Goal: Task Accomplishment & Management: Use online tool/utility

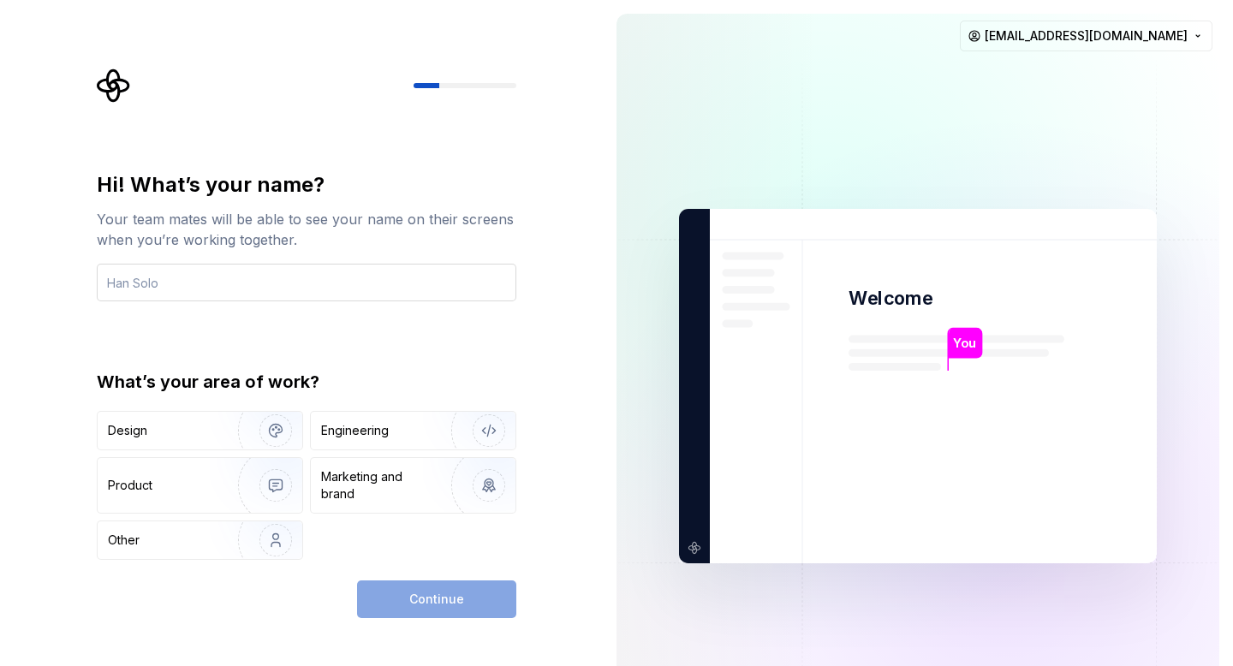
click at [248, 280] on input "text" at bounding box center [307, 283] width 420 height 38
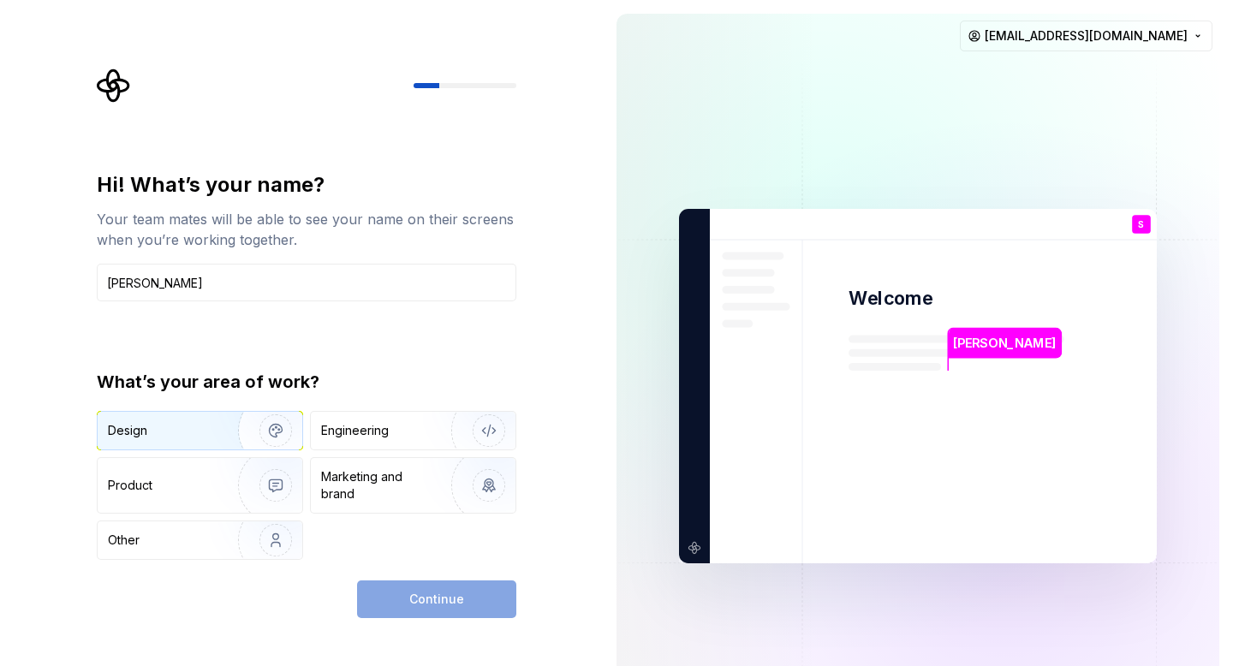
type input "[PERSON_NAME]"
click at [204, 424] on div "Design" at bounding box center [162, 430] width 108 height 17
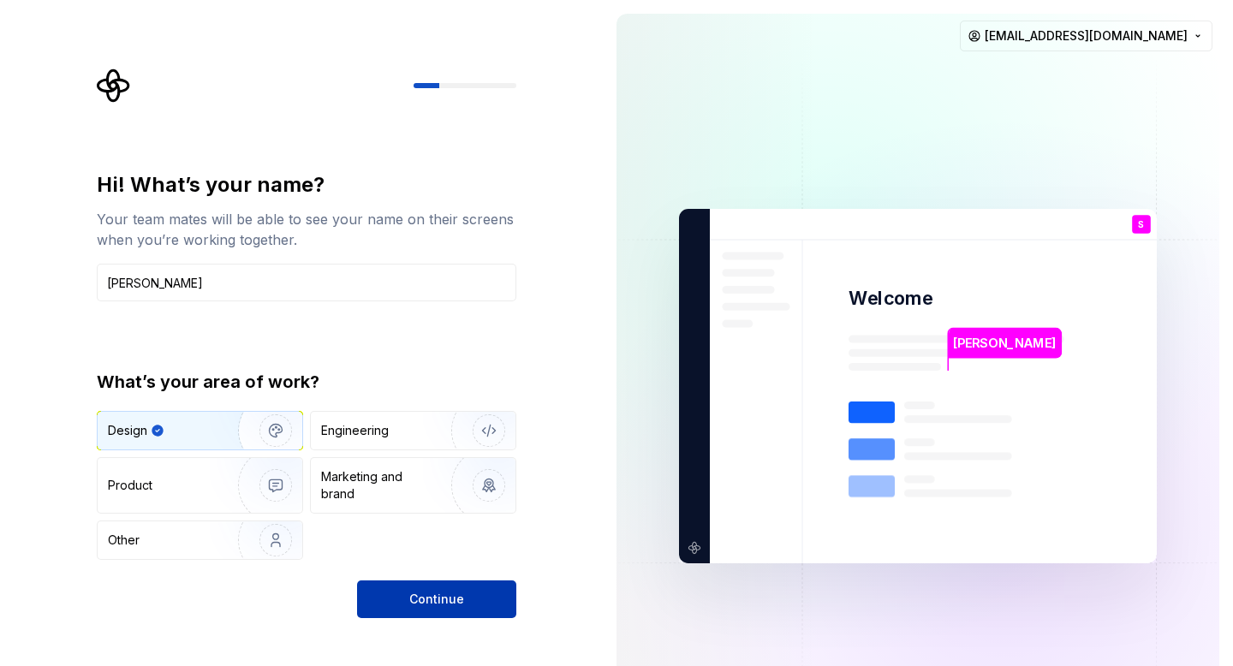
click at [395, 602] on button "Continue" at bounding box center [436, 600] width 159 height 38
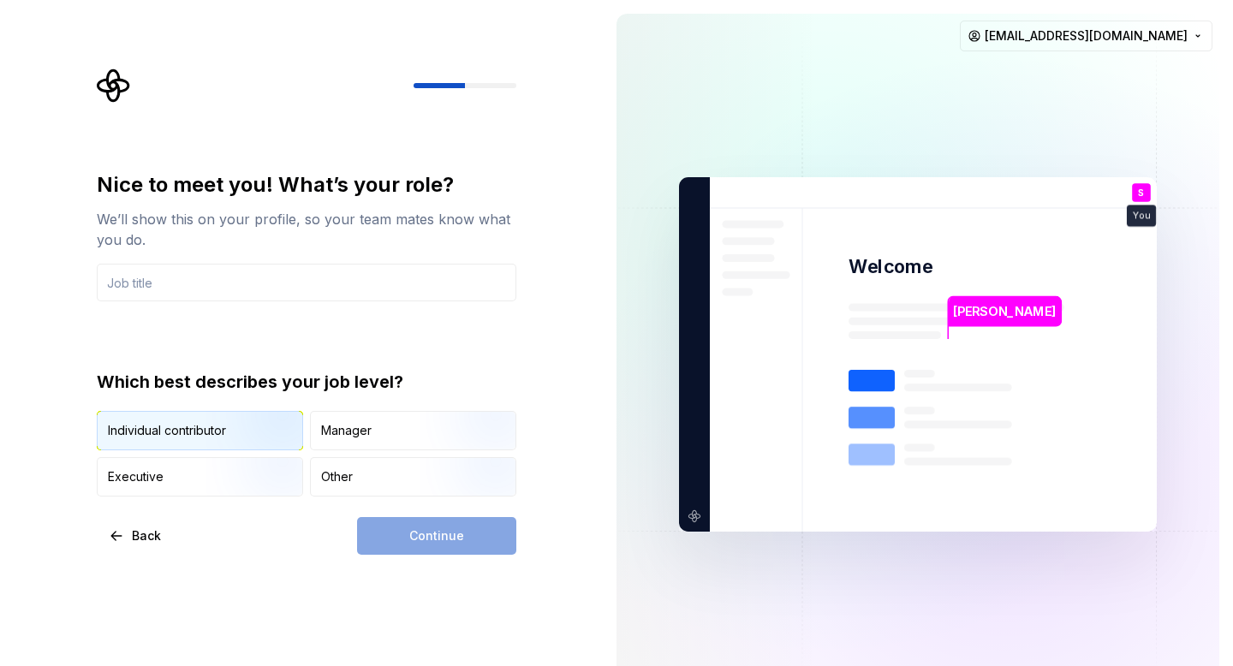
click at [220, 432] on img "button" at bounding box center [261, 452] width 110 height 115
click at [432, 551] on div "Continue" at bounding box center [436, 536] width 159 height 38
click at [206, 276] on input "text" at bounding box center [307, 283] width 420 height 38
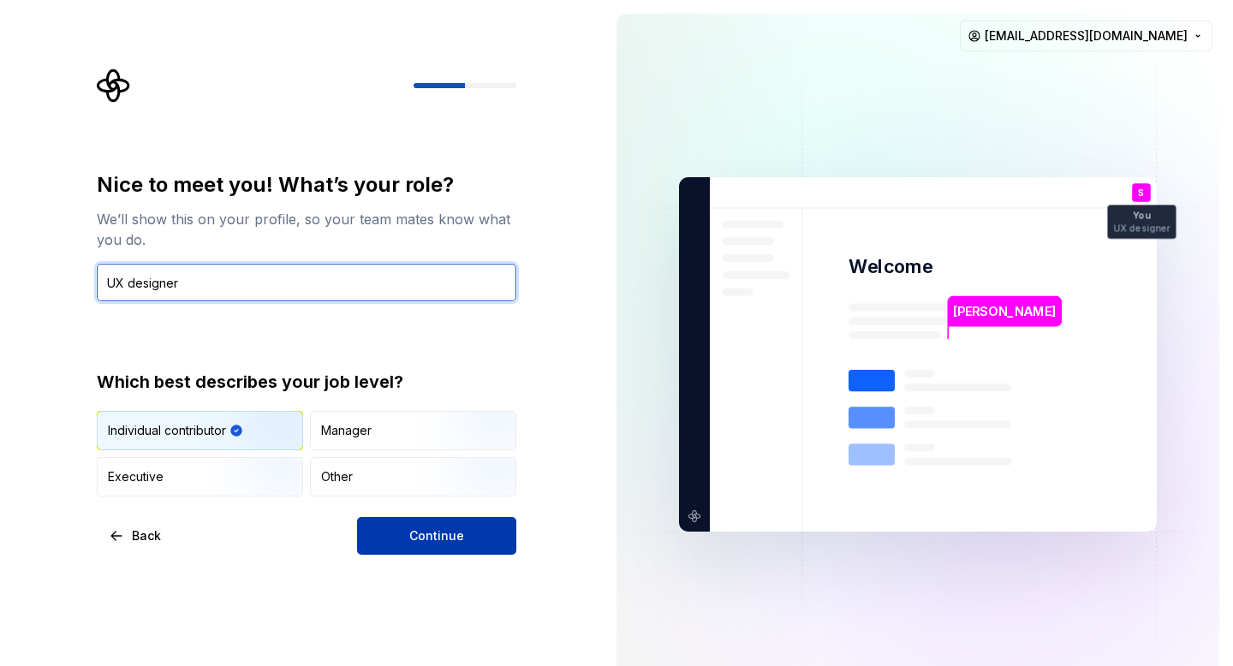
type input "UX designer"
click at [423, 533] on span "Continue" at bounding box center [436, 536] width 55 height 17
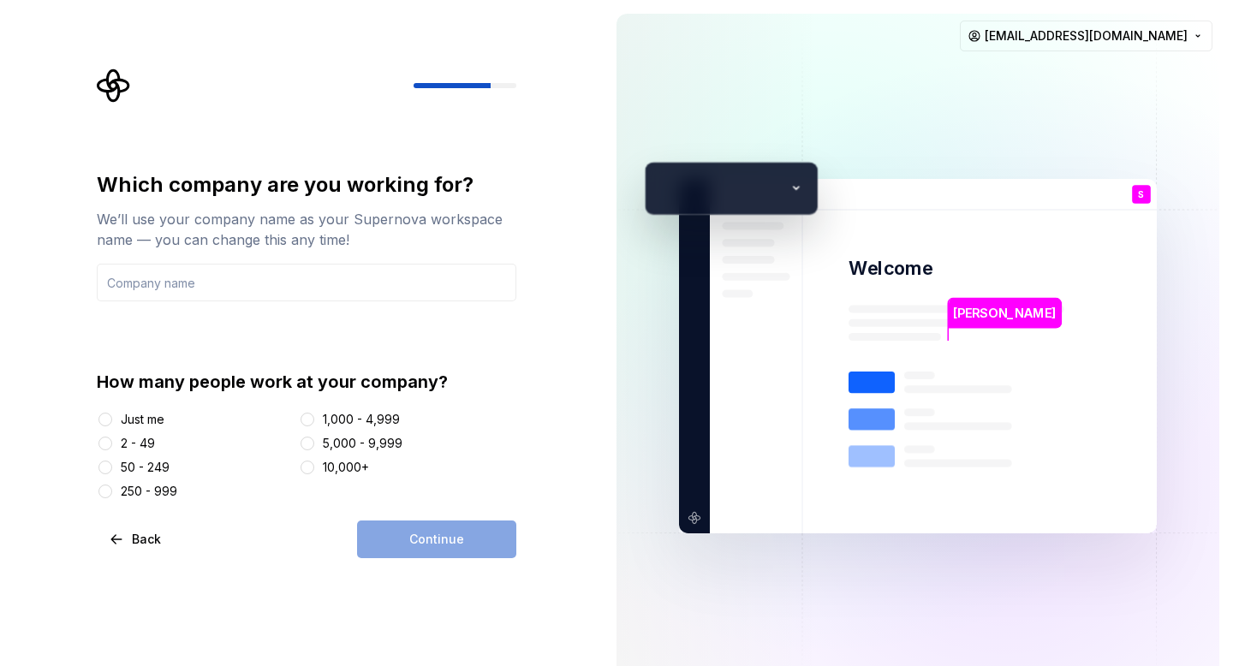
click at [243, 345] on div "Which company are you working for? We’ll use your company name as your Supernov…" at bounding box center [307, 335] width 420 height 329
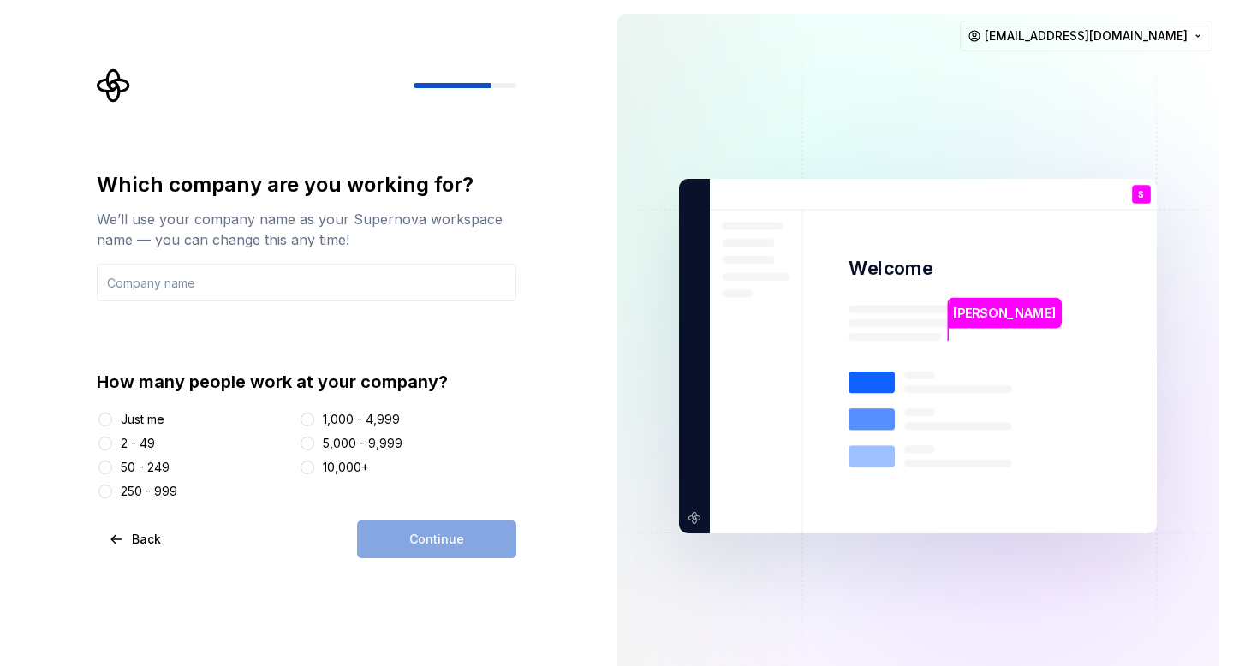
click at [137, 418] on div "Just me" at bounding box center [143, 419] width 44 height 17
click at [112, 418] on button "Just me" at bounding box center [105, 420] width 14 height 14
click at [206, 286] on input "text" at bounding box center [307, 283] width 420 height 38
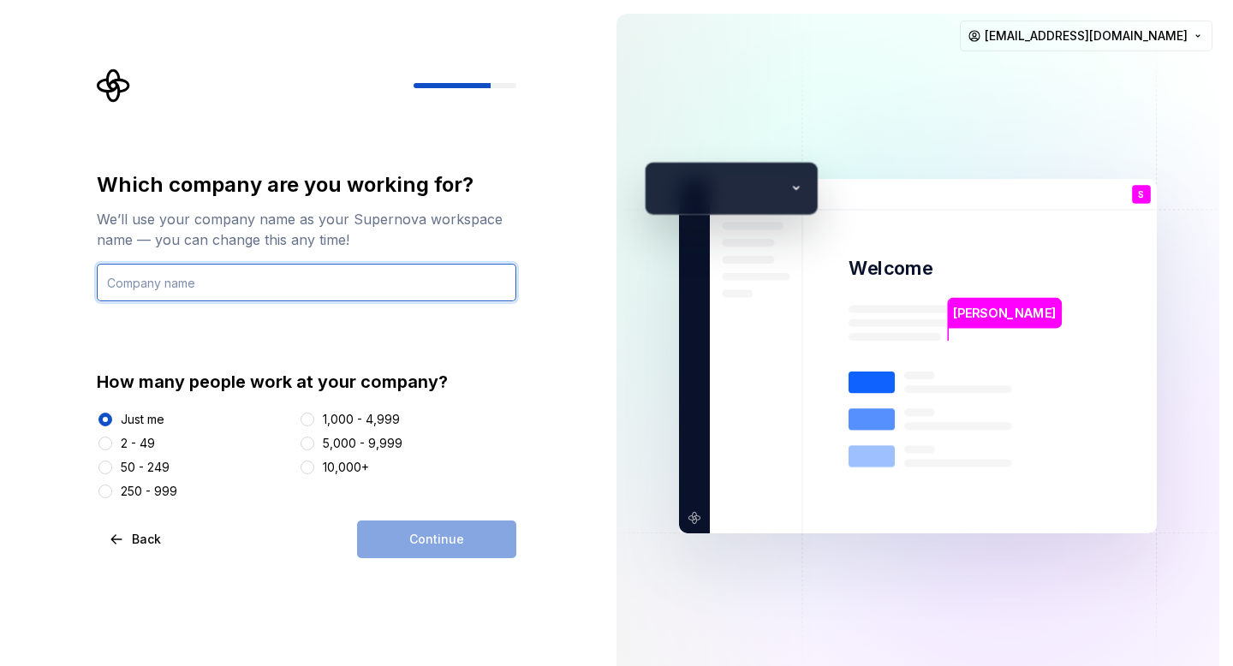
click at [272, 268] on input "text" at bounding box center [307, 283] width 420 height 38
type input "Thoughtworks"
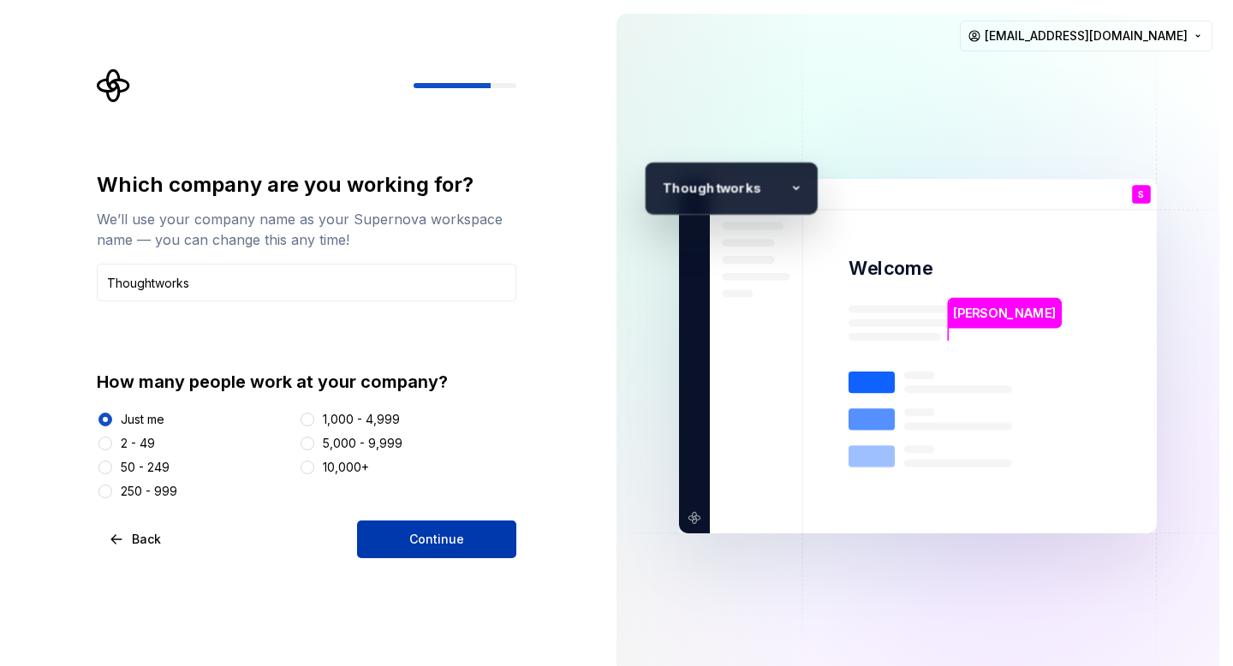
click at [445, 525] on button "Continue" at bounding box center [436, 540] width 159 height 38
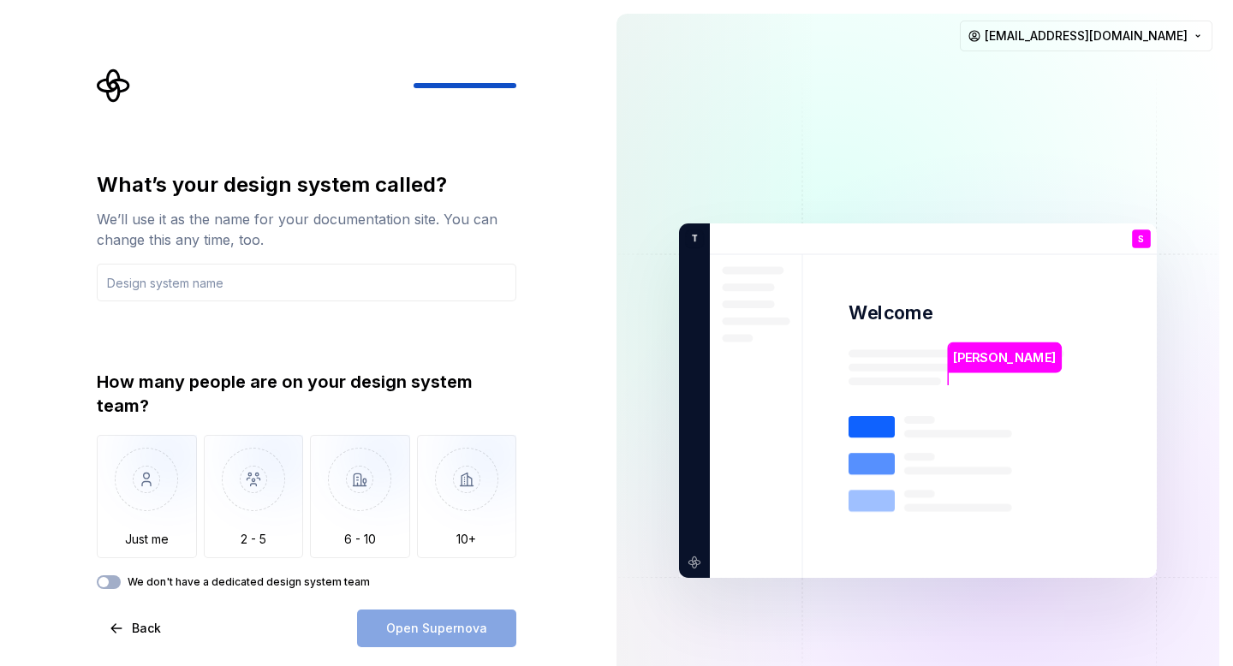
click at [509, 346] on div "What’s your design system called? We’ll use it as the name for your documentati…" at bounding box center [307, 380] width 420 height 418
click at [303, 273] on input "text" at bounding box center [307, 283] width 420 height 38
click at [152, 505] on img "button" at bounding box center [147, 492] width 100 height 115
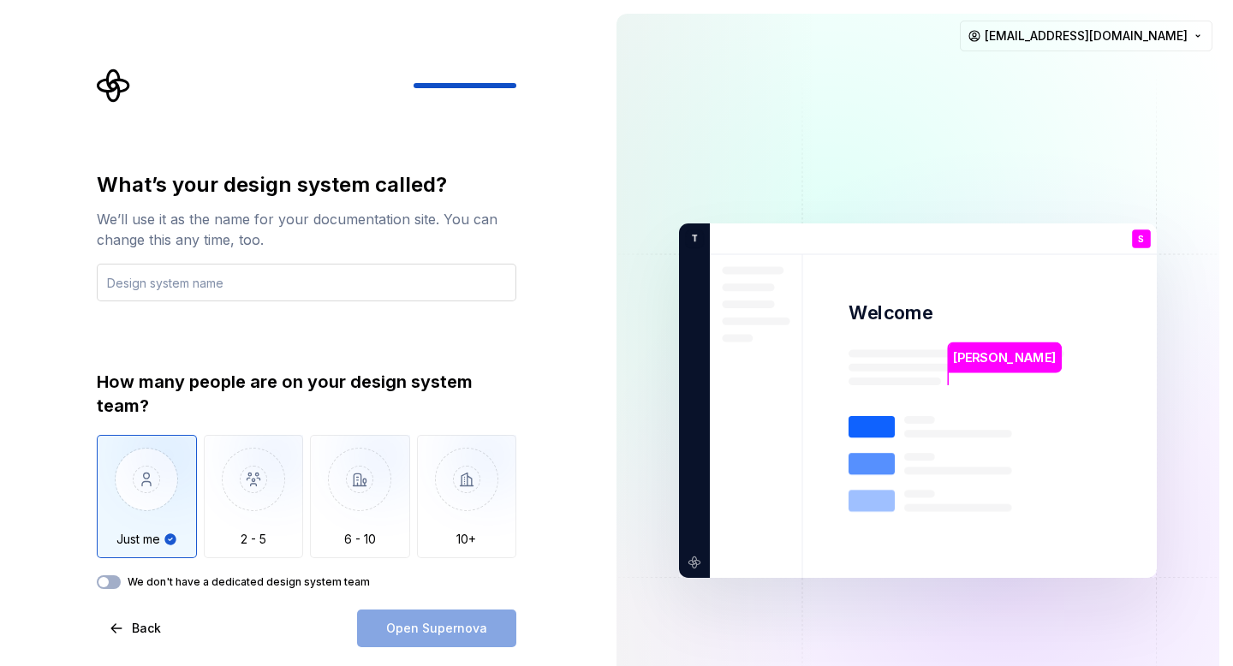
click at [204, 278] on input "text" at bounding box center [307, 283] width 420 height 38
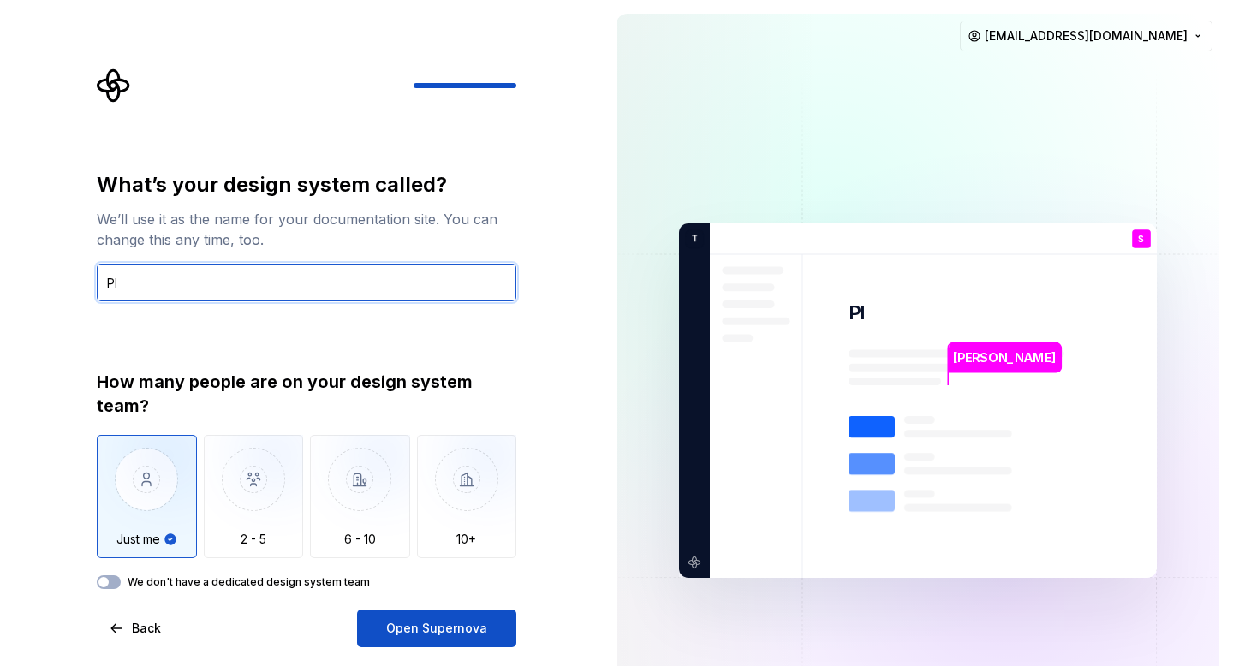
type input "P"
type input "C"
type input "Cards"
drag, startPoint x: 168, startPoint y: 289, endPoint x: 90, endPoint y: 272, distance: 79.8
click at [90, 272] on div "What’s your design system called? We’ll use it as the name for your documentati…" at bounding box center [312, 358] width 451 height 579
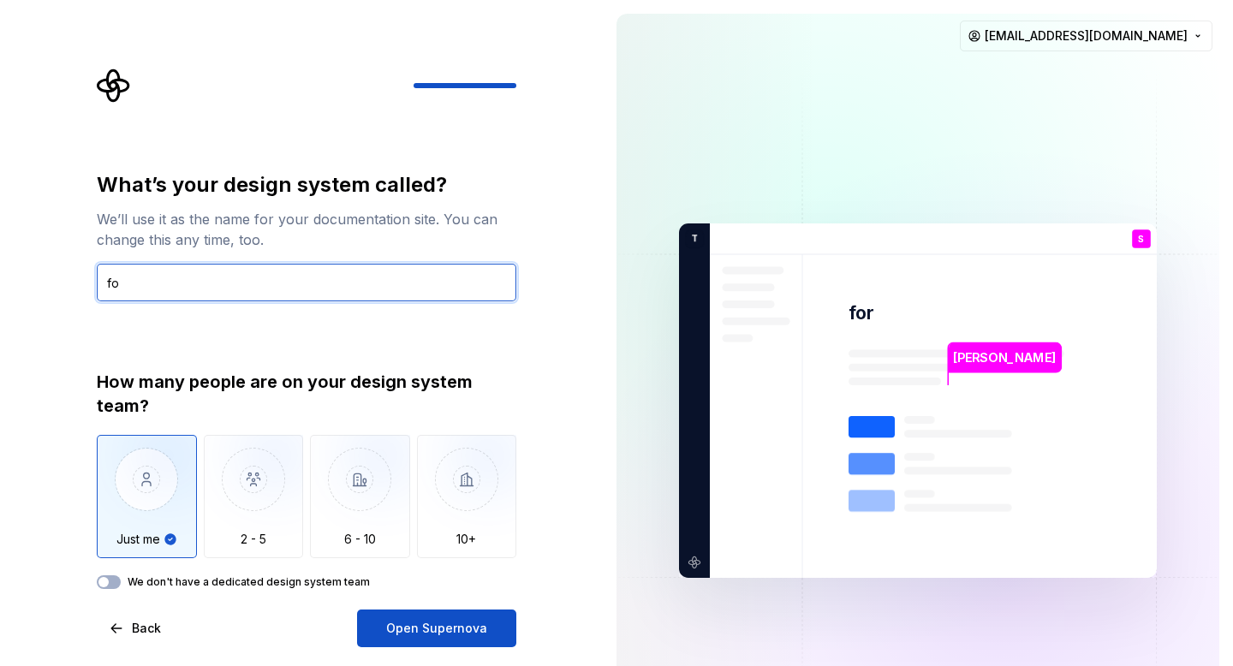
type input "f"
type input "B"
type input "lead"
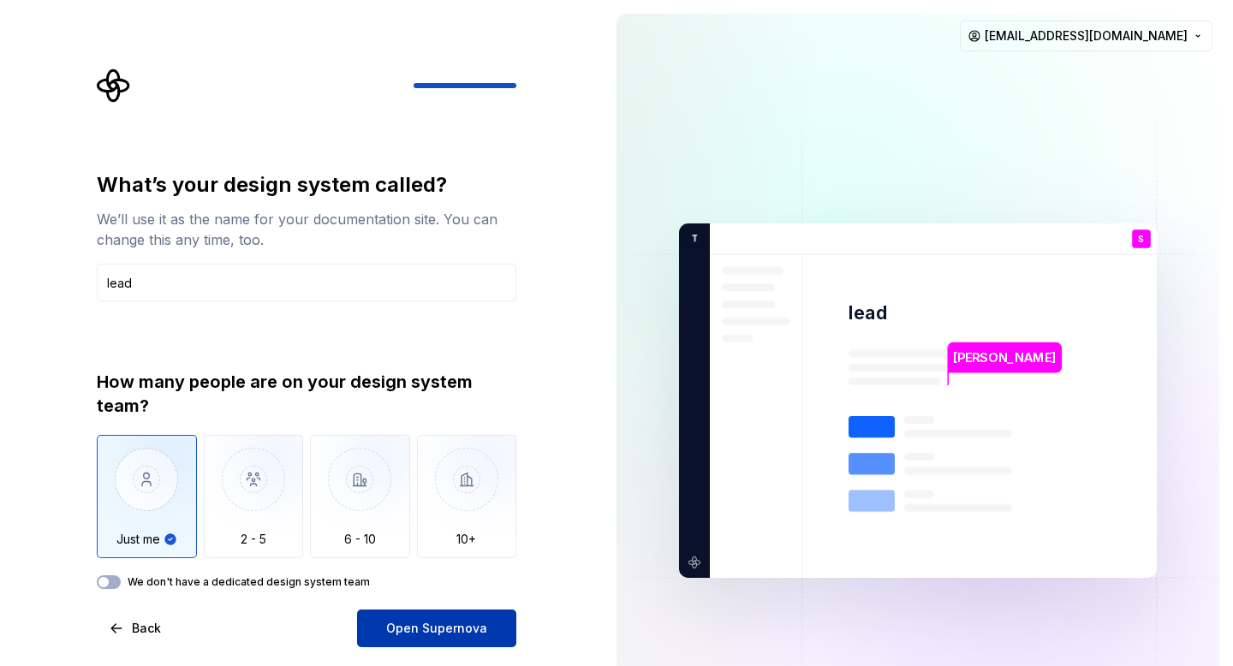
click at [426, 619] on button "Open Supernova" at bounding box center [436, 629] width 159 height 38
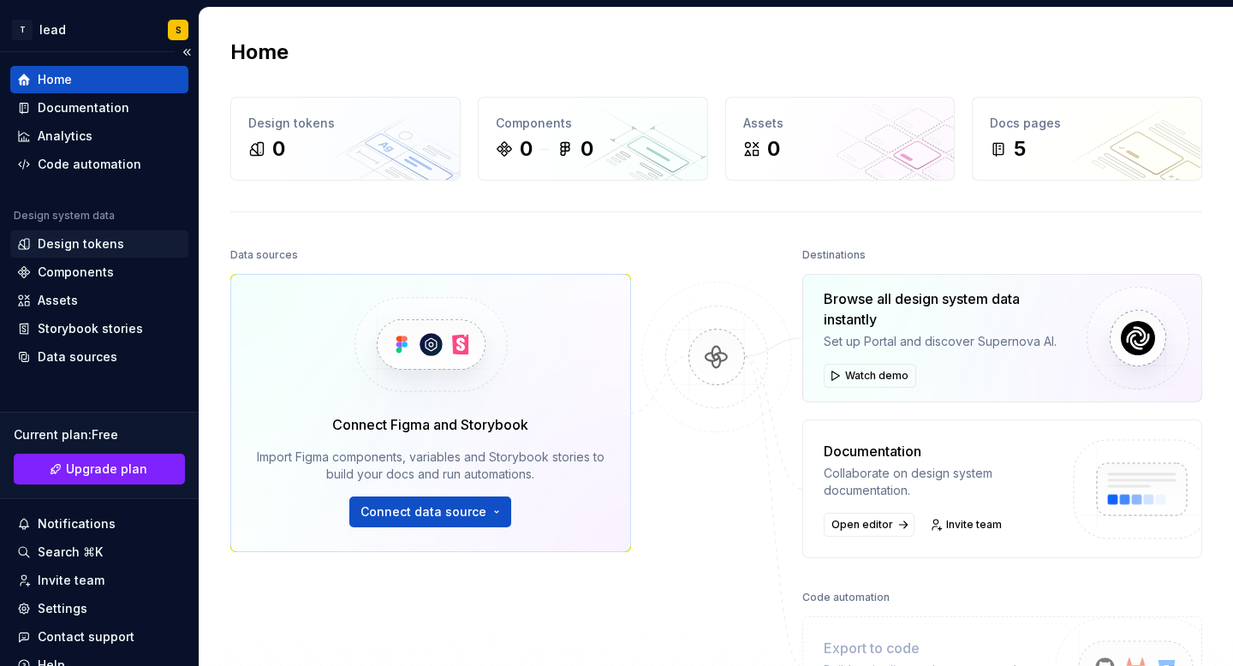
click at [98, 242] on div "Design tokens" at bounding box center [81, 244] width 87 height 17
click at [60, 243] on div "Design tokens" at bounding box center [81, 244] width 87 height 17
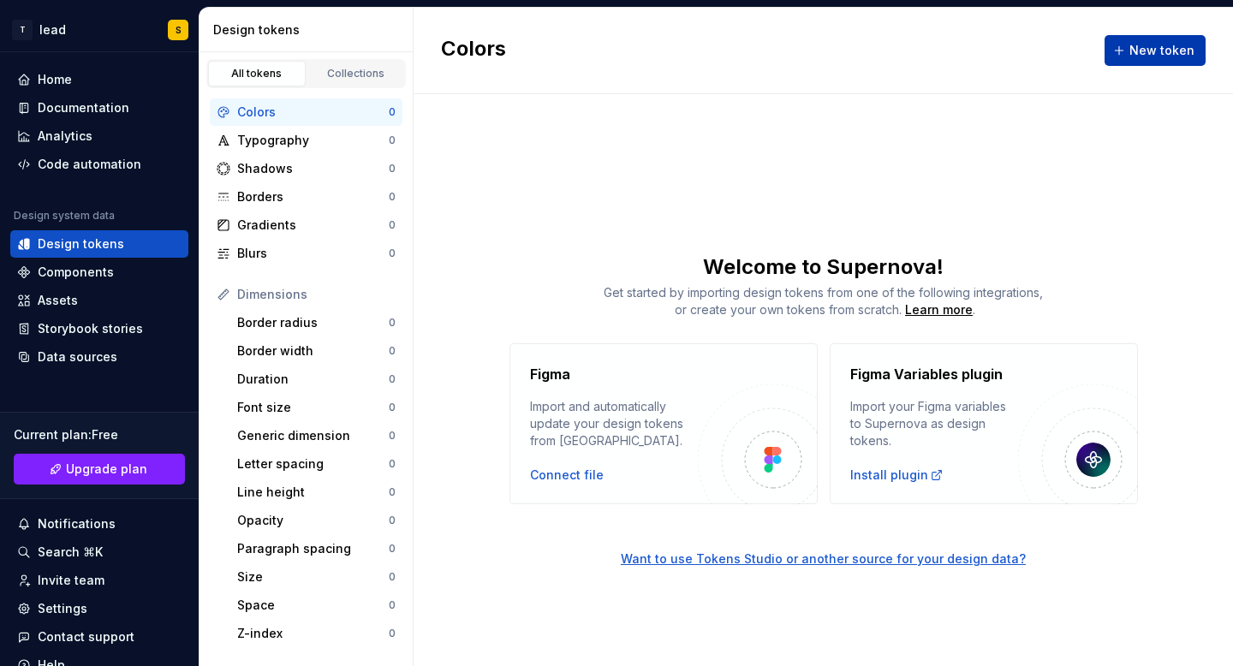
click at [1149, 44] on span "New token" at bounding box center [1162, 50] width 65 height 17
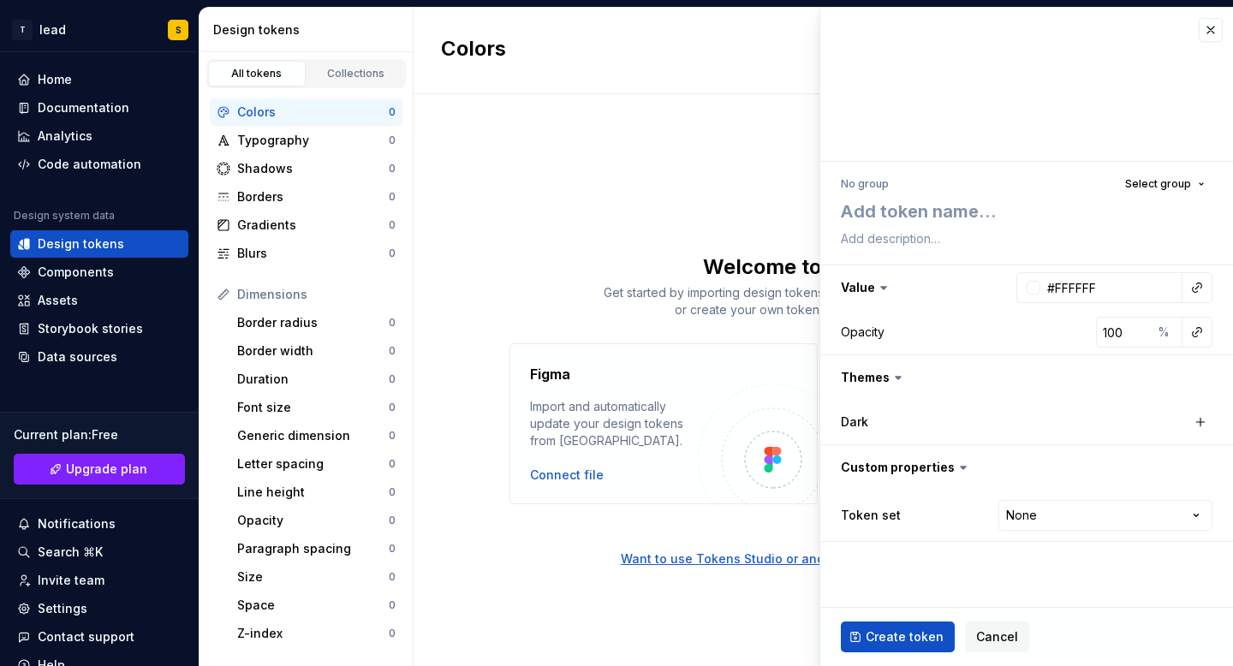
click at [884, 286] on icon at bounding box center [883, 287] width 17 height 17
click at [870, 285] on button "button" at bounding box center [1027, 288] width 413 height 45
click at [882, 285] on button "button" at bounding box center [1027, 288] width 413 height 45
click at [881, 468] on button "button" at bounding box center [1027, 467] width 413 height 45
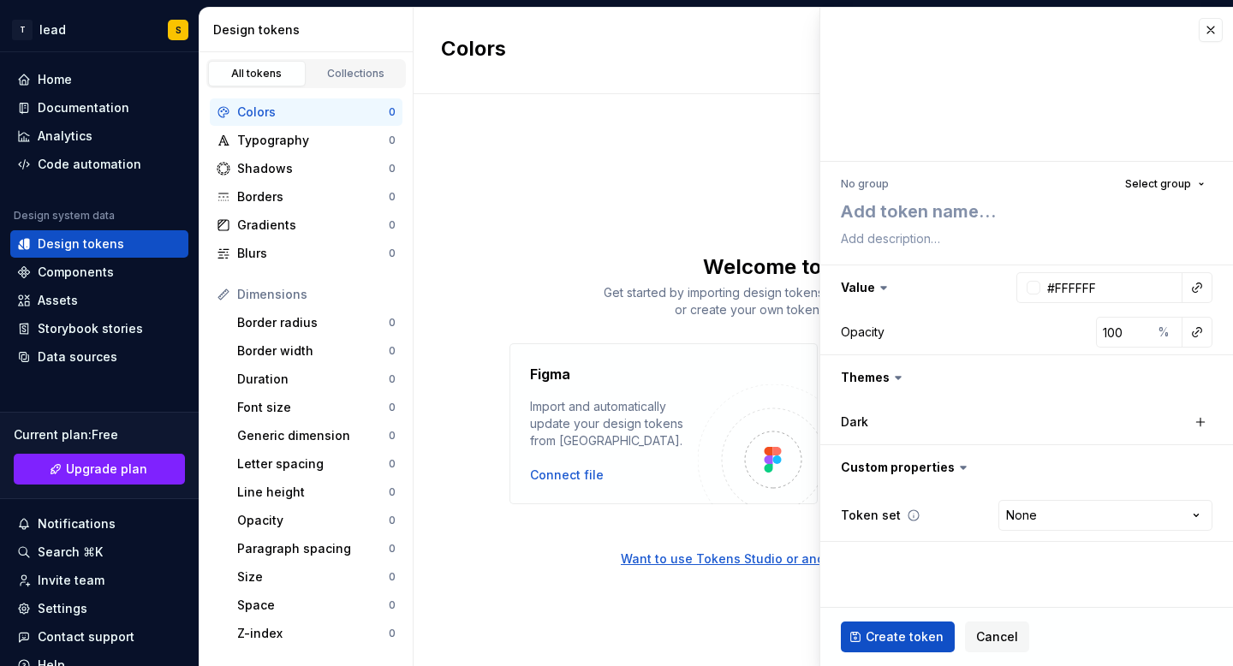
click at [882, 515] on label "Token set" at bounding box center [871, 515] width 60 height 17
click at [1040, 515] on html "T lead S Home Documentation Analytics Code automation Design system data Design…" at bounding box center [616, 333] width 1233 height 666
type textarea "*"
select select "**********"
type textarea "*"
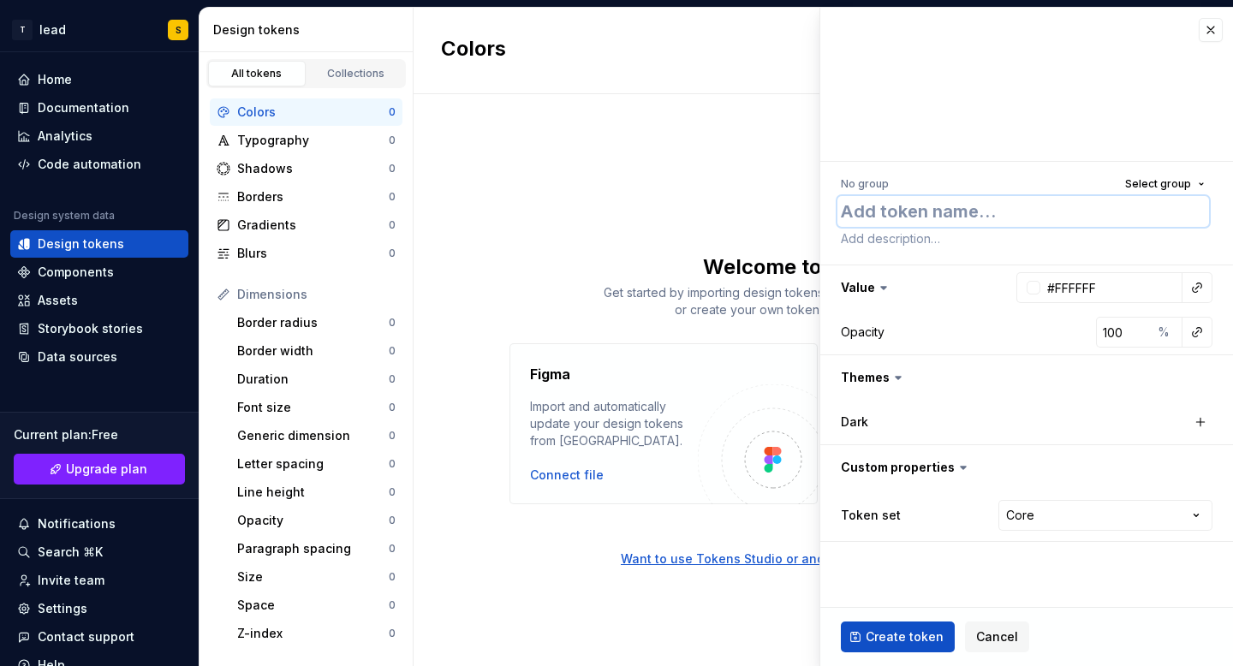
click at [906, 203] on textarea at bounding box center [1024, 211] width 372 height 31
type textarea "c"
type textarea "*"
type textarea "co"
type textarea "*"
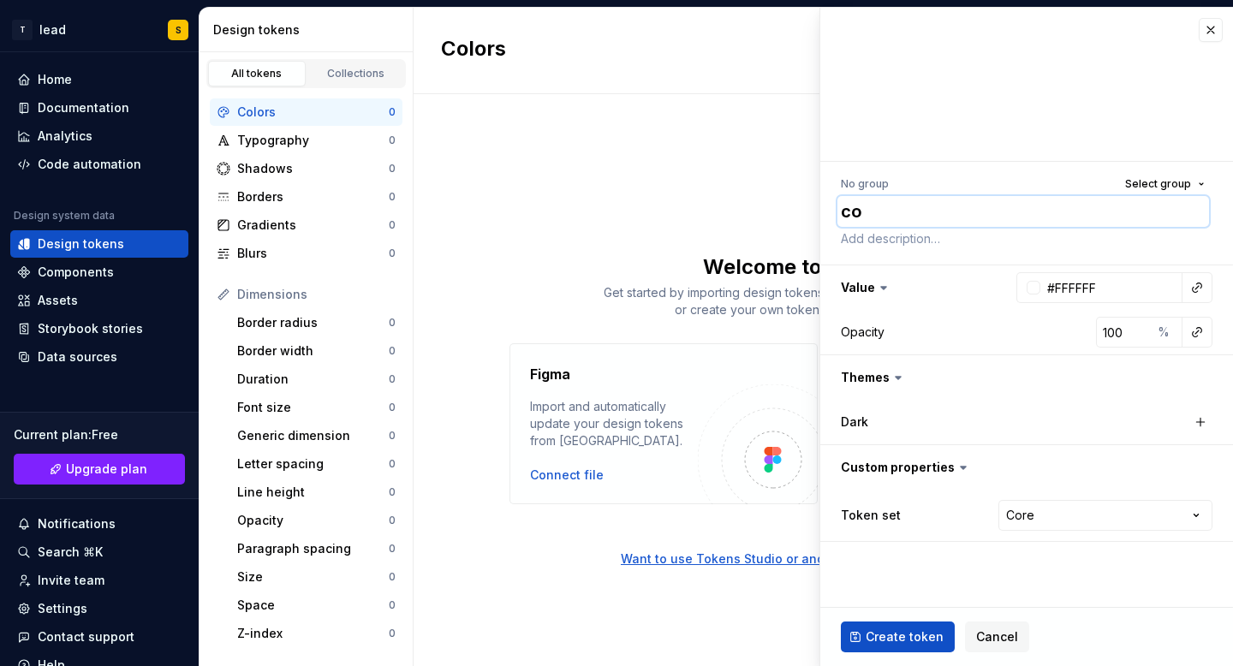
type textarea "col"
type textarea "*"
type textarea "colo"
type textarea "*"
type textarea "color"
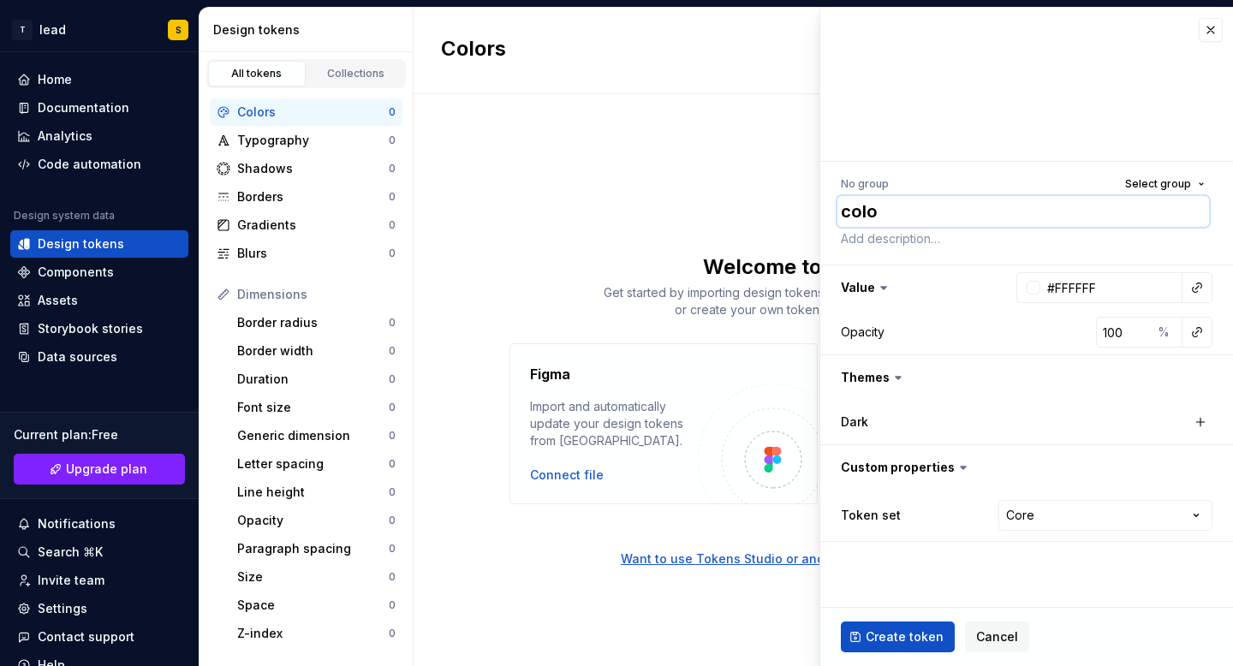
type textarea "*"
type textarea "colors"
type textarea "*"
type textarea "colors."
type textarea "*"
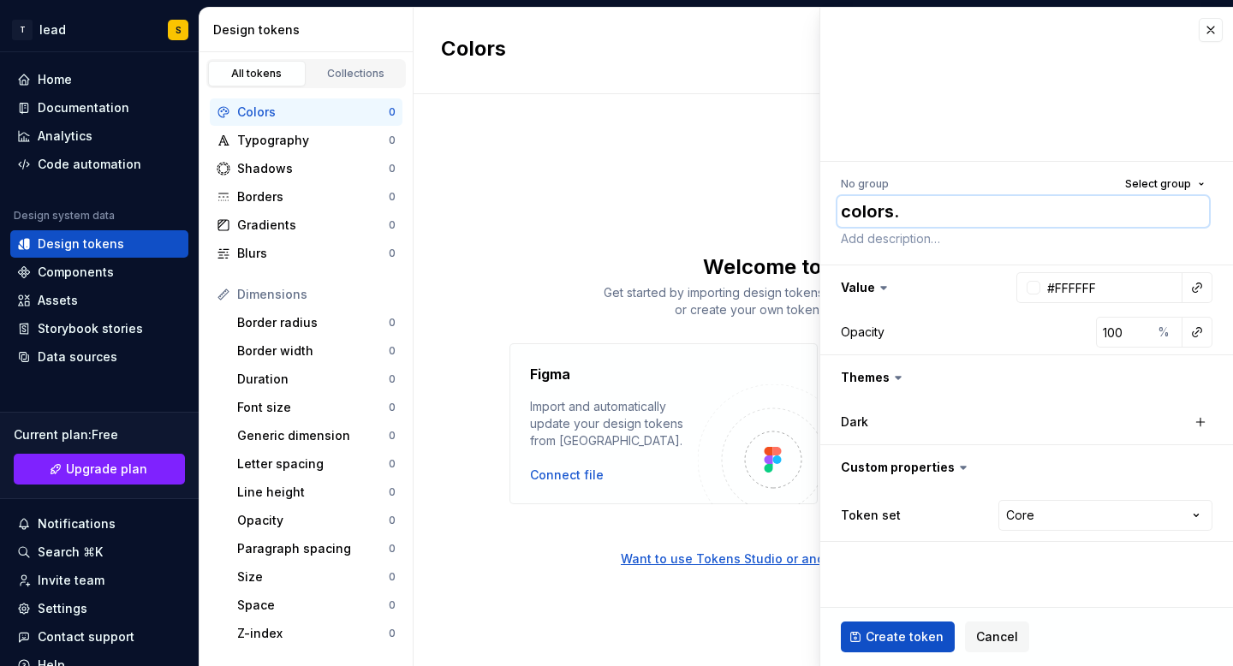
type textarea "colors.p"
type textarea "*"
type textarea "colors.pi"
type textarea "*"
type textarea "[DOMAIN_NAME]"
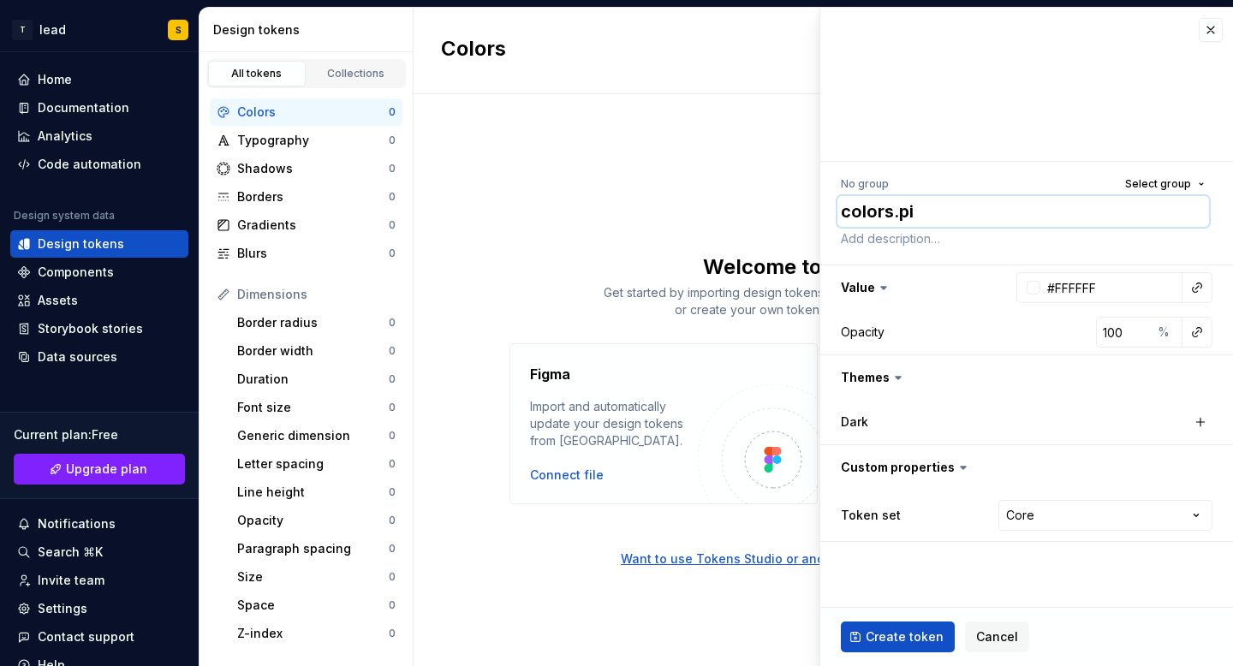
type textarea "*"
type textarea "[DOMAIN_NAME]"
type textarea "*"
type textarea "[DOMAIN_NAME]."
type textarea "*"
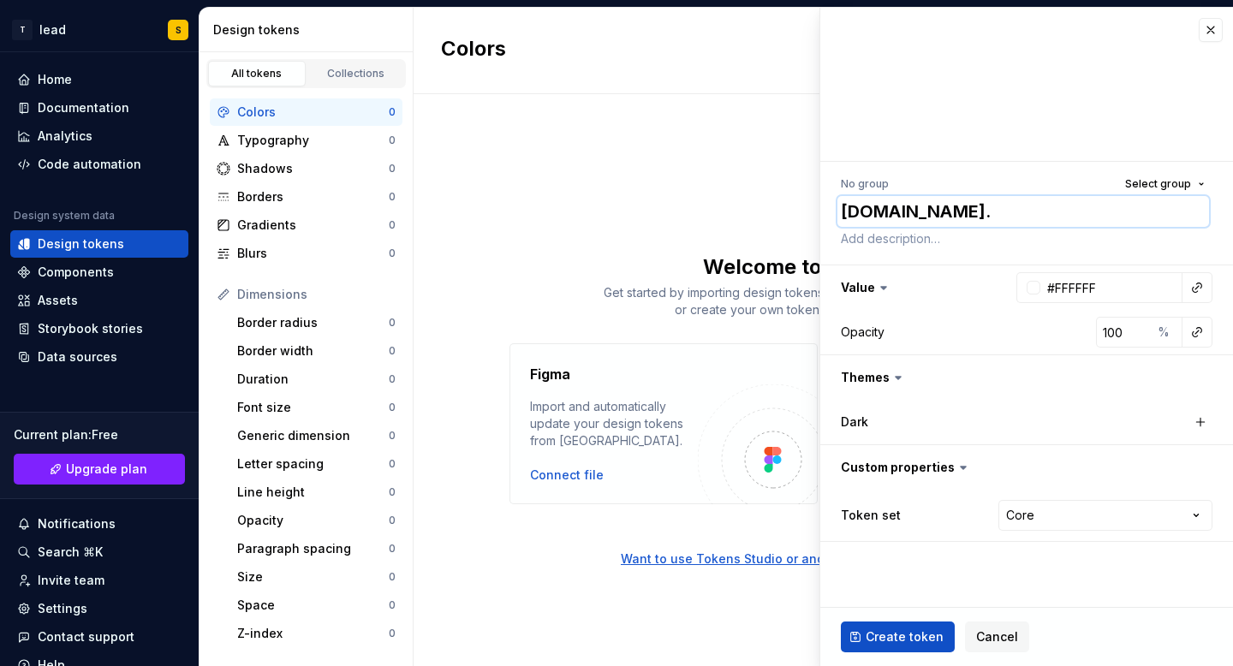
type textarea "colors.pink.1"
type textarea "*"
type textarea "colors.pink.10"
type textarea "*"
type textarea "colors.pink.100"
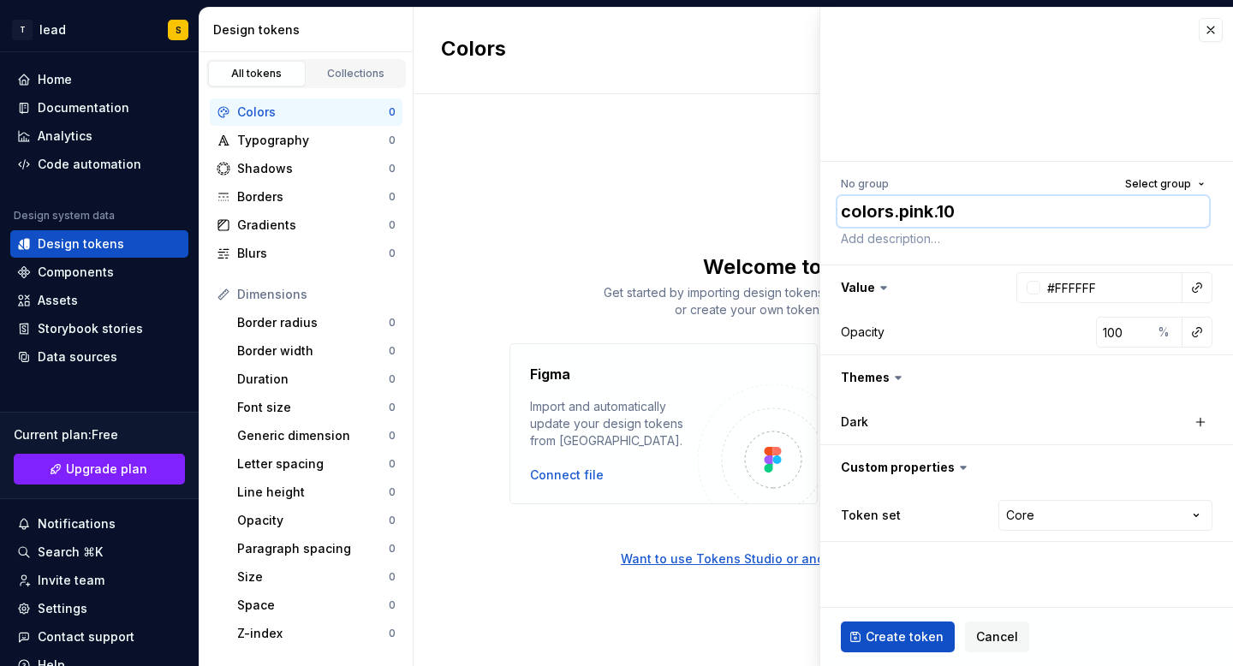
type textarea "*"
type textarea "colors.pink.100"
click at [1087, 289] on input "#FFFFFF" at bounding box center [1112, 287] width 142 height 31
type textarea "*"
click at [1097, 284] on input "#FFFFFF" at bounding box center [1112, 287] width 142 height 31
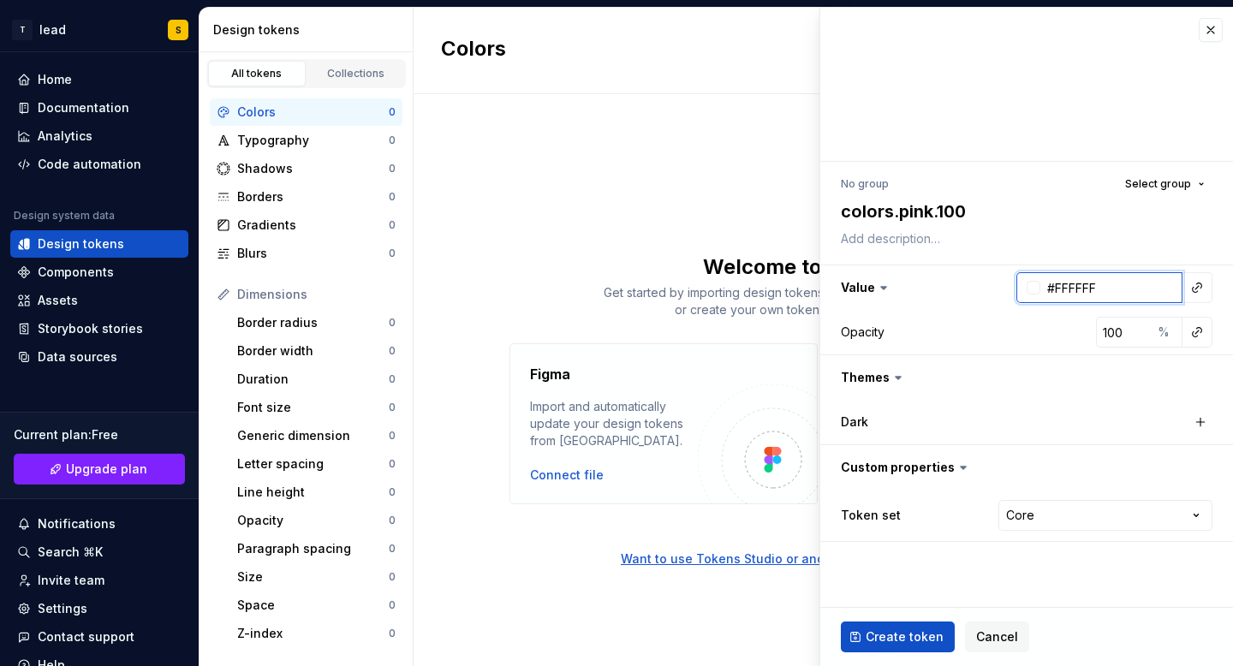
click at [1097, 284] on input "#FFFFFF" at bounding box center [1112, 287] width 142 height 31
paste input "7E3F2"
type input "#F7E3F2"
click at [910, 638] on span "Create token" at bounding box center [905, 637] width 78 height 17
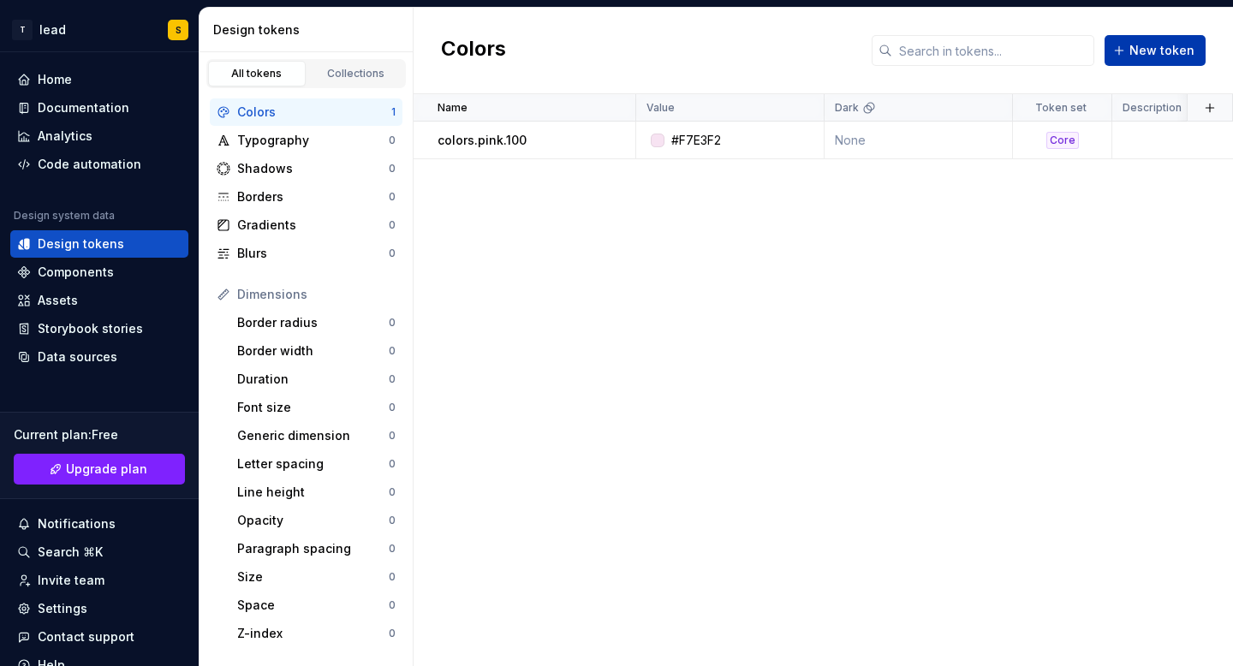
click at [1153, 51] on span "New token" at bounding box center [1162, 50] width 65 height 17
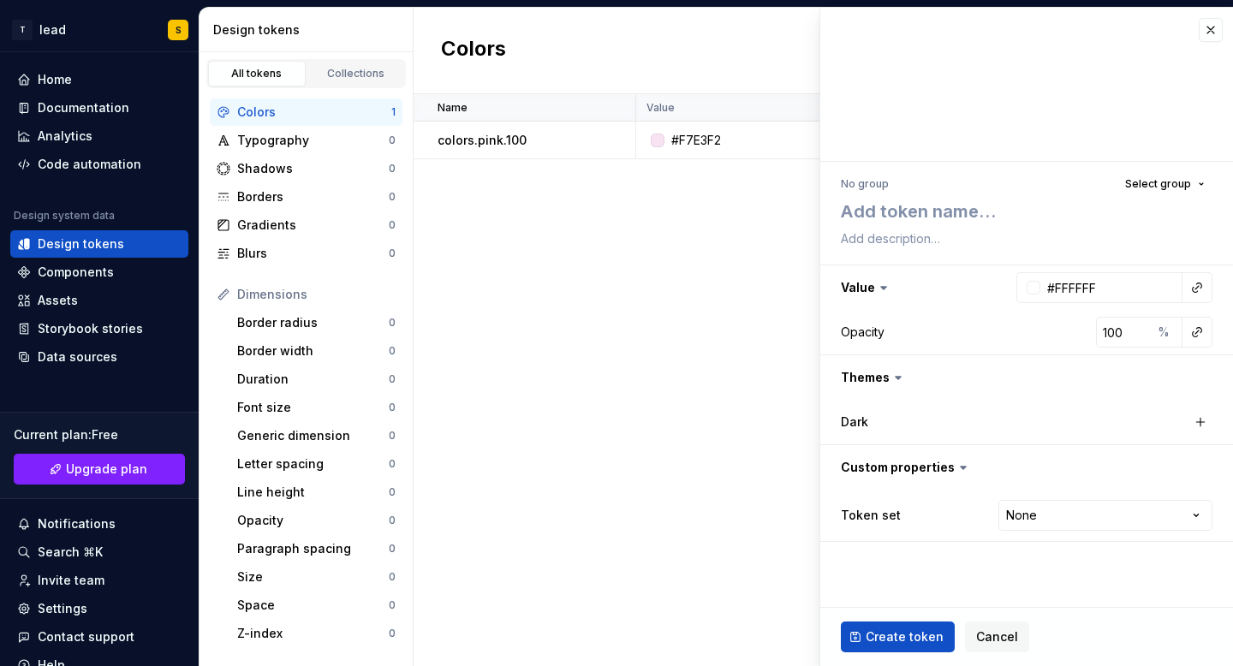
click at [733, 268] on div "Name Value Dark Token set Description Last updated colors.pink.100 #F7E3F2 None…" at bounding box center [824, 380] width 820 height 572
click at [981, 650] on button "Cancel" at bounding box center [997, 637] width 64 height 31
click at [995, 624] on div "Name Value Dark Token set Description Last updated colors.pink.100 #F7E3F2 None…" at bounding box center [824, 380] width 820 height 572
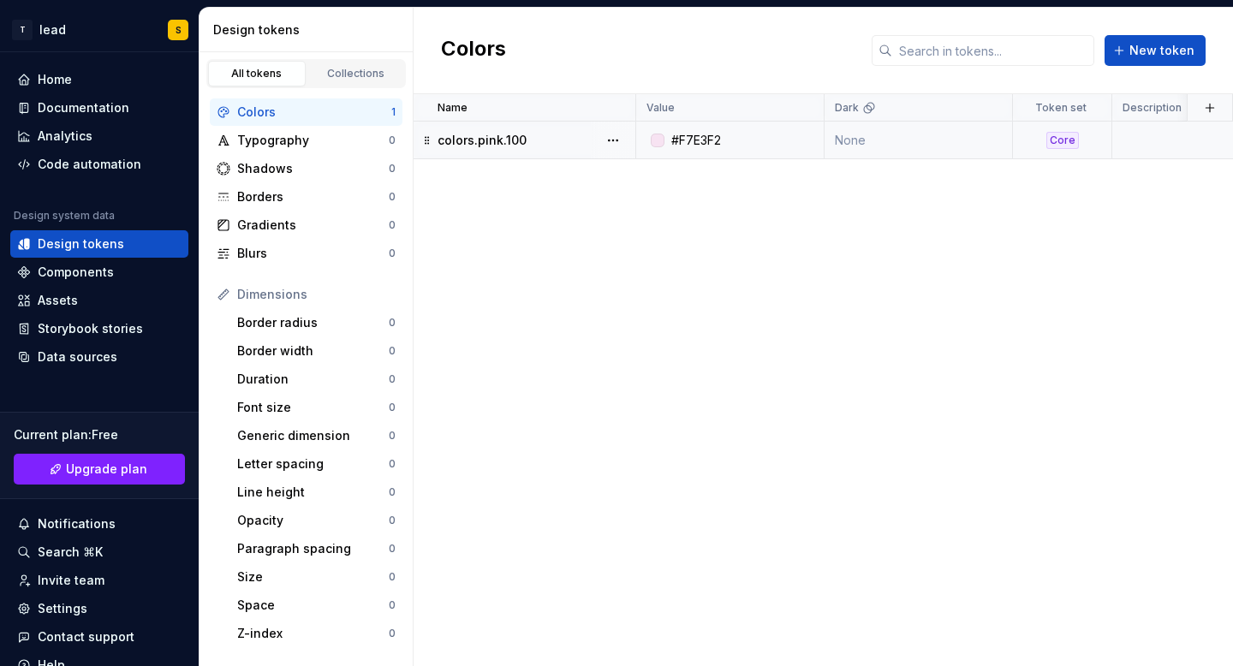
click at [503, 134] on p "colors.pink.100" at bounding box center [482, 140] width 89 height 17
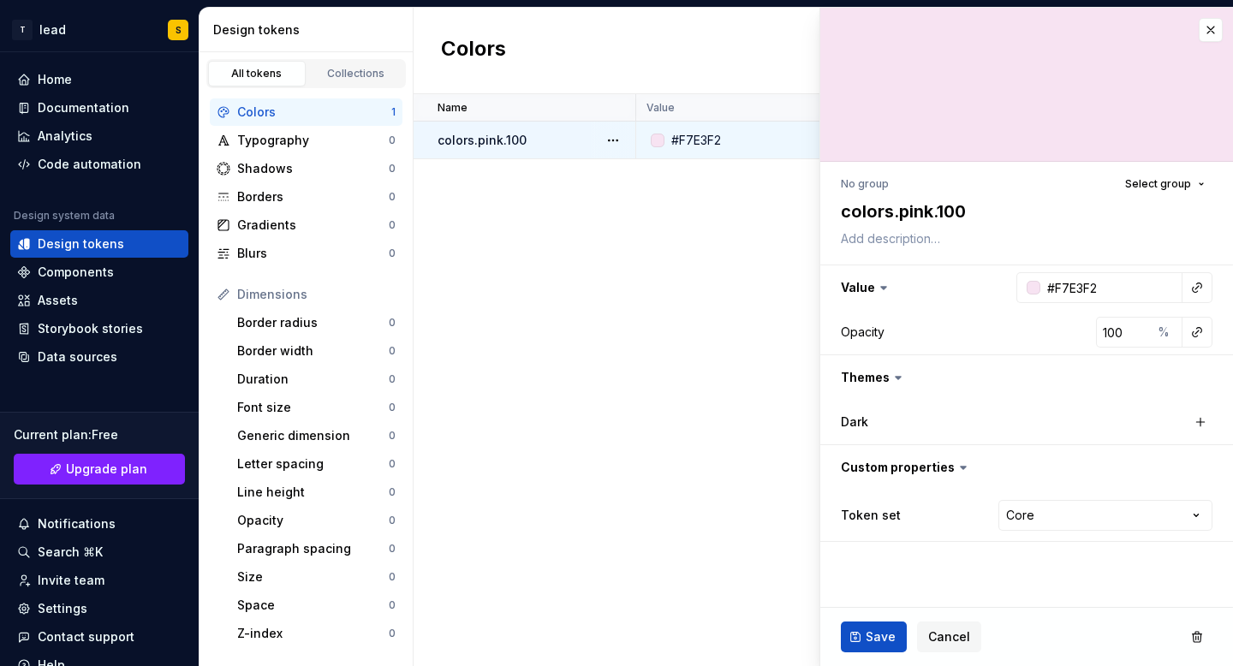
click at [641, 241] on div "Name Value Dark Token set Description Last updated colors.pink.100 #F7E3F2 None…" at bounding box center [824, 380] width 820 height 572
click at [1212, 32] on button "button" at bounding box center [1211, 30] width 24 height 24
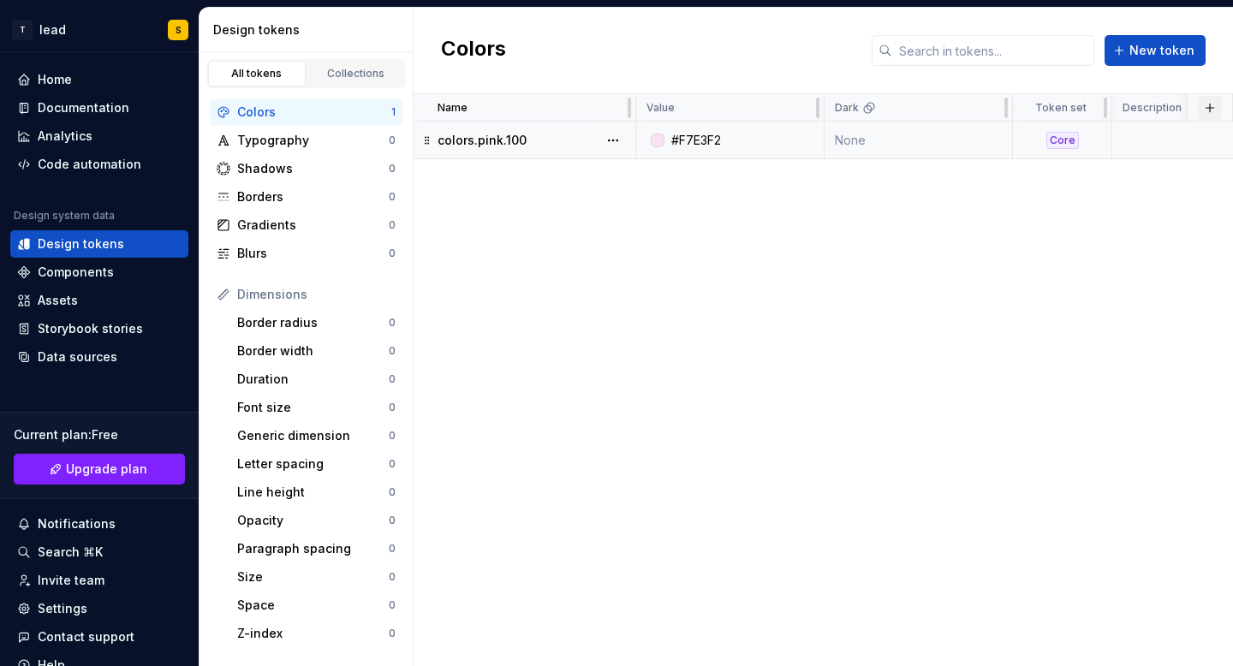
click at [1212, 110] on button "button" at bounding box center [1210, 108] width 24 height 24
click at [987, 167] on div "Name Value Dark Token set Description Last updated colors.pink.100 #F7E3F2 None…" at bounding box center [824, 380] width 820 height 572
click at [1156, 140] on td at bounding box center [1198, 141] width 171 height 38
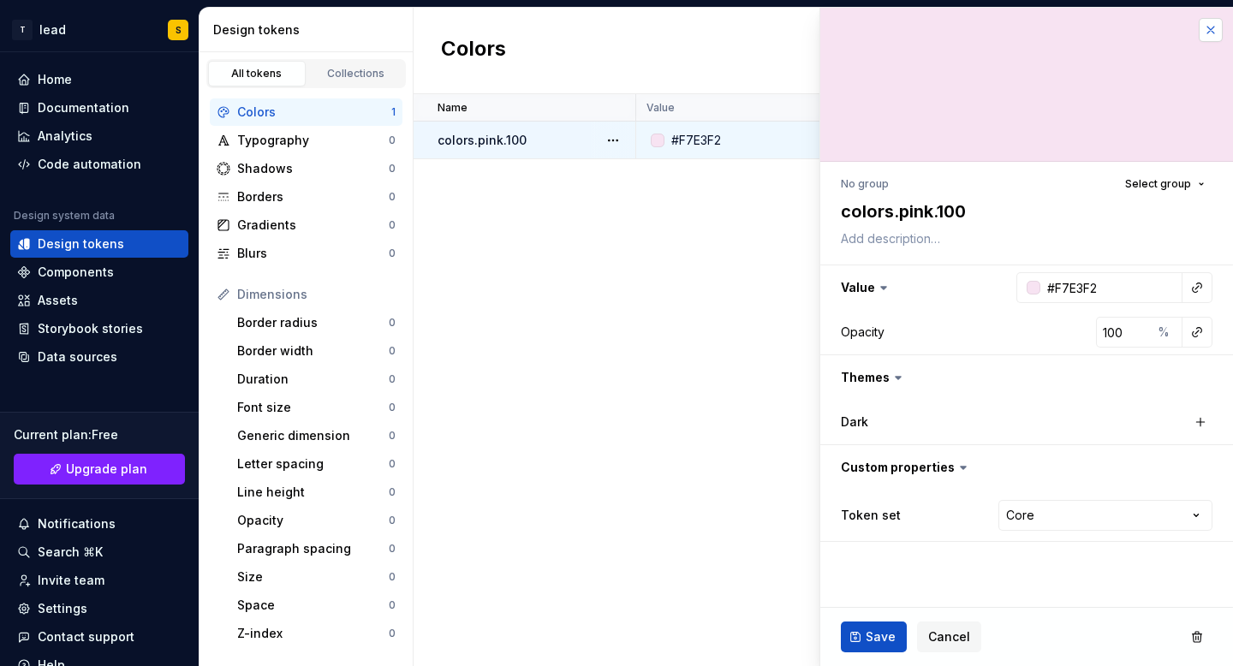
click at [1211, 29] on button "button" at bounding box center [1211, 30] width 24 height 24
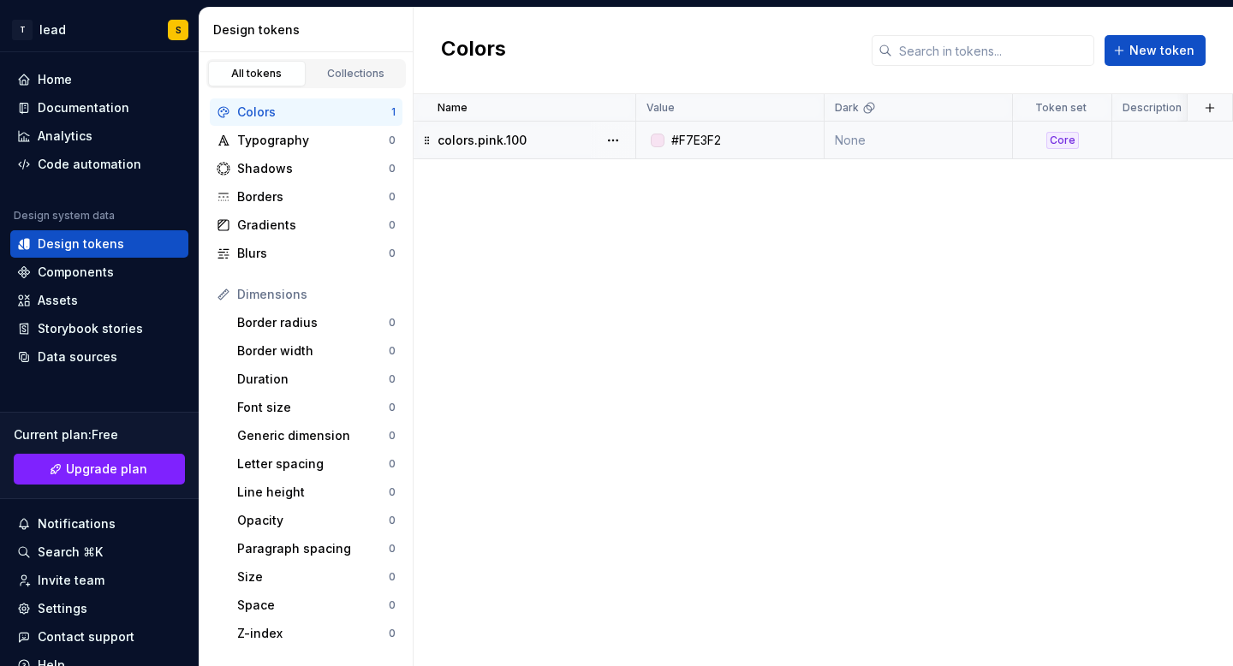
click at [427, 139] on icon at bounding box center [428, 141] width 14 height 14
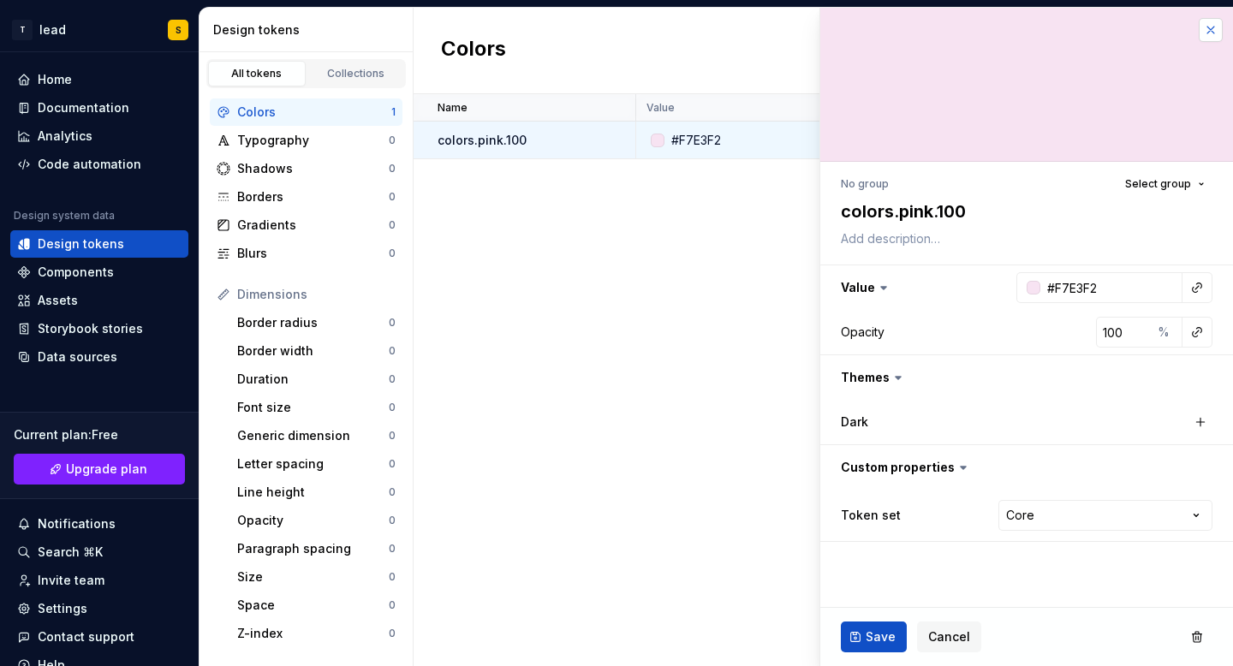
click at [1214, 31] on button "button" at bounding box center [1211, 30] width 24 height 24
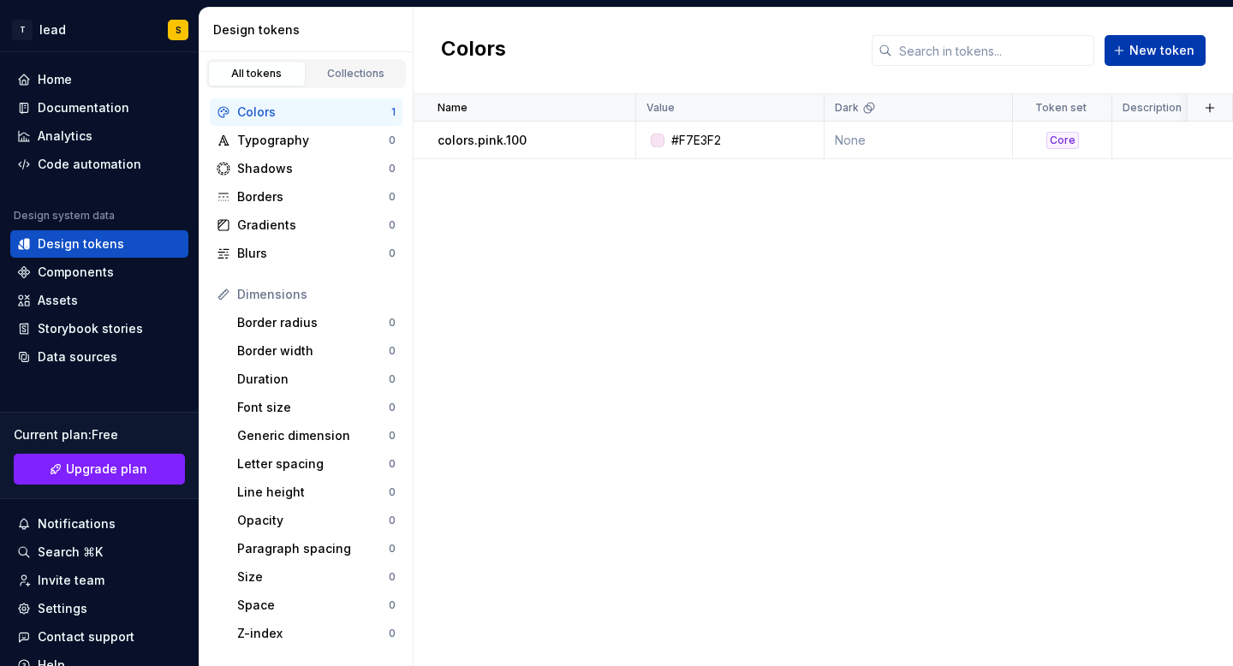
click at [1174, 56] on span "New token" at bounding box center [1162, 50] width 65 height 17
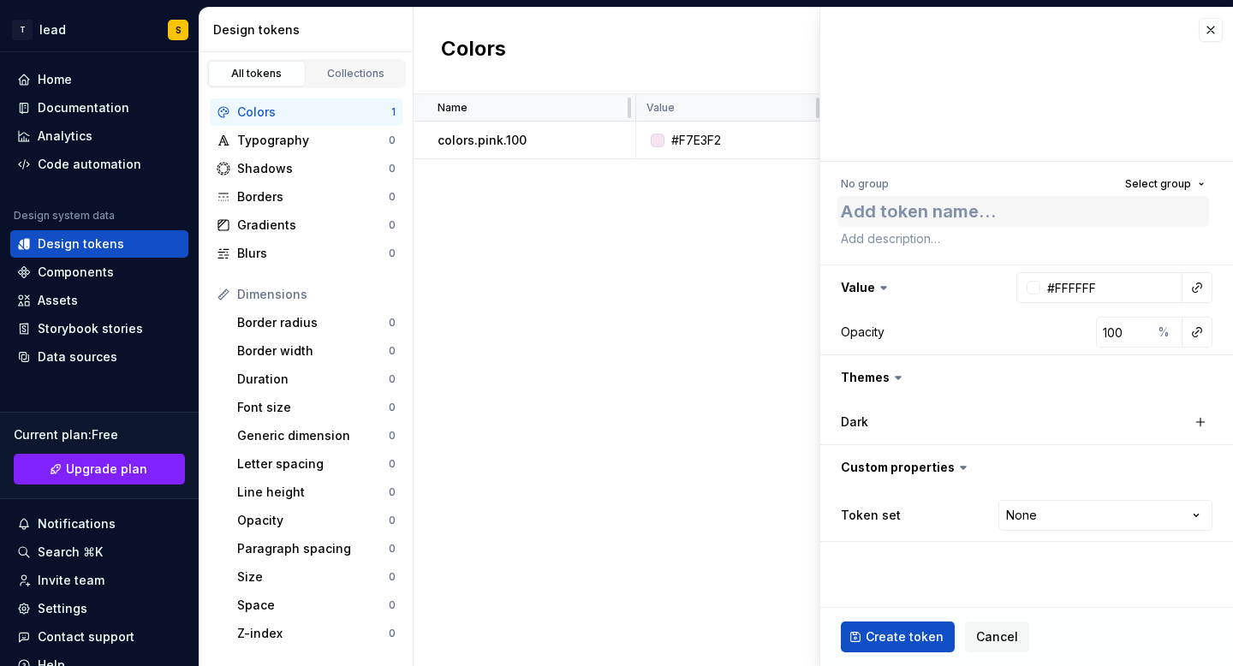
type textarea "*"
type textarea "c"
type textarea "*"
type textarea "co"
type textarea "*"
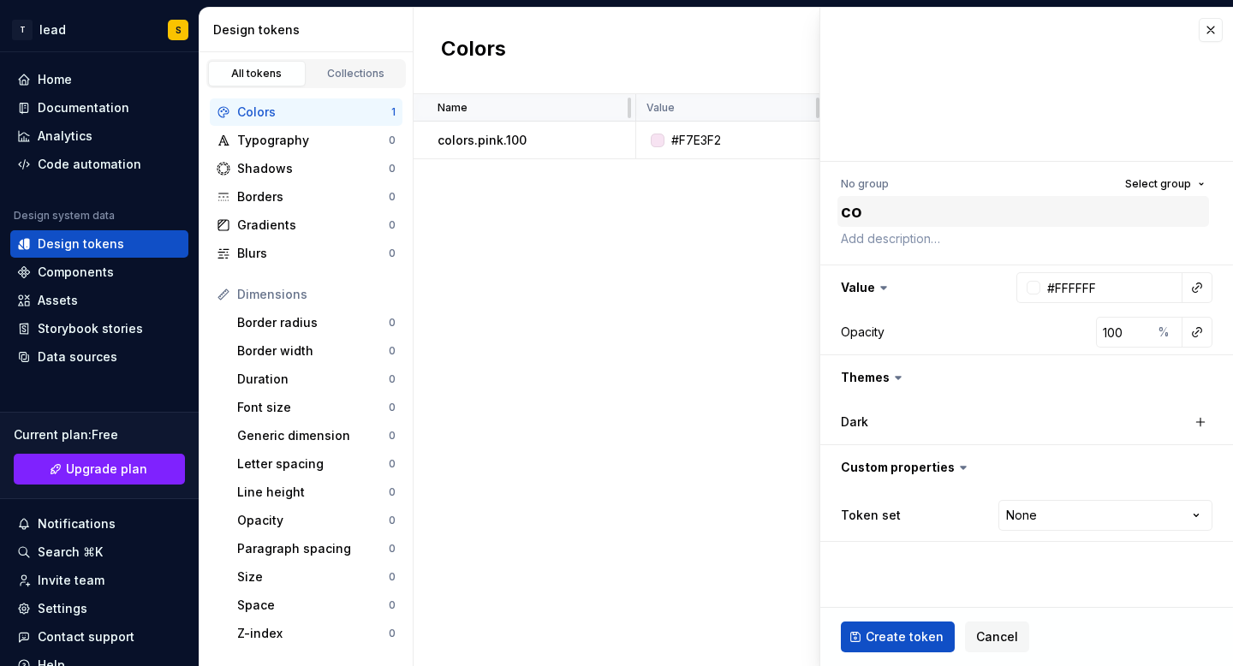
type textarea "col"
type textarea "*"
type textarea "colo"
type textarea "*"
type textarea "color"
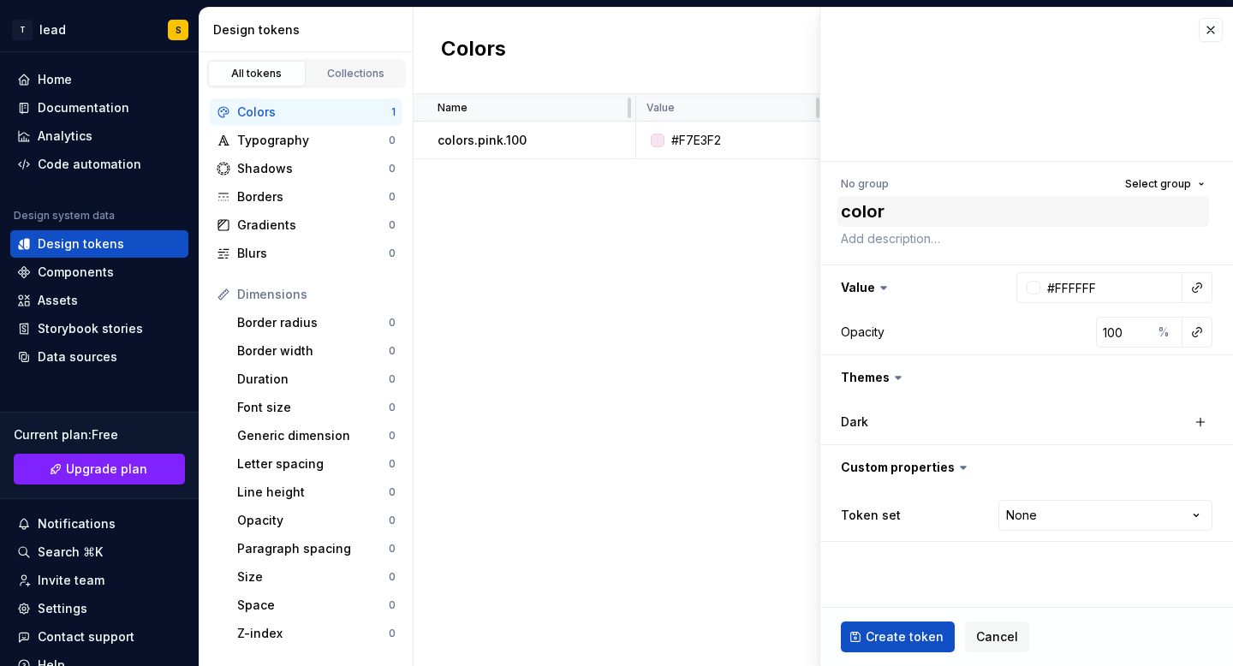
type textarea "*"
type textarea "colors"
type textarea "*"
type textarea "colors."
type textarea "*"
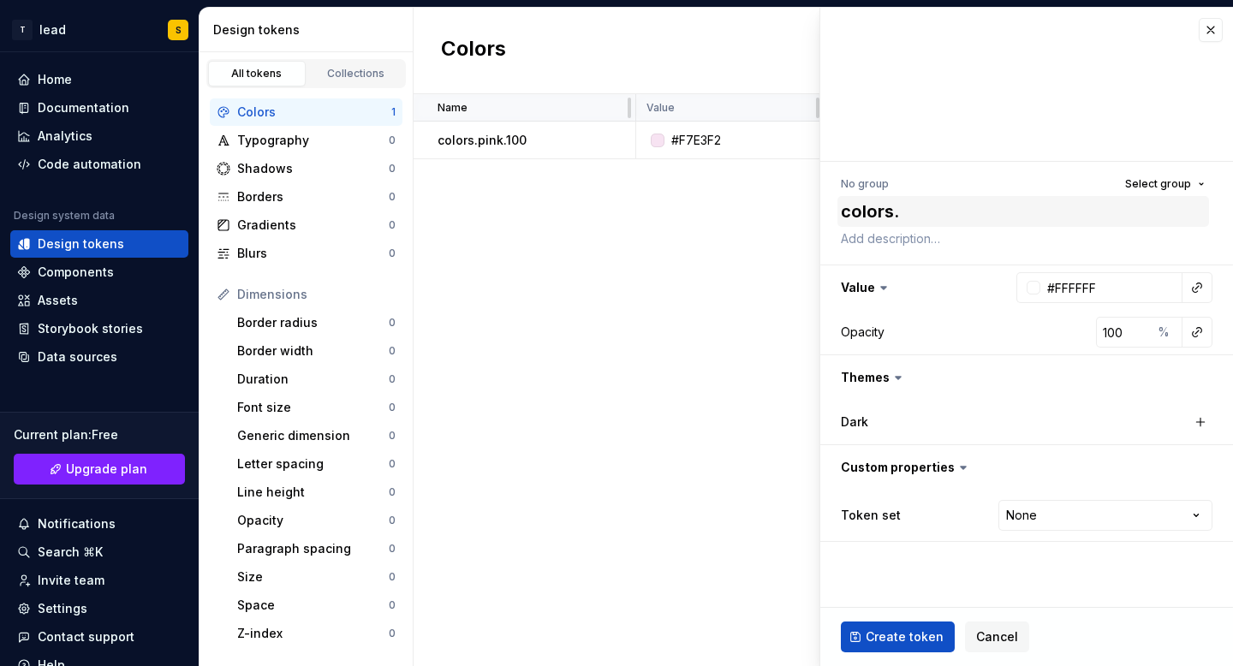
type textarea "colors.p"
type textarea "*"
type textarea "colors.pi"
type textarea "*"
type textarea "[DOMAIN_NAME]"
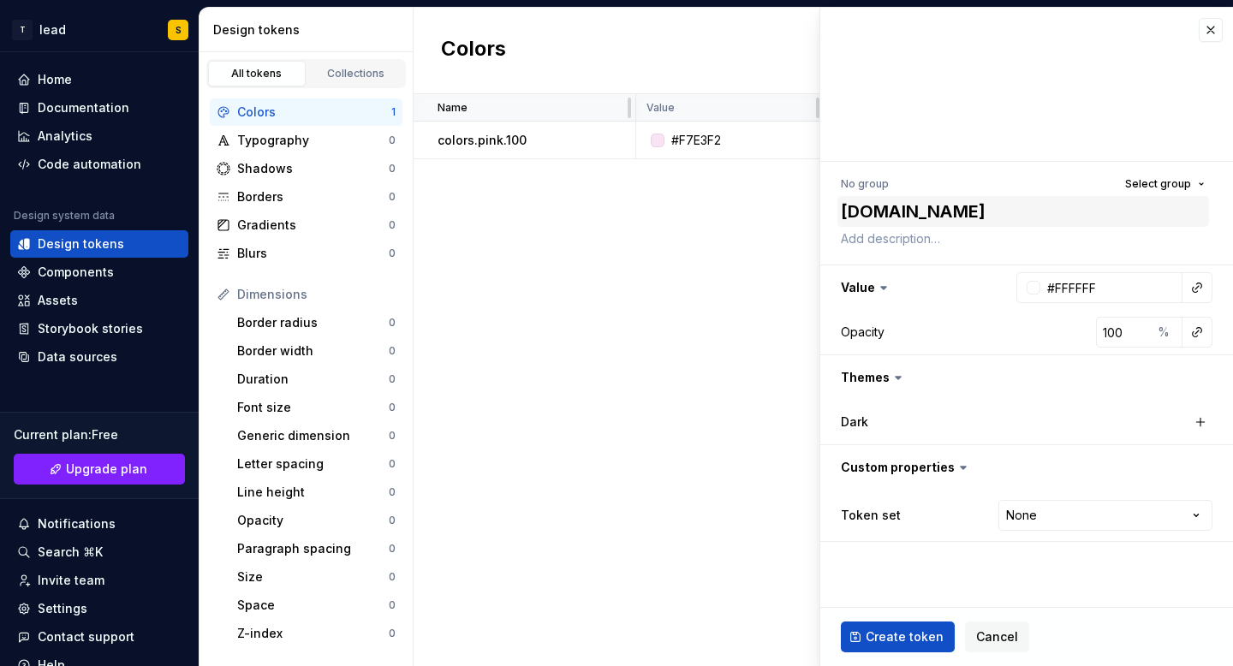
type textarea "*"
type textarea "[DOMAIN_NAME]"
type textarea "*"
type textarea "[DOMAIN_NAME]."
type textarea "*"
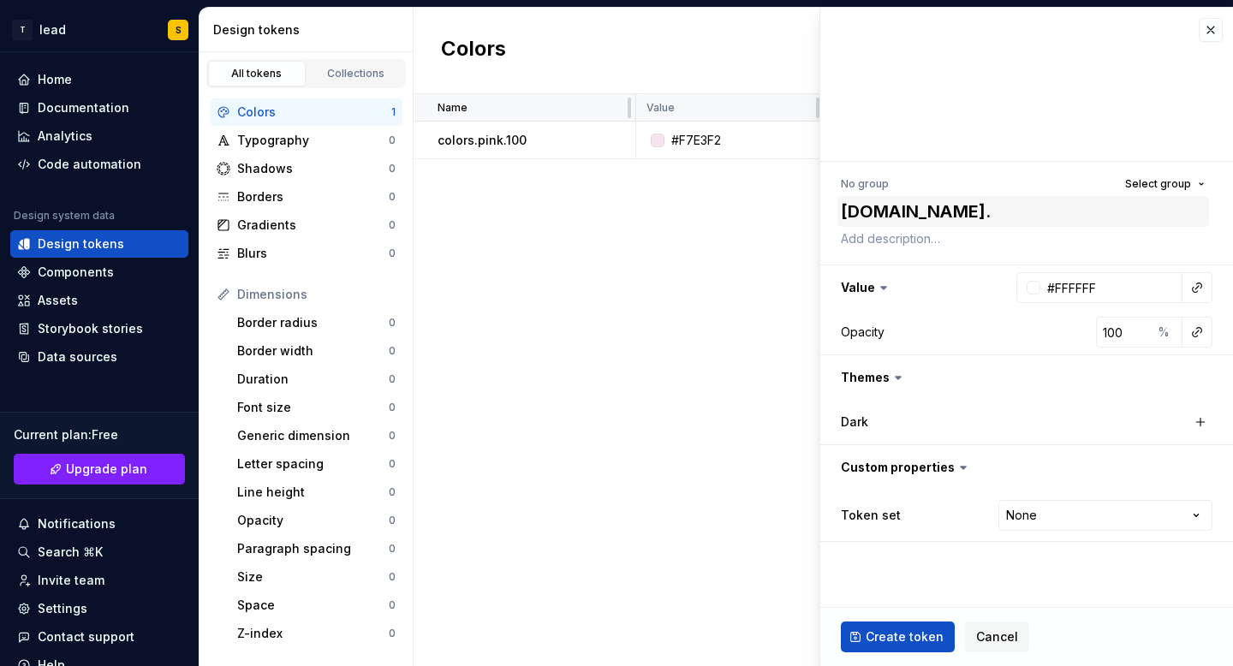
type textarea "colors.pink.2"
type textarea "*"
type textarea "colors.pink.20"
type textarea "*"
type textarea "colors.pink.200"
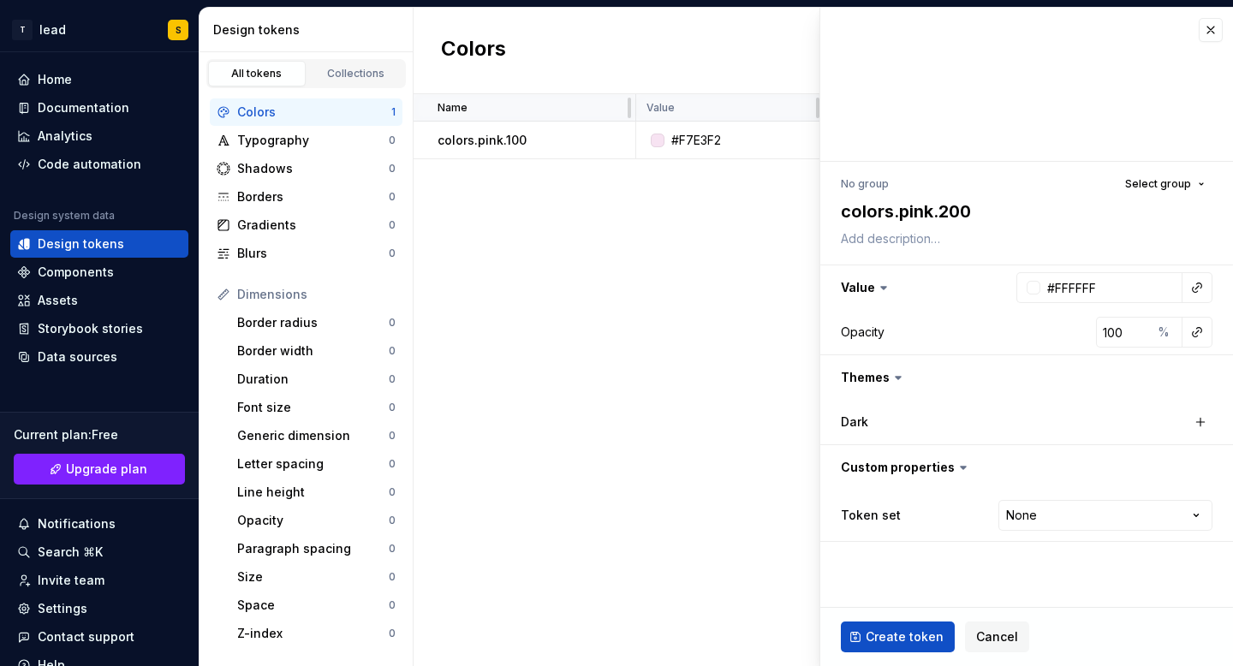
type textarea "*"
type textarea "colors.pink.200"
type textarea "*"
click at [1071, 285] on input "#FFFFFF" at bounding box center [1112, 287] width 142 height 31
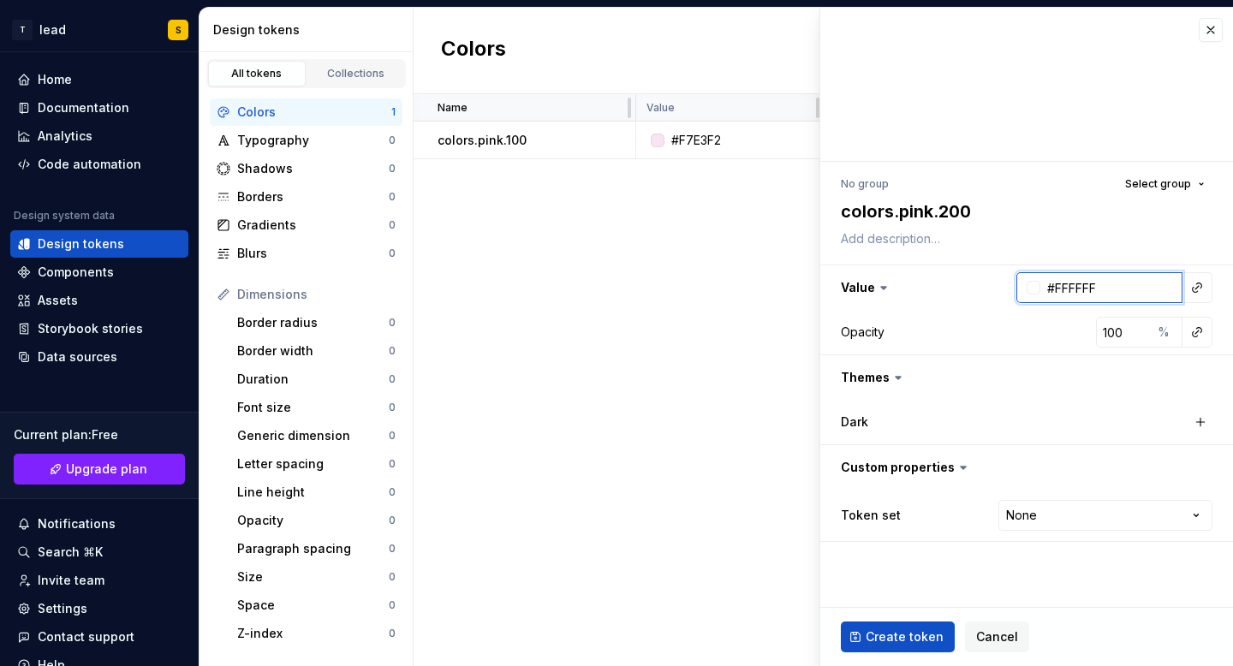
click at [1089, 289] on input "#FFFFFF" at bounding box center [1112, 287] width 142 height 31
paste input "DE87CB"
type input "#DE87CB"
type textarea "*"
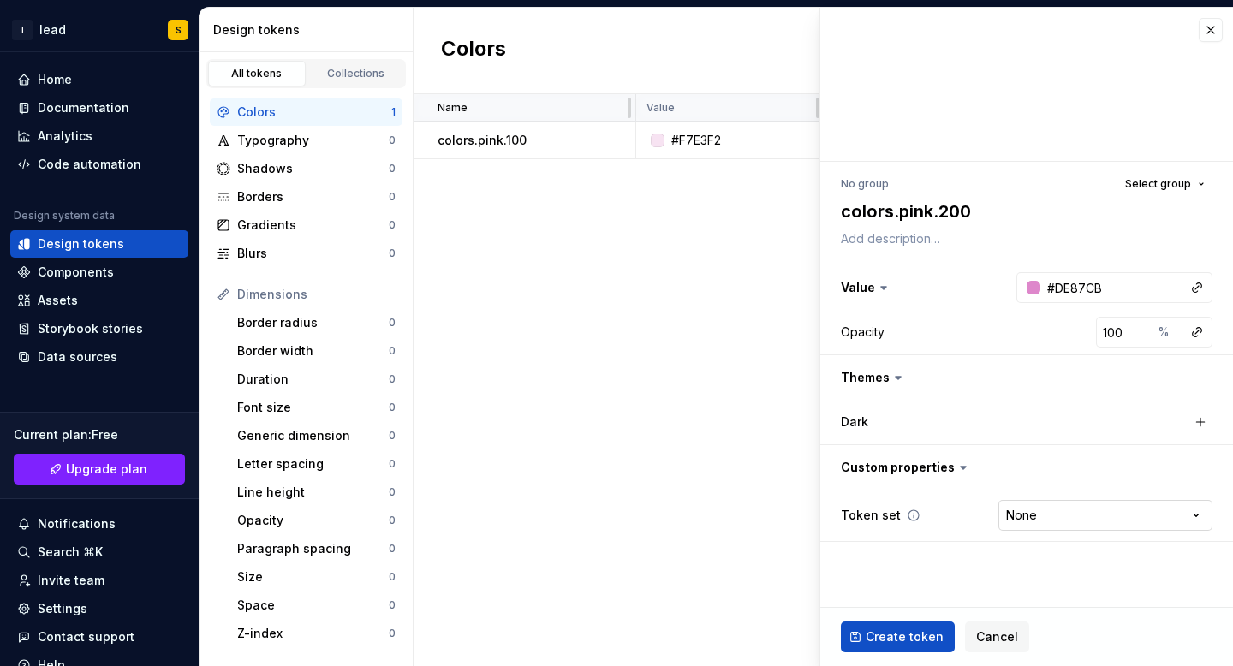
click at [1048, 522] on html "T lead S Home Documentation Analytics Code automation Design system data Design…" at bounding box center [616, 333] width 1233 height 666
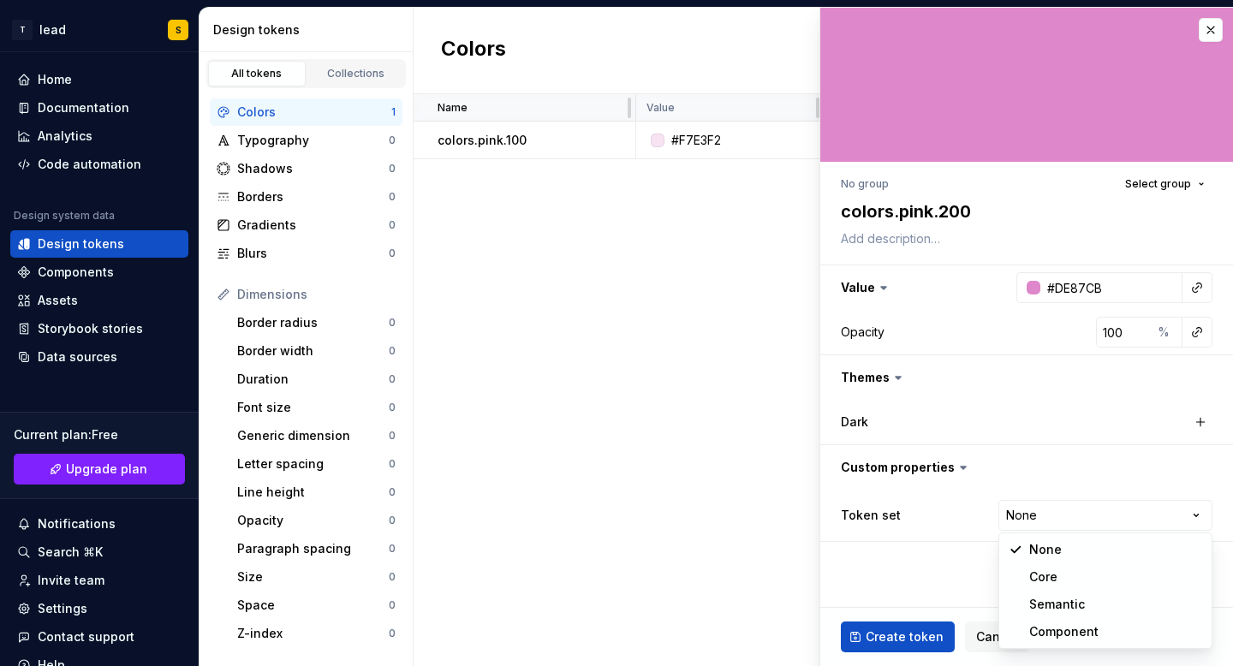
select select "**********"
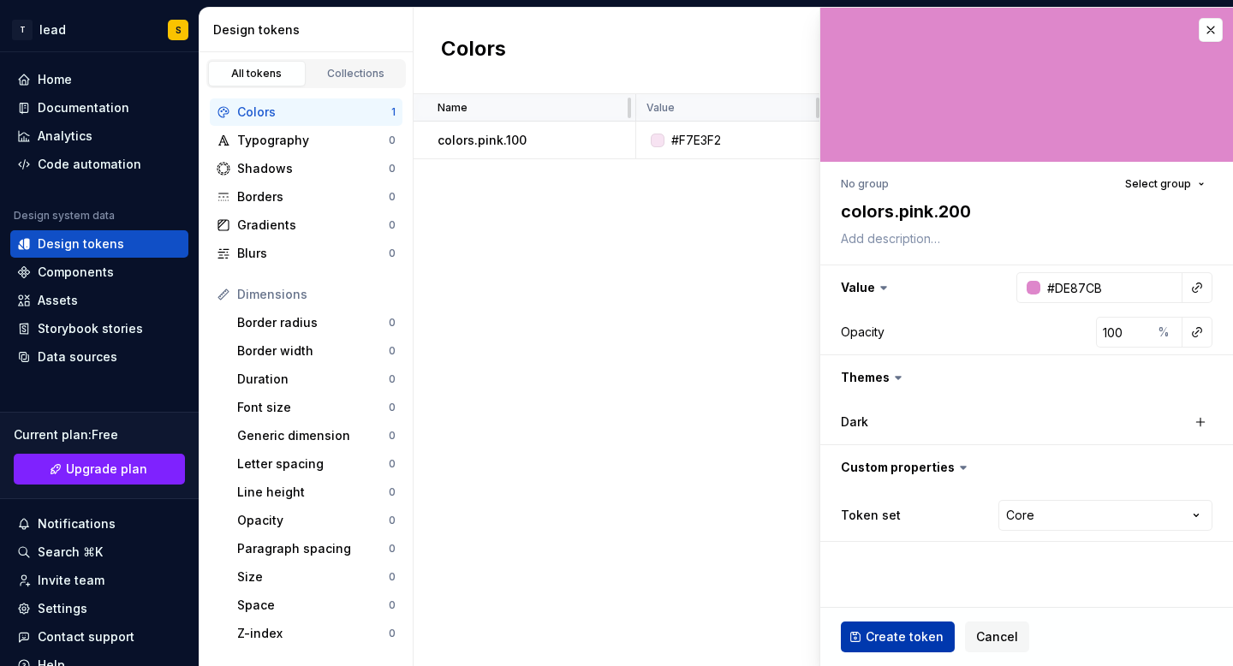
click at [913, 642] on span "Create token" at bounding box center [905, 637] width 78 height 17
type textarea "*"
type input "#FFFFFF"
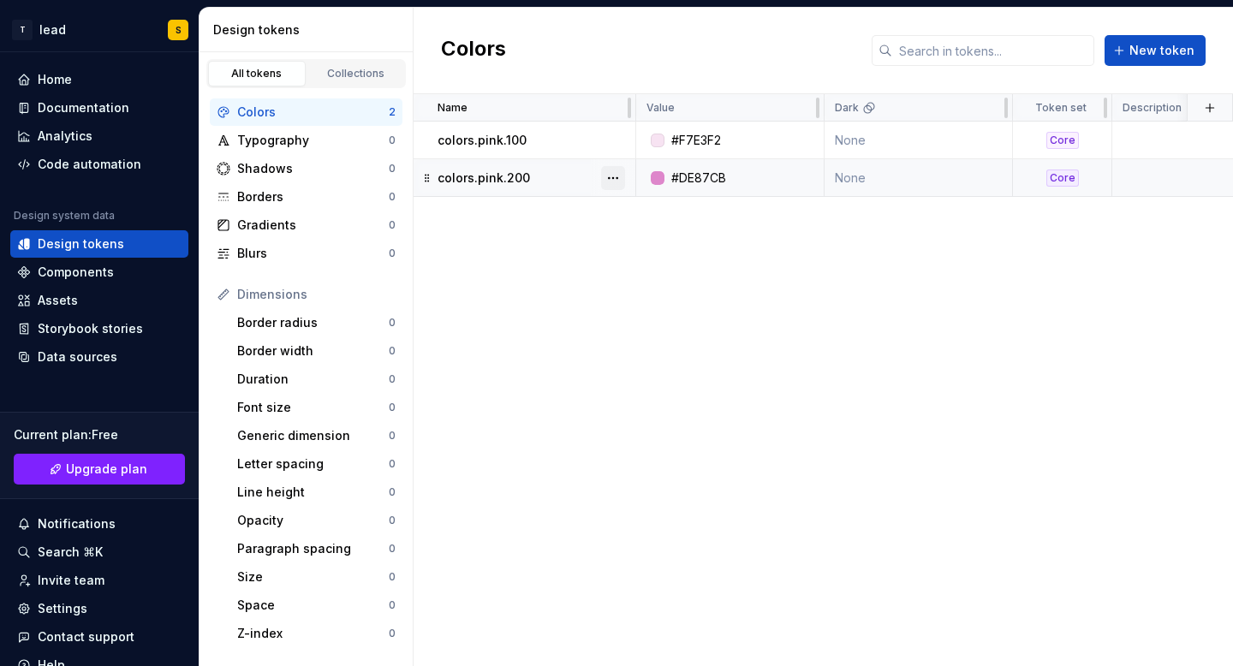
click at [619, 179] on button "button" at bounding box center [613, 178] width 24 height 24
click at [496, 254] on html "T lead S Home Documentation Analytics Code automation Design system data Design…" at bounding box center [616, 333] width 1233 height 666
click at [610, 177] on button "button" at bounding box center [613, 178] width 24 height 24
click at [443, 297] on html "T lead S Home Documentation Analytics Code automation Design system data Design…" at bounding box center [616, 333] width 1233 height 666
click at [954, 53] on input "text" at bounding box center [993, 50] width 202 height 31
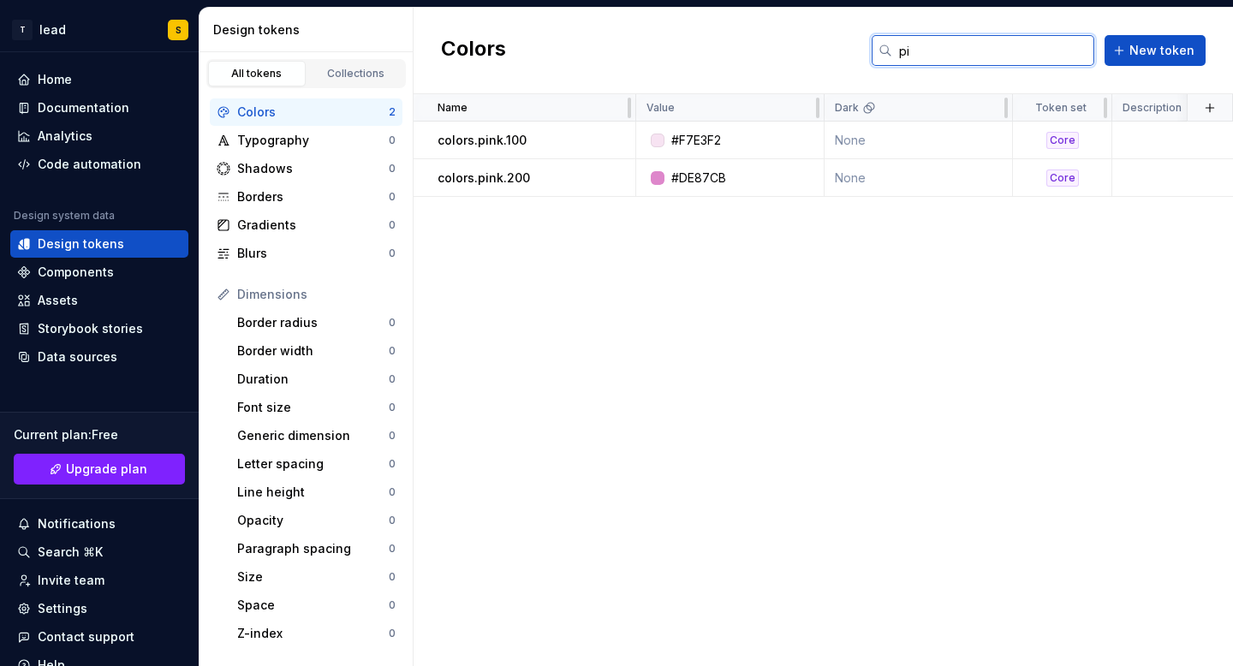
type input "p"
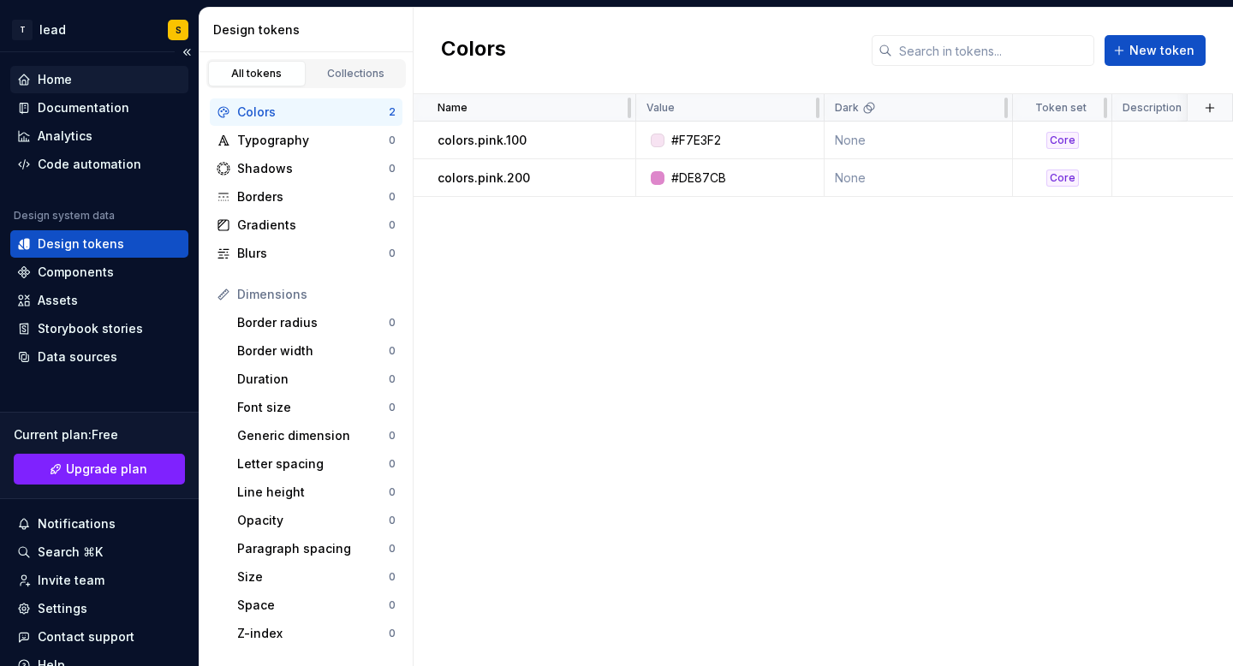
click at [63, 80] on div "Home" at bounding box center [55, 79] width 34 height 17
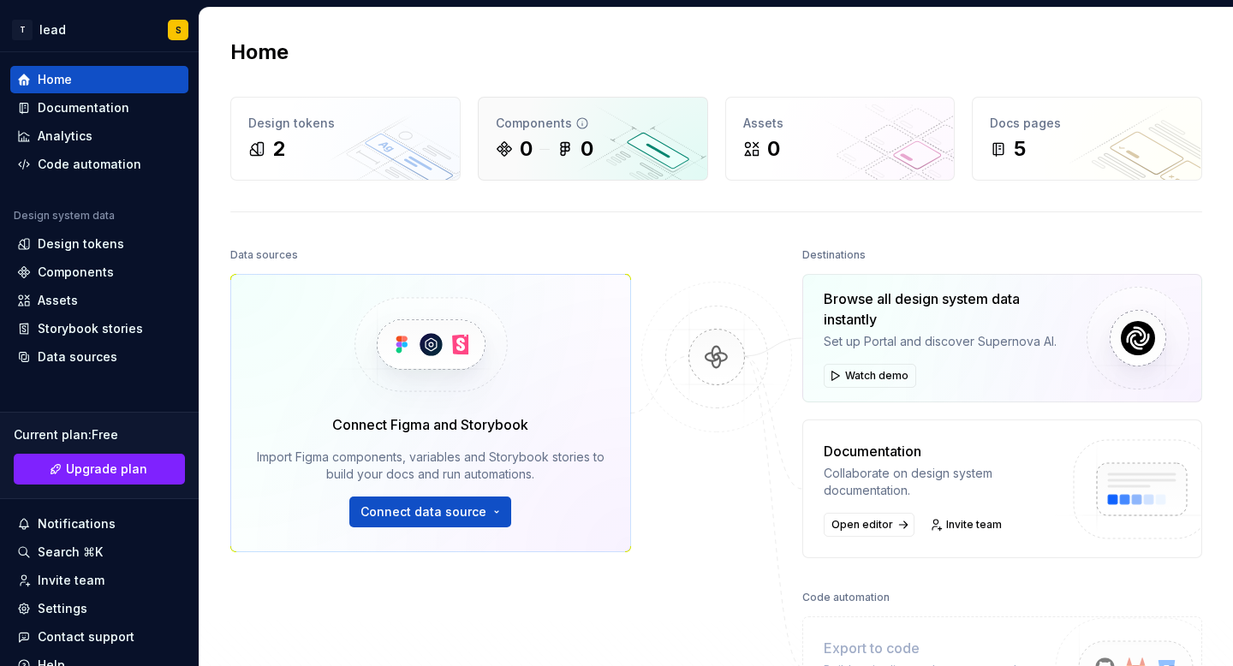
click at [528, 160] on div "0" at bounding box center [526, 148] width 13 height 27
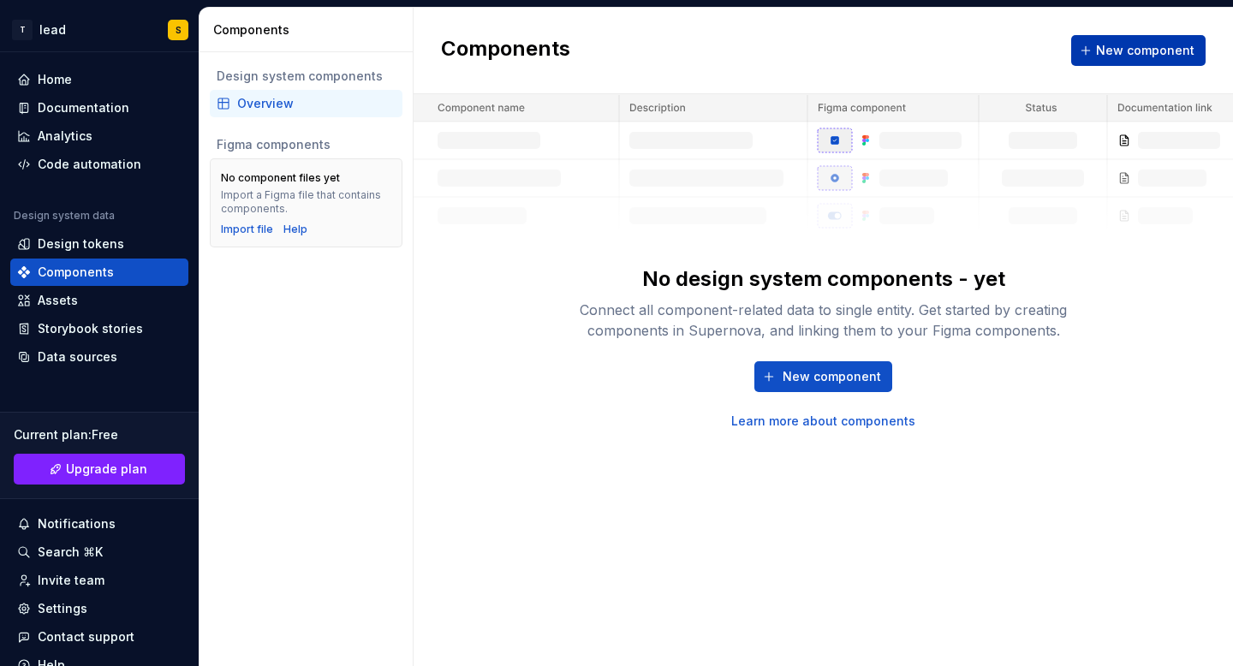
click at [1119, 39] on button "New component" at bounding box center [1138, 50] width 134 height 31
click at [1113, 53] on span "New component" at bounding box center [1145, 50] width 98 height 17
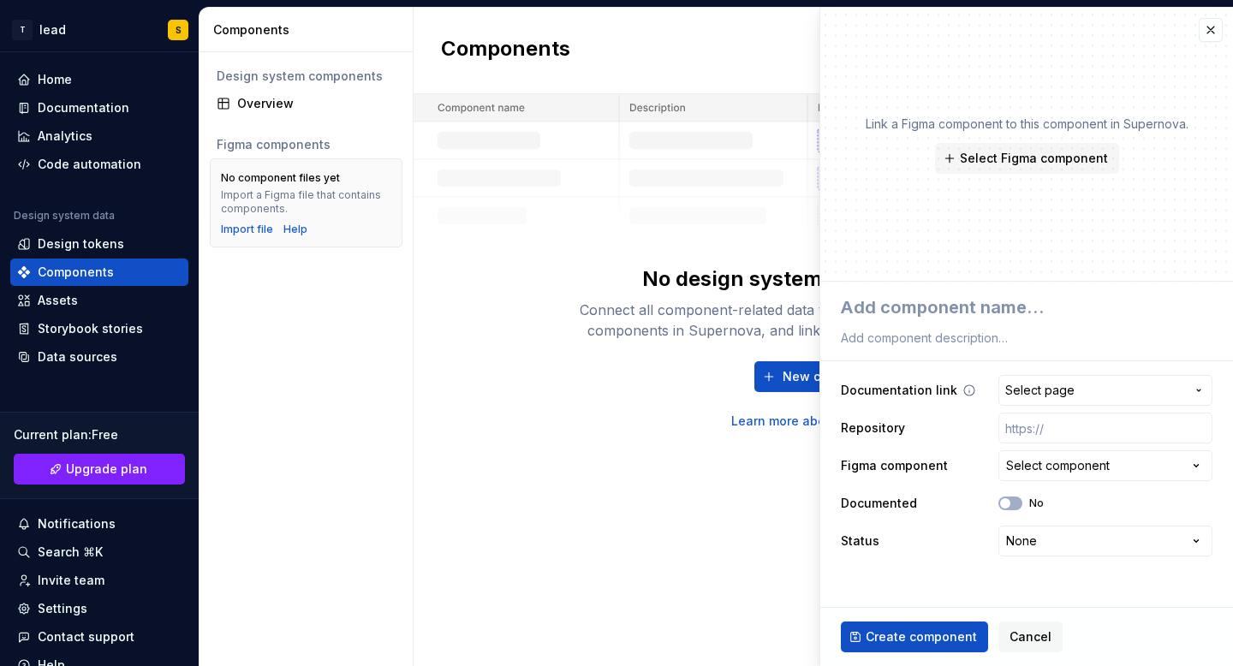
click at [1048, 384] on span "Select page" at bounding box center [1040, 390] width 69 height 17
click at [917, 464] on html "**********" at bounding box center [616, 333] width 1233 height 666
click at [1047, 469] on div "Select component" at bounding box center [1058, 465] width 104 height 17
click at [931, 522] on html "**********" at bounding box center [616, 333] width 1233 height 666
click at [1047, 534] on html "**********" at bounding box center [616, 333] width 1233 height 666
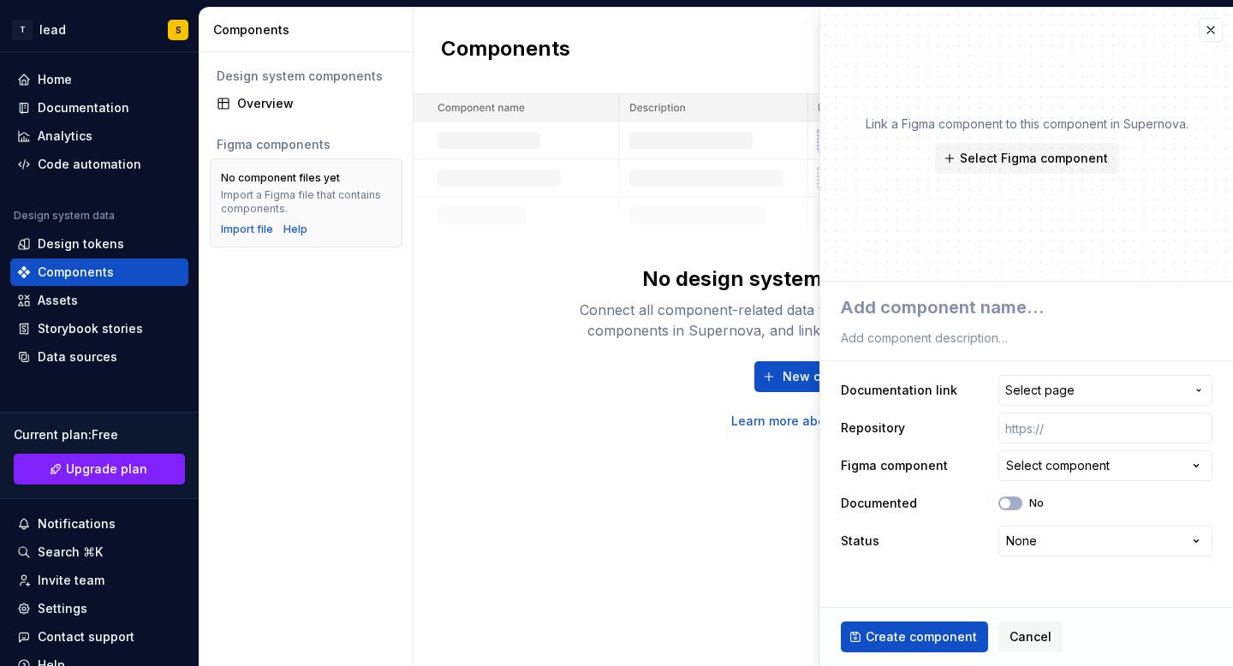
click at [892, 557] on html "**********" at bounding box center [616, 333] width 1233 height 666
click at [957, 318] on textarea at bounding box center [1024, 307] width 372 height 31
click at [922, 341] on textarea at bounding box center [1024, 338] width 372 height 24
click at [911, 310] on textarea at bounding box center [1024, 307] width 372 height 31
click at [1022, 162] on span "Select Figma component" at bounding box center [1034, 158] width 148 height 17
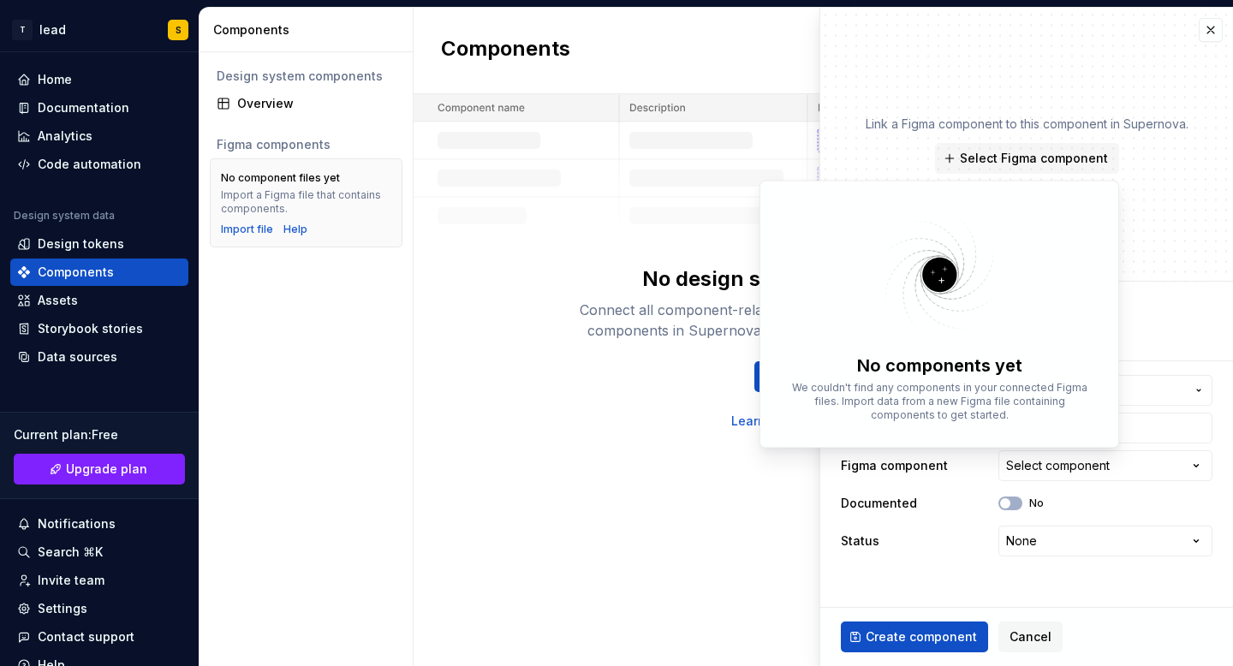
type textarea "*"
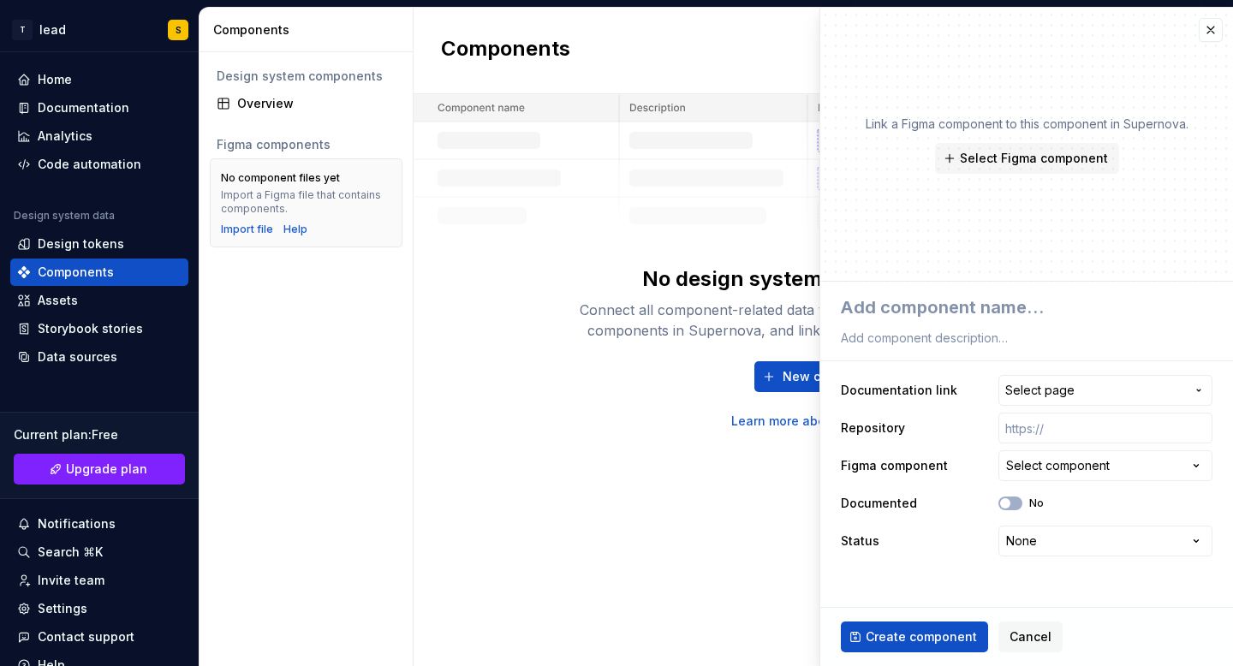
click at [733, 483] on div "Components New component No design system components - yet Connect all componen…" at bounding box center [824, 337] width 820 height 659
click at [1204, 31] on button "button" at bounding box center [1211, 30] width 24 height 24
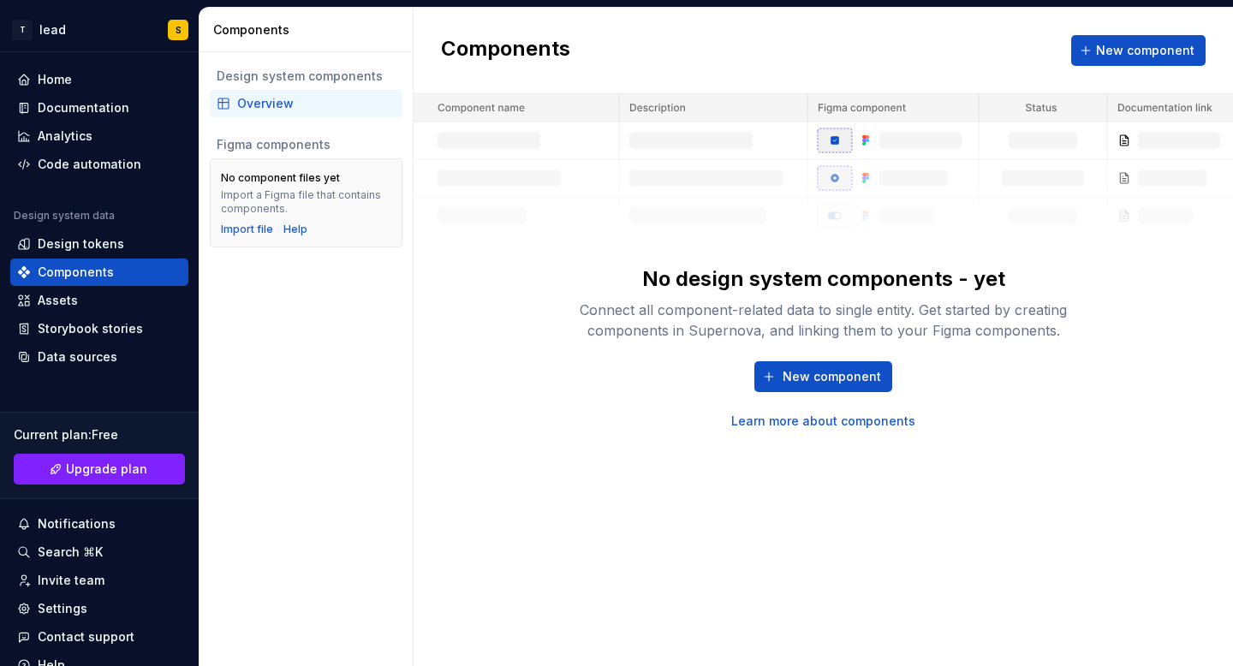
click at [685, 354] on div "No design system components - yet Connect all component-related data to single …" at bounding box center [824, 348] width 548 height 164
click at [289, 146] on div "Figma components" at bounding box center [306, 144] width 179 height 17
click at [258, 230] on div "Import file" at bounding box center [247, 230] width 52 height 14
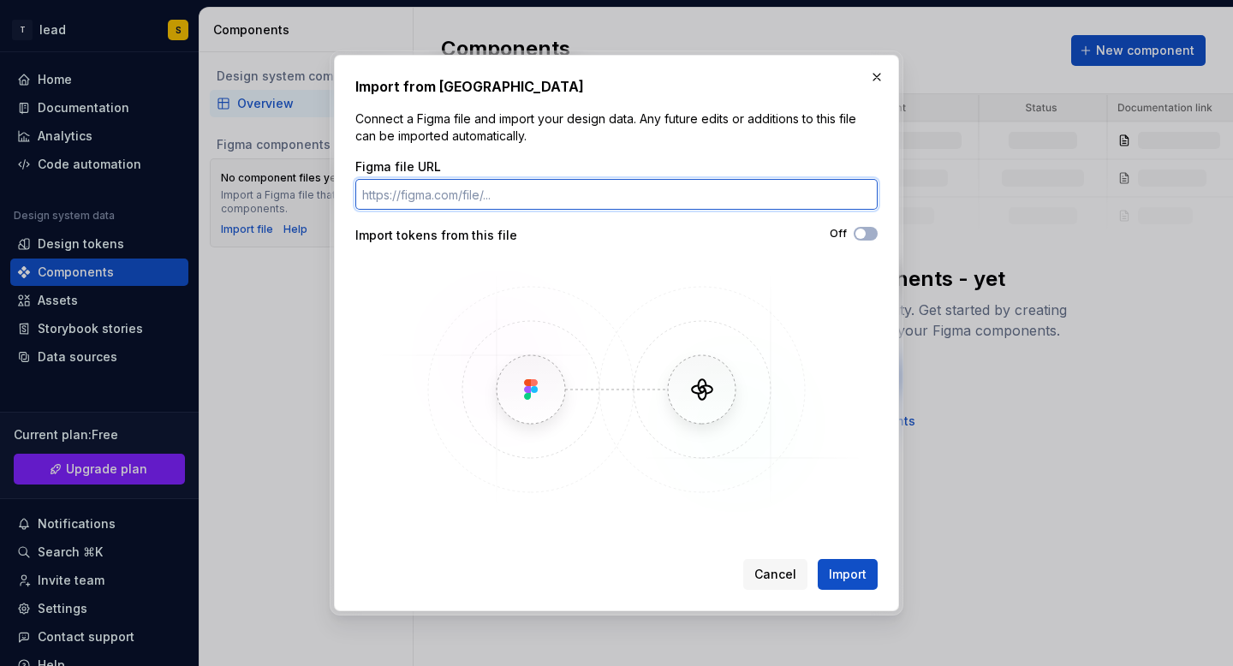
paste input "[URL][DOMAIN_NAME][PERSON_NAME]"
type input "[URL][DOMAIN_NAME][PERSON_NAME]"
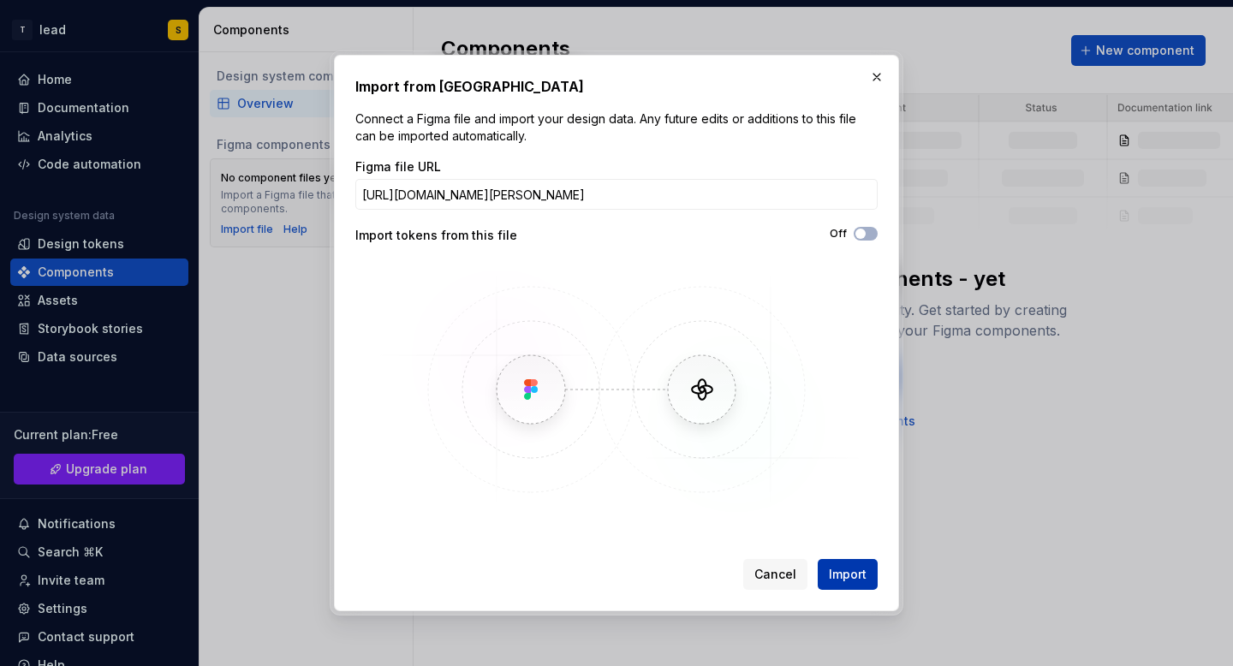
click at [850, 577] on span "Import" at bounding box center [848, 574] width 38 height 17
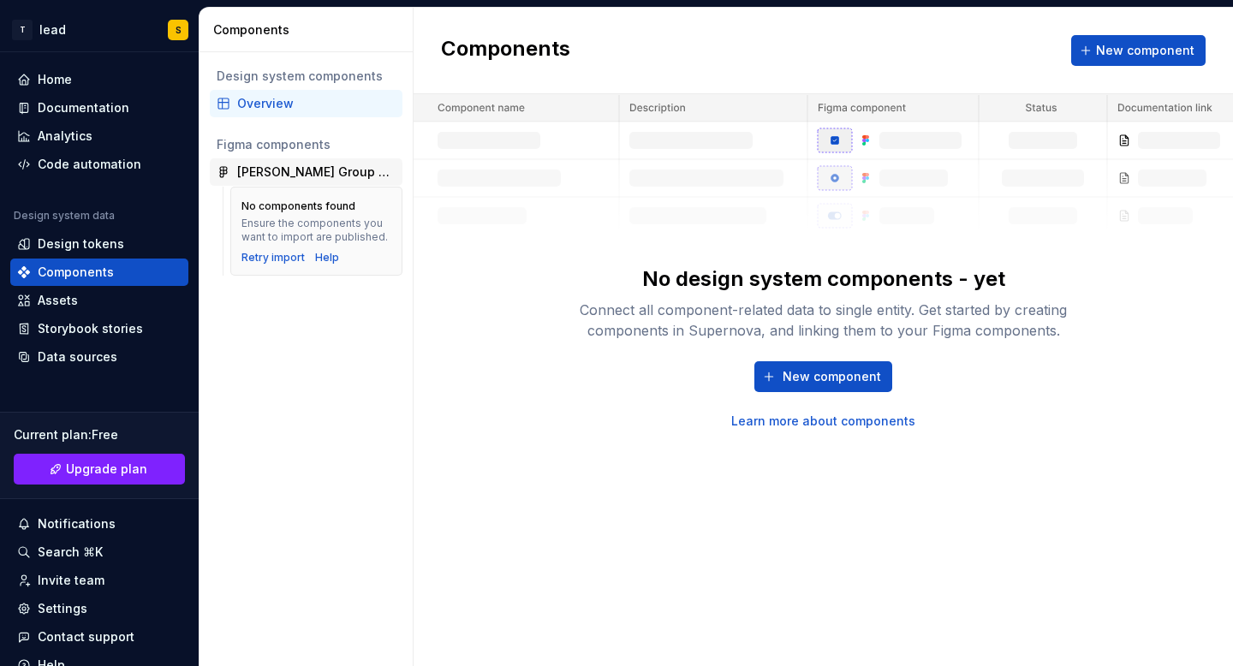
click at [280, 170] on div "[PERSON_NAME] Group Design System - New(WIP)" at bounding box center [316, 172] width 158 height 17
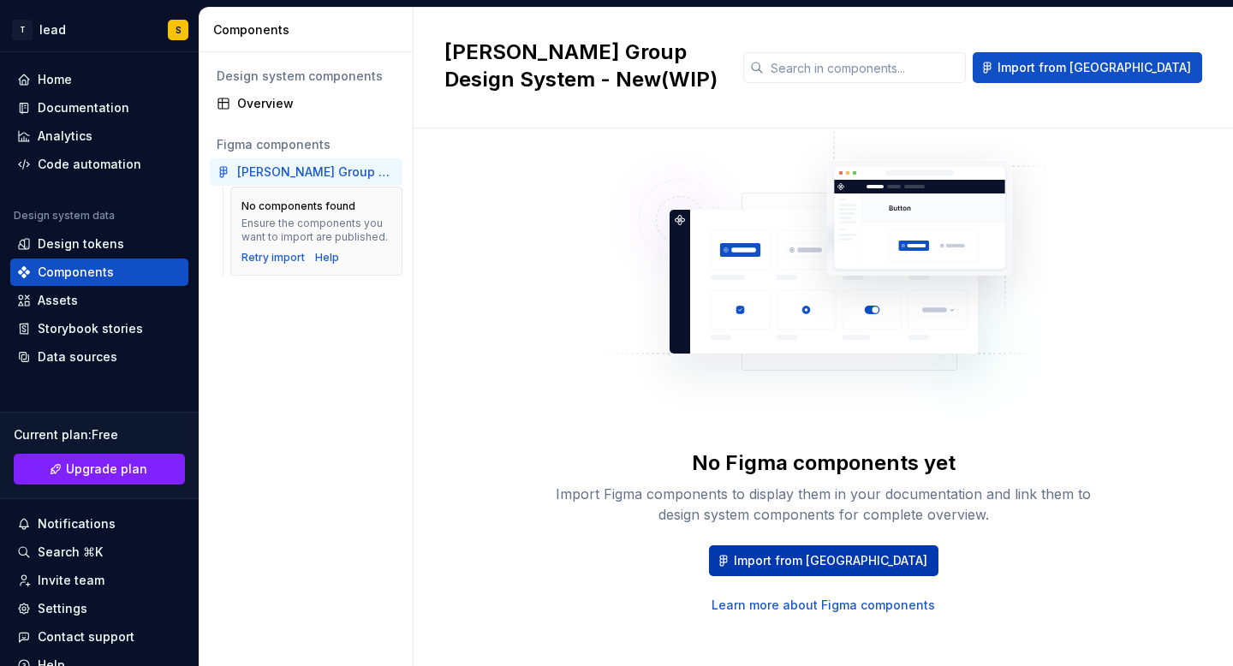
scroll to position [61, 0]
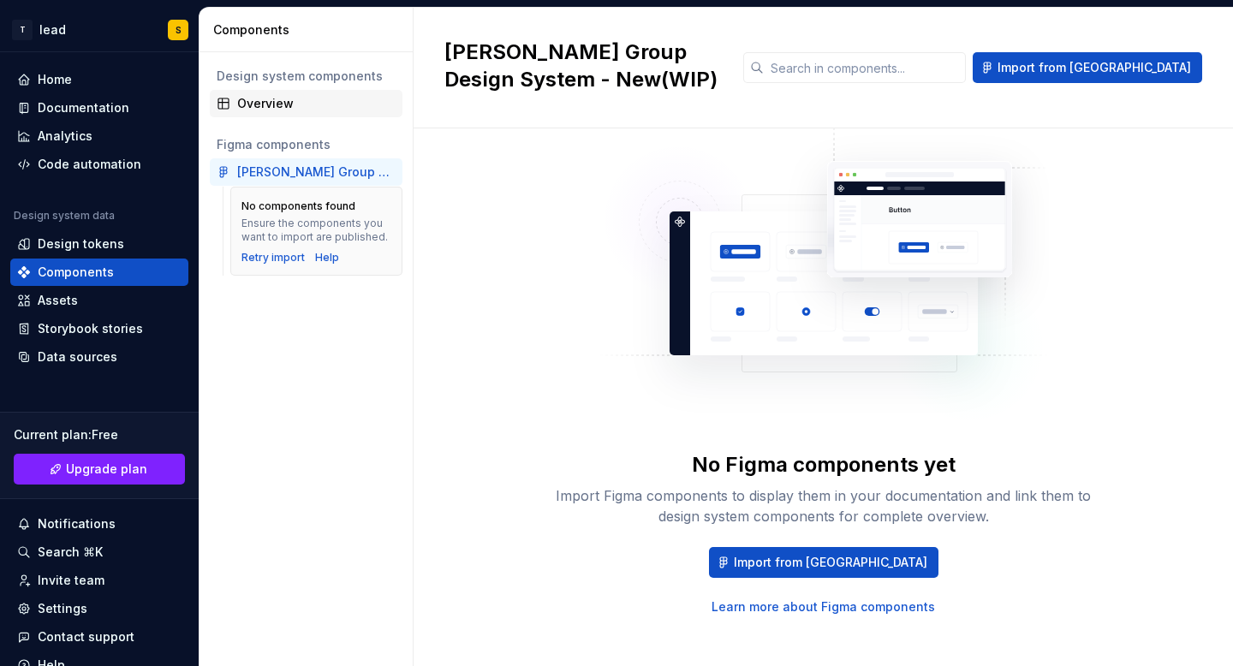
click at [287, 110] on div "Overview" at bounding box center [316, 103] width 158 height 17
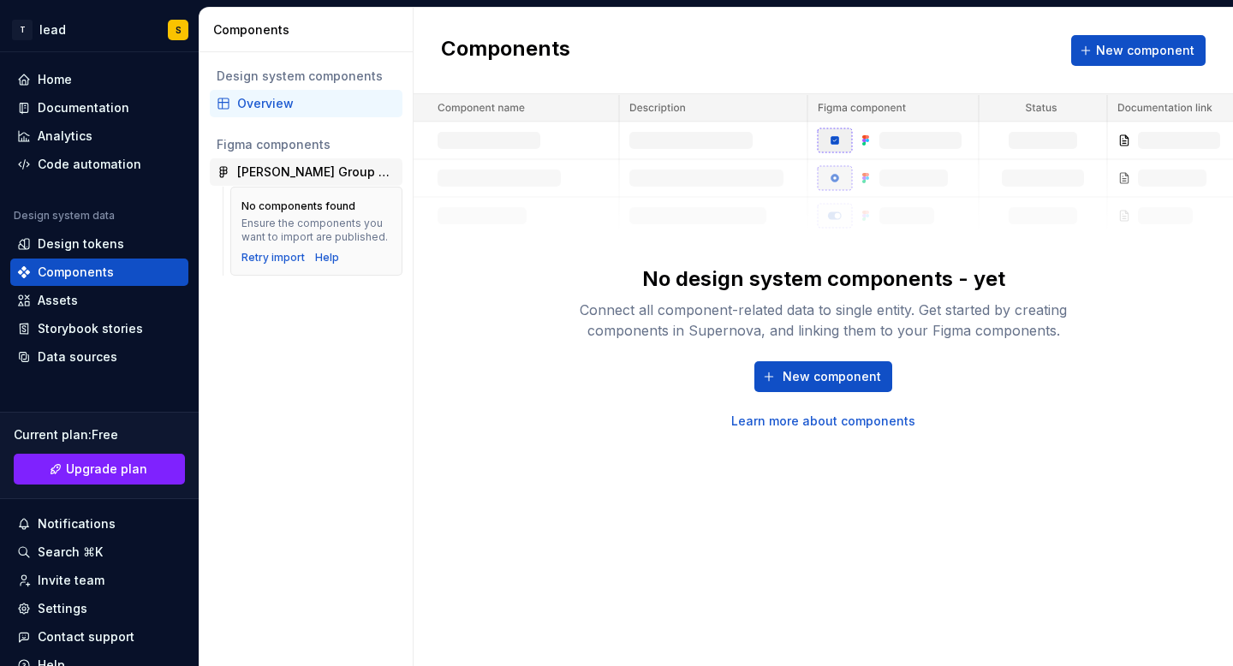
click at [260, 177] on div "[PERSON_NAME] Group Design System - New(WIP)" at bounding box center [316, 172] width 158 height 17
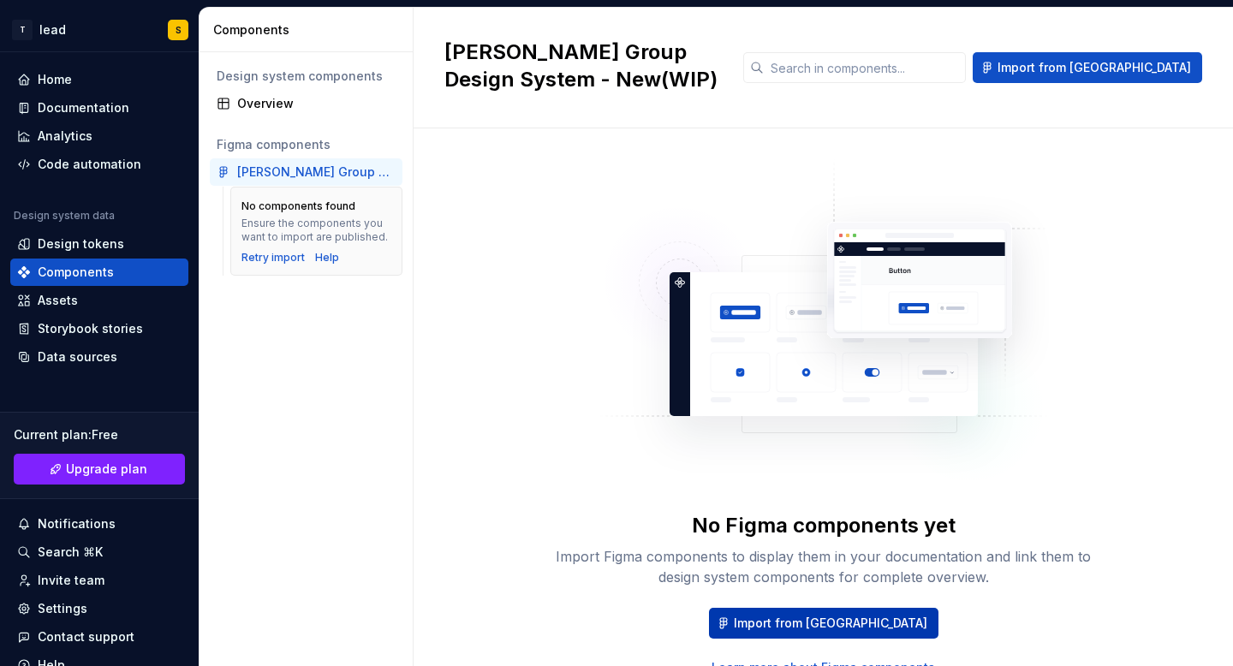
scroll to position [75, 0]
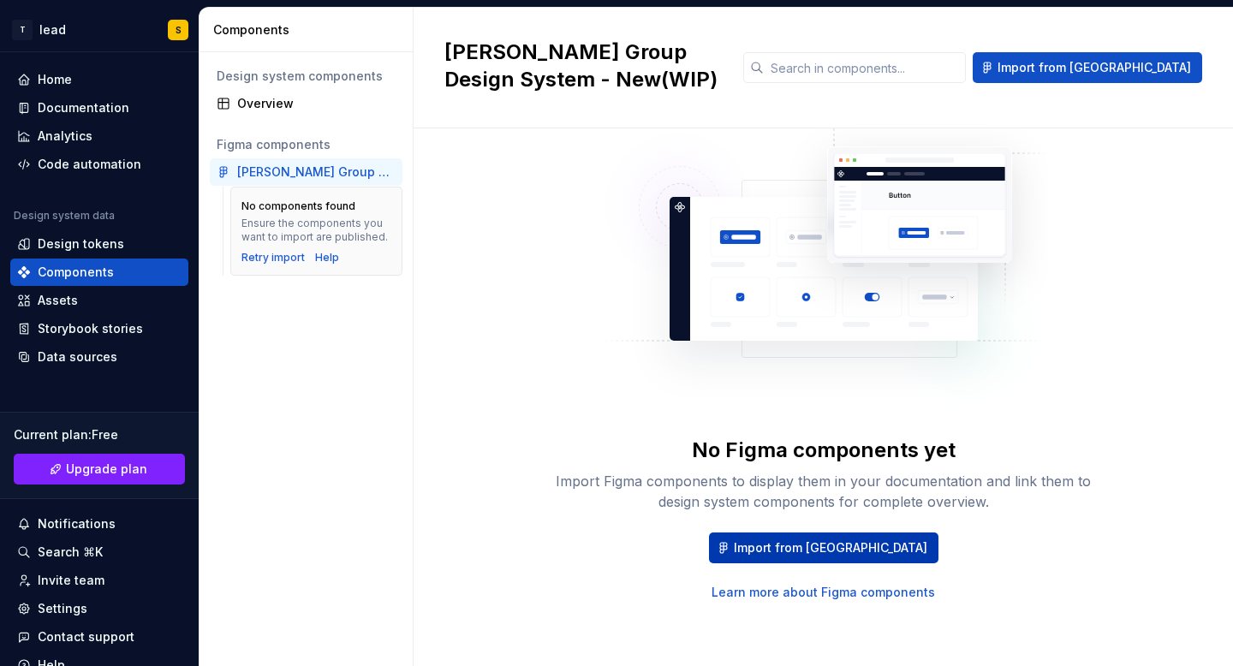
click at [847, 560] on button "Import from [GEOGRAPHIC_DATA]" at bounding box center [824, 548] width 230 height 31
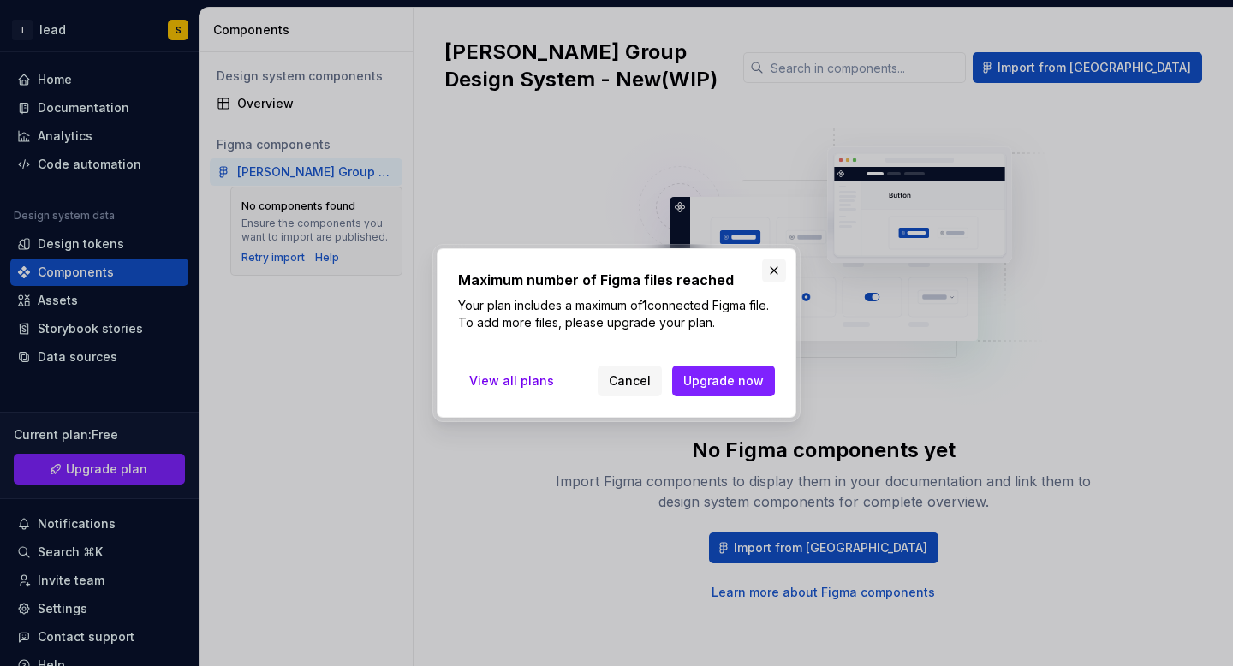
click at [768, 270] on button "button" at bounding box center [774, 271] width 24 height 24
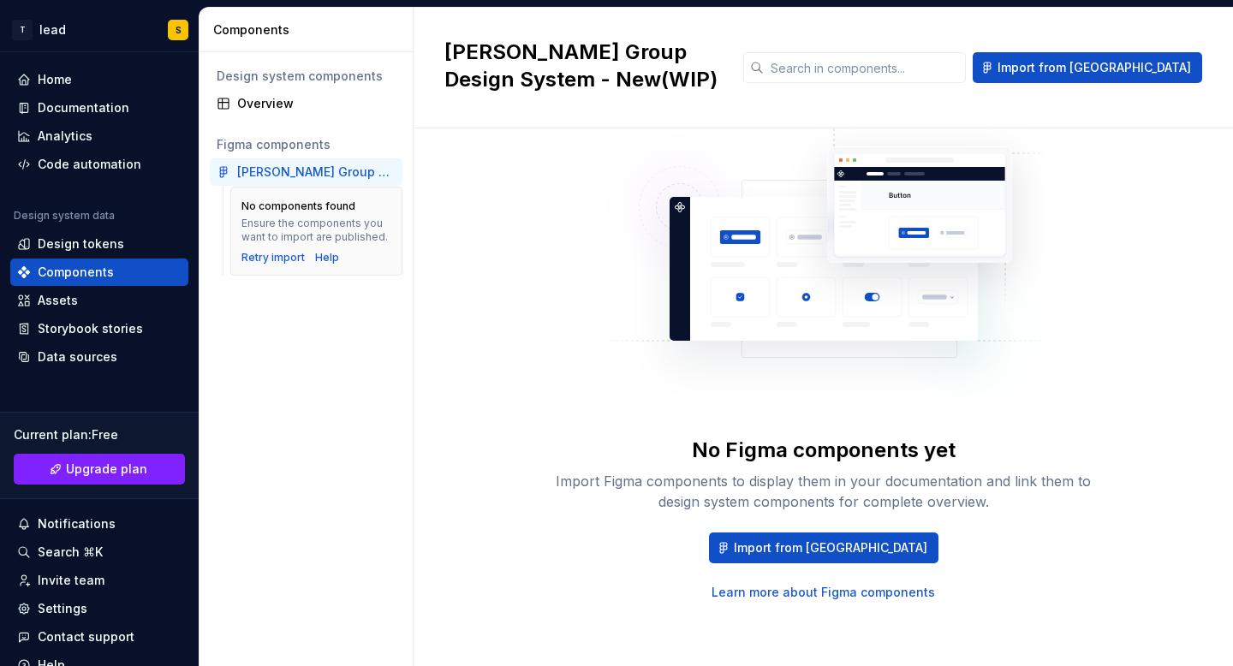
click at [272, 178] on div "[PERSON_NAME] Group Design System - New(WIP)" at bounding box center [316, 172] width 158 height 17
click at [381, 171] on div "[PERSON_NAME] Group Design System - New(WIP)" at bounding box center [316, 172] width 158 height 17
click at [223, 169] on icon at bounding box center [224, 172] width 14 height 14
click at [248, 138] on div "Figma components" at bounding box center [306, 144] width 179 height 17
click at [271, 97] on div "Overview" at bounding box center [316, 103] width 158 height 17
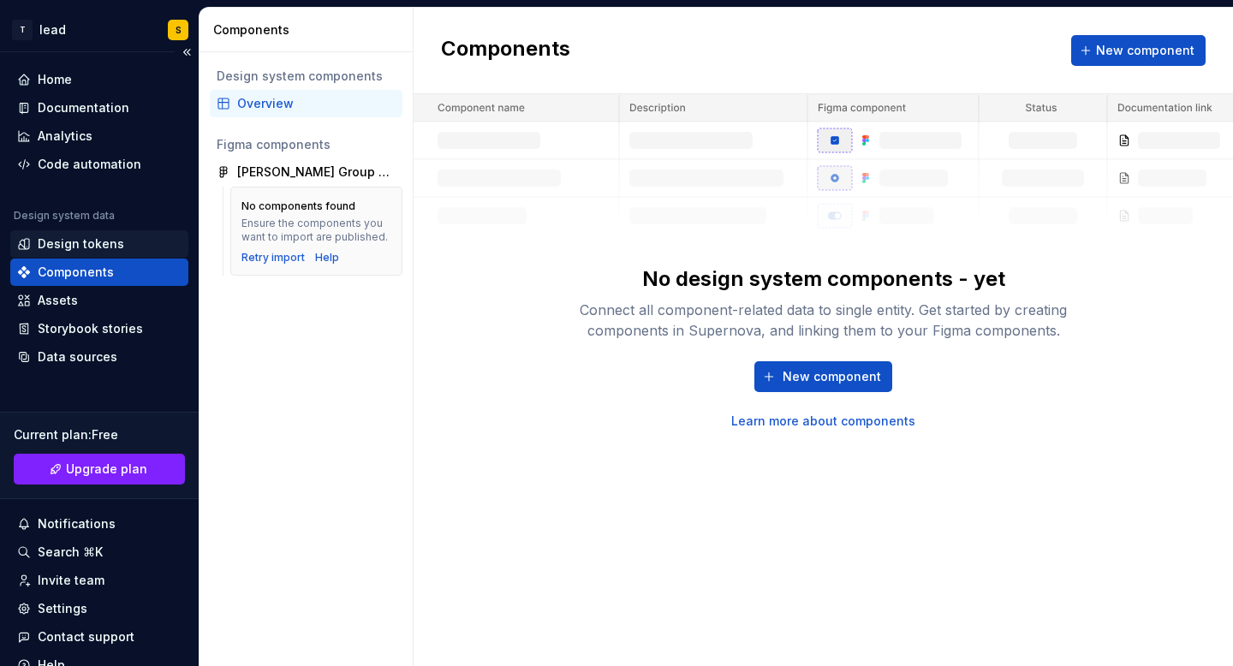
click at [75, 238] on div "Design tokens" at bounding box center [81, 244] width 87 height 17
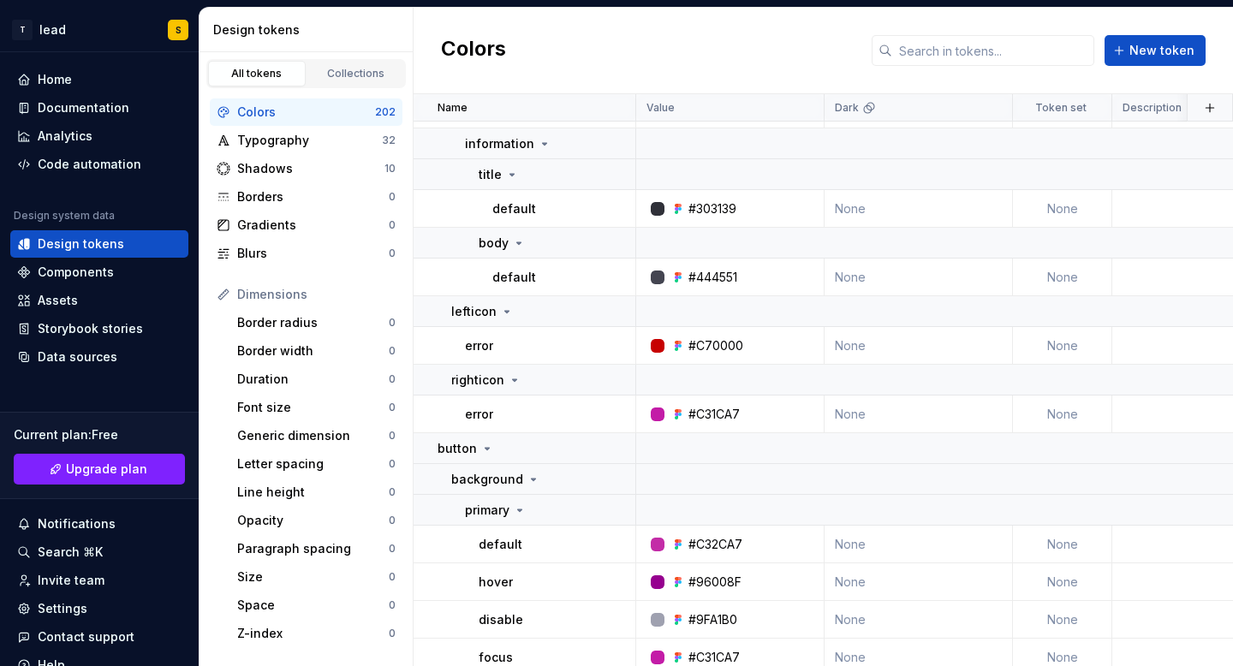
scroll to position [2142, 0]
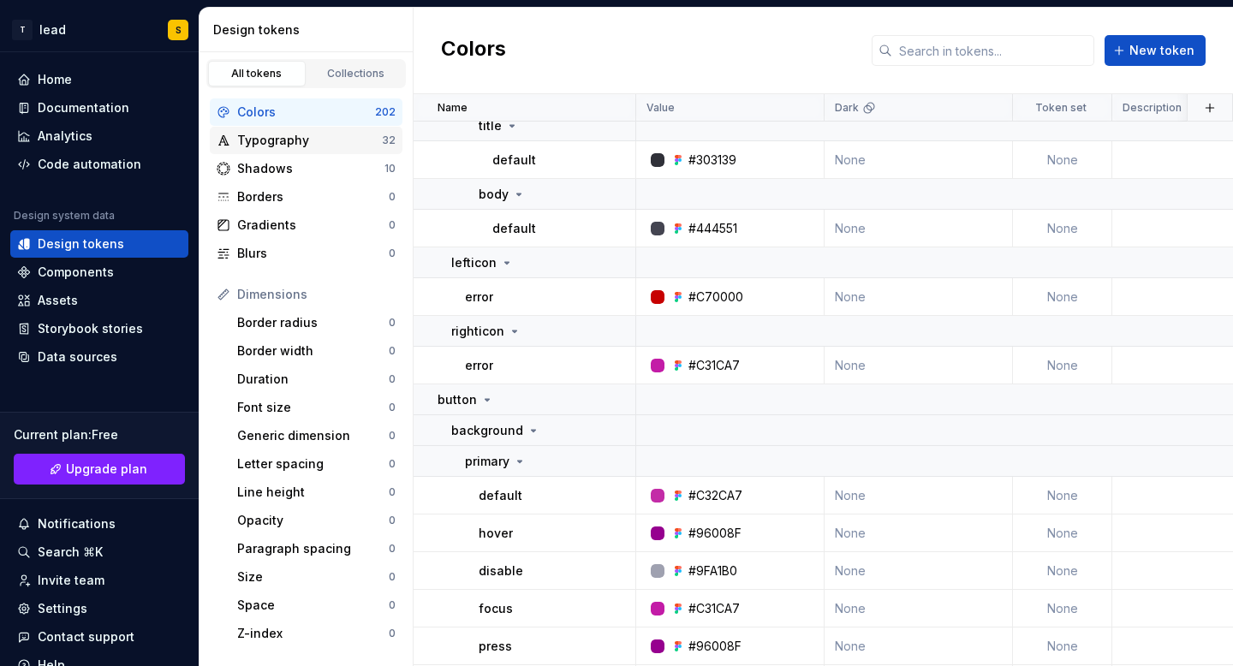
click at [304, 135] on div "Typography" at bounding box center [309, 140] width 145 height 17
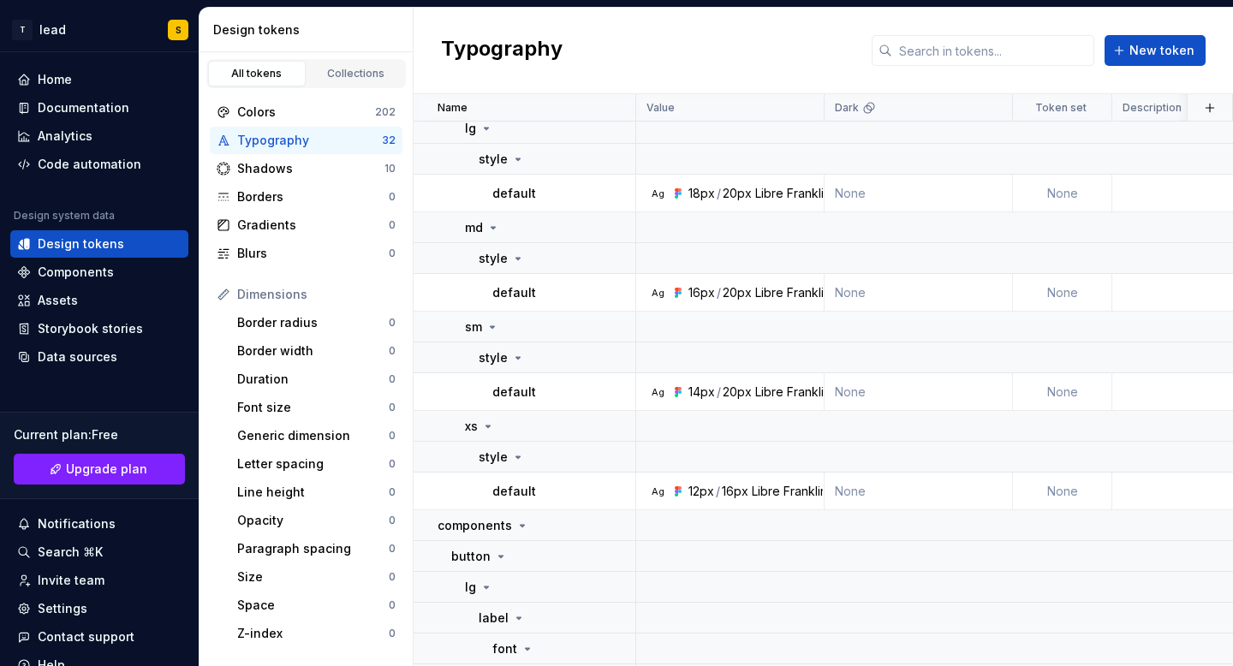
scroll to position [1453, 0]
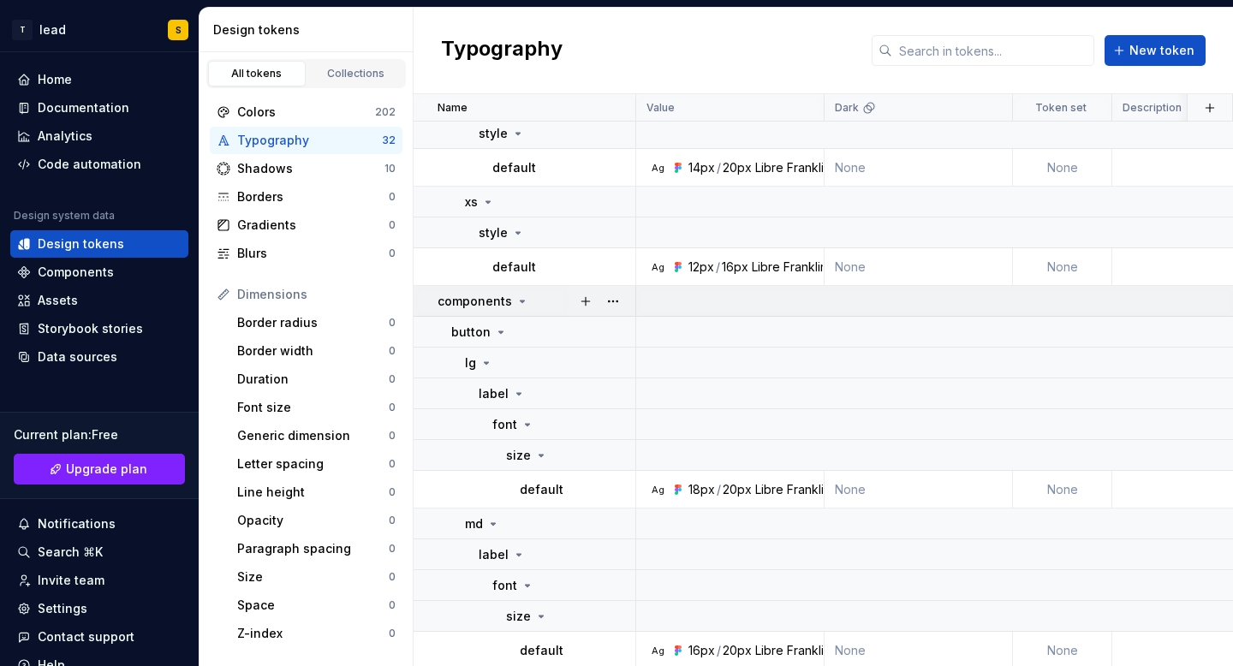
click at [500, 300] on p "components" at bounding box center [475, 301] width 75 height 17
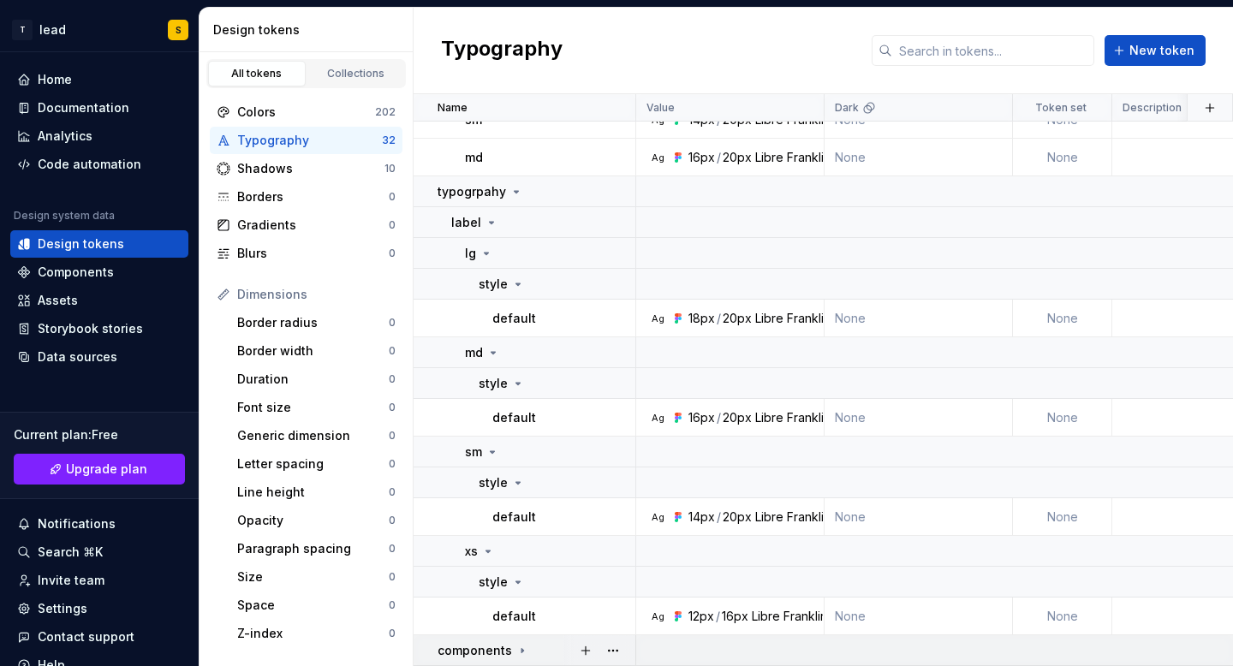
scroll to position [1103, 0]
click at [479, 194] on p "typogrpahy" at bounding box center [472, 191] width 69 height 17
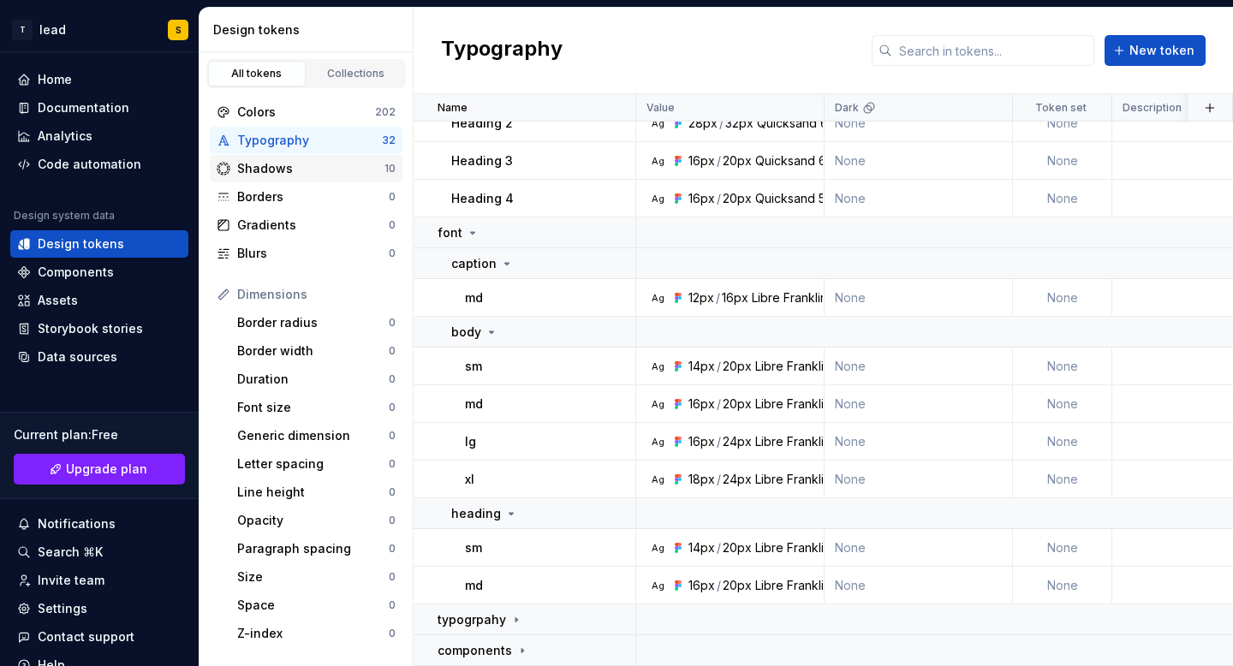
click at [301, 165] on div "Shadows" at bounding box center [310, 168] width 147 height 17
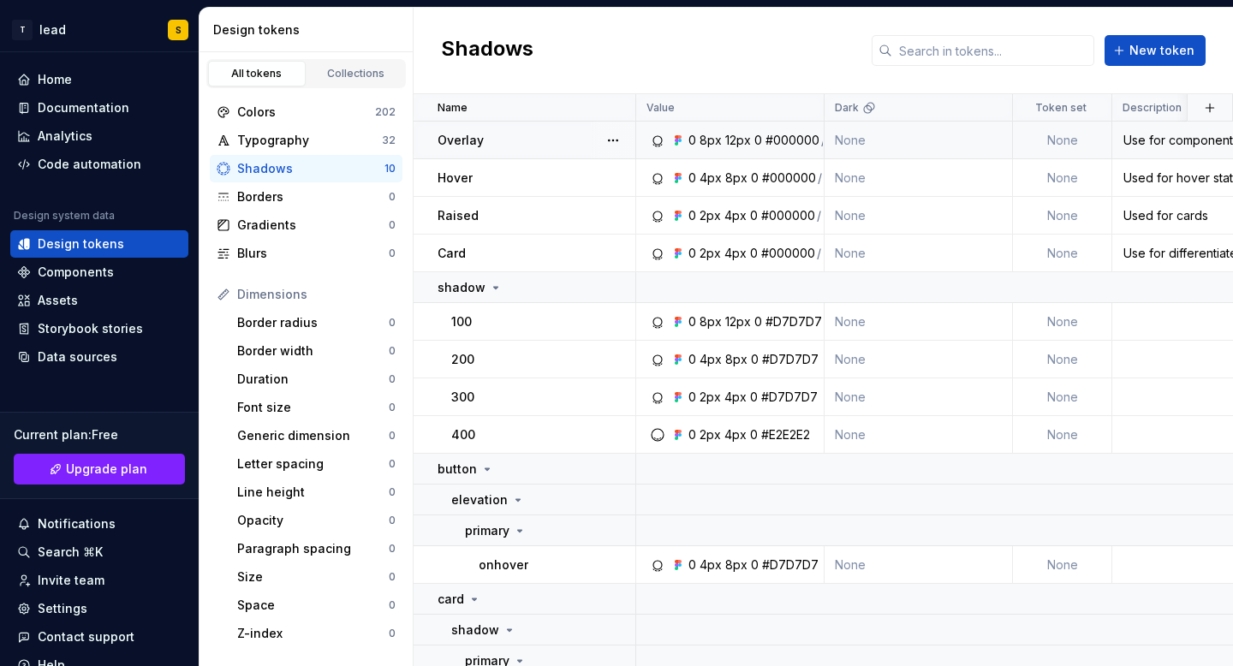
click at [529, 146] on div "Overlay" at bounding box center [536, 140] width 197 height 17
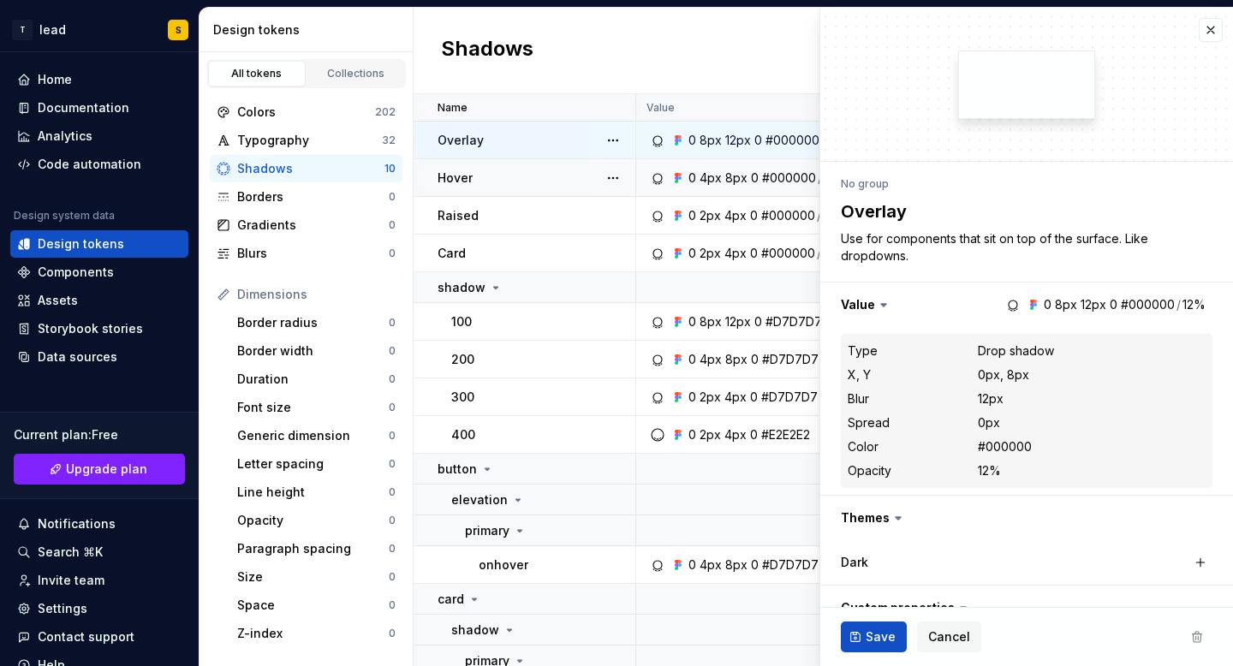
click at [514, 173] on div "Hover" at bounding box center [536, 178] width 197 height 17
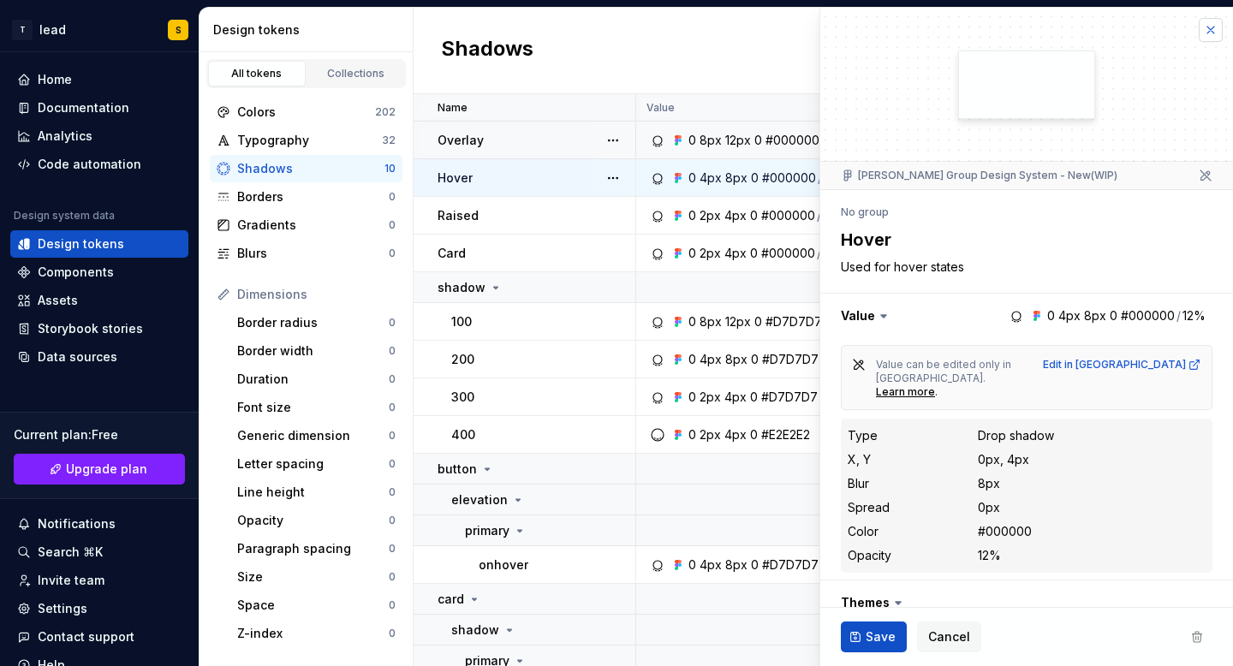
click at [1221, 23] on button "button" at bounding box center [1211, 30] width 24 height 24
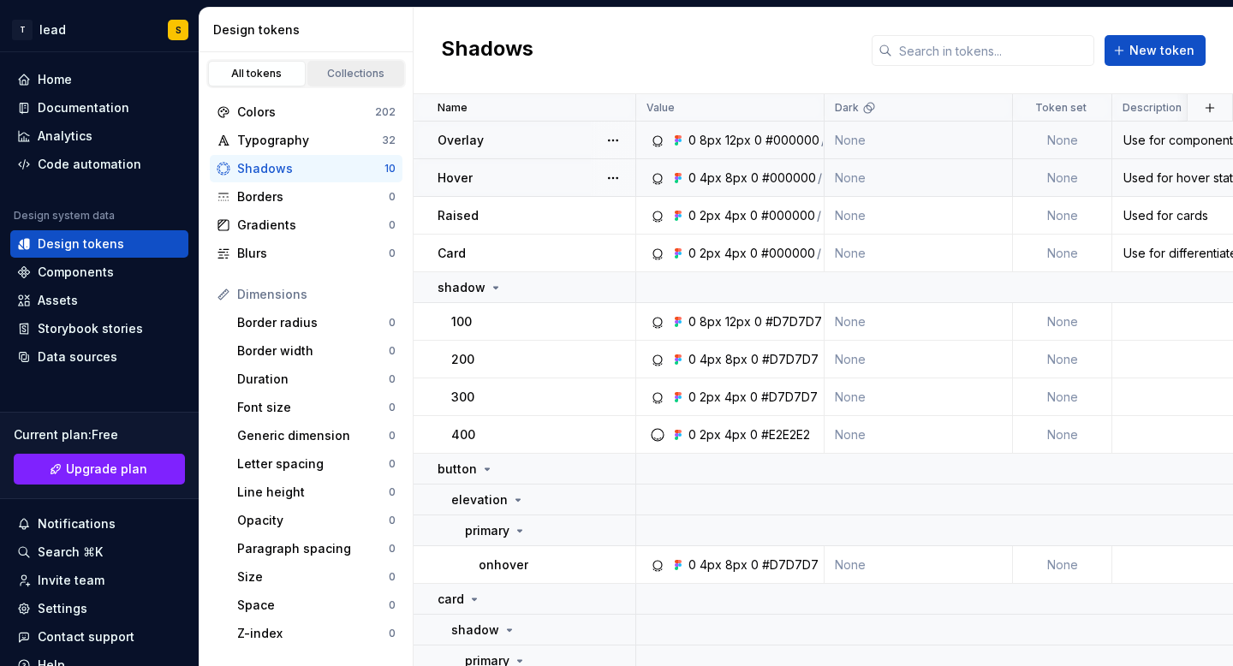
click at [355, 72] on div "Collections" at bounding box center [356, 74] width 86 height 14
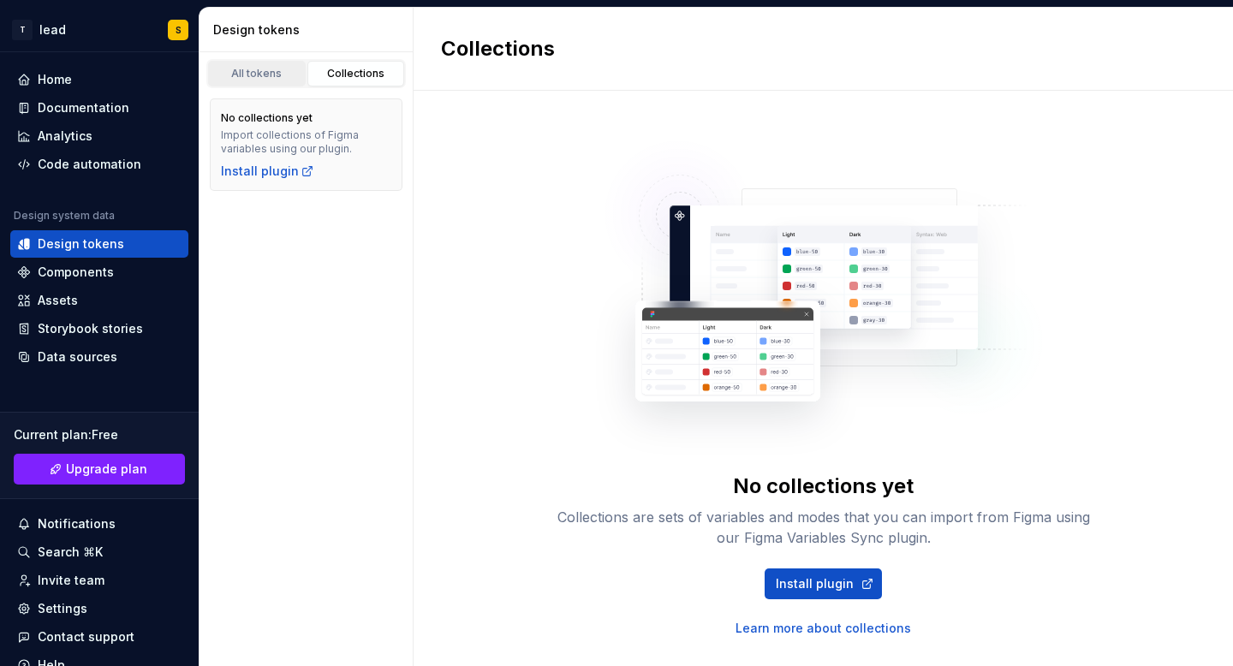
click at [265, 75] on div "All tokens" at bounding box center [257, 74] width 86 height 14
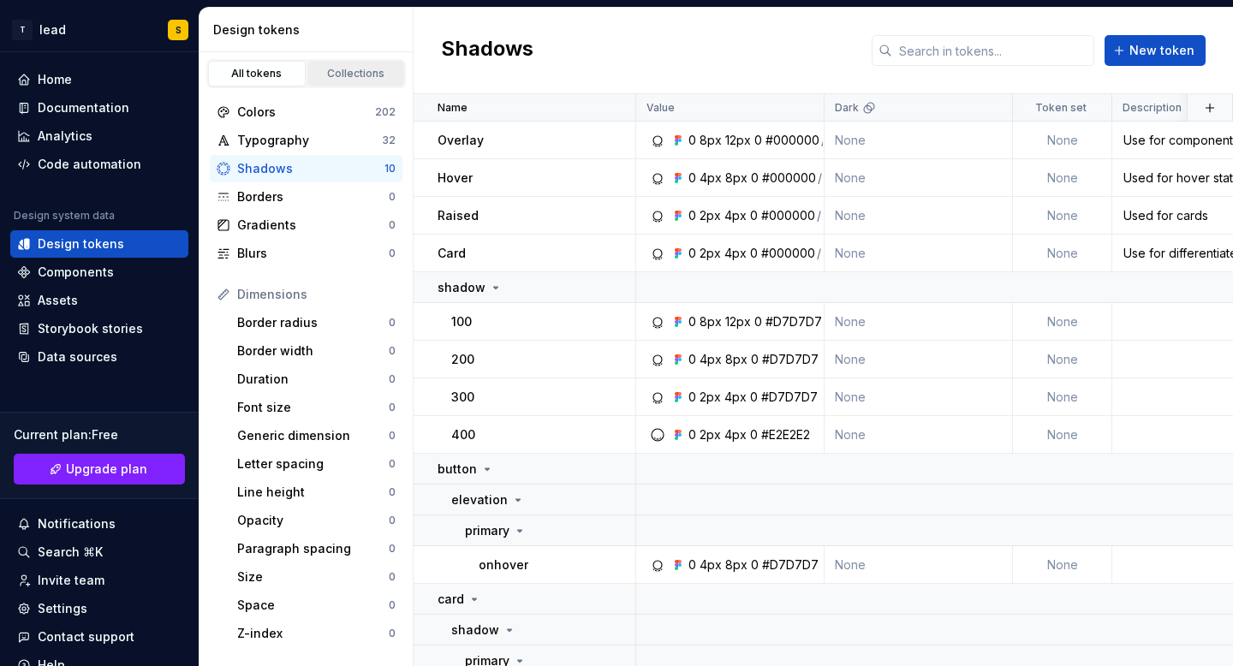
click at [337, 71] on div "Collections" at bounding box center [356, 74] width 86 height 14
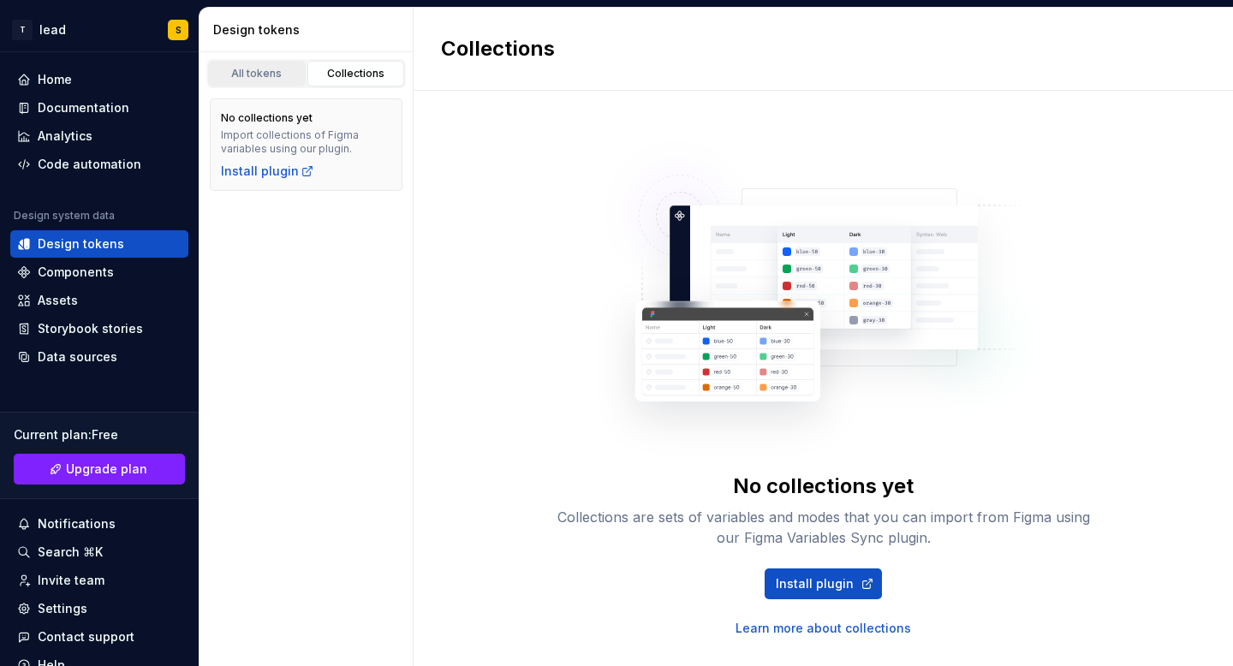
click at [277, 77] on div "All tokens" at bounding box center [257, 74] width 86 height 14
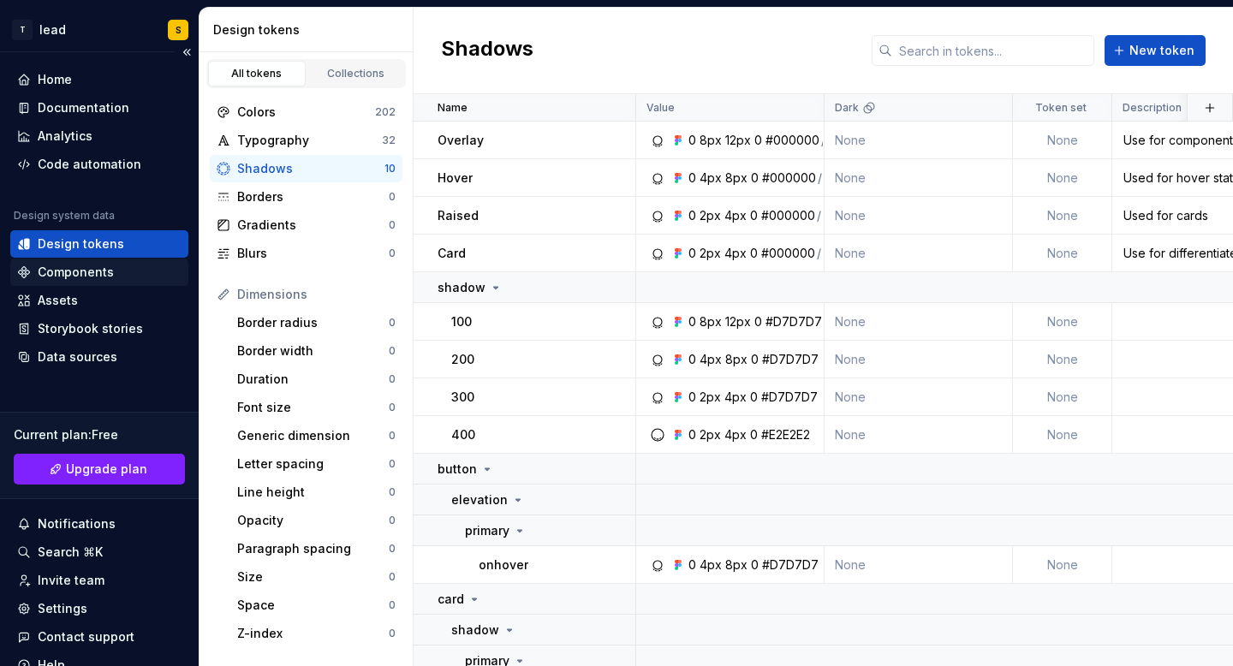
click at [65, 278] on div "Components" at bounding box center [76, 272] width 76 height 17
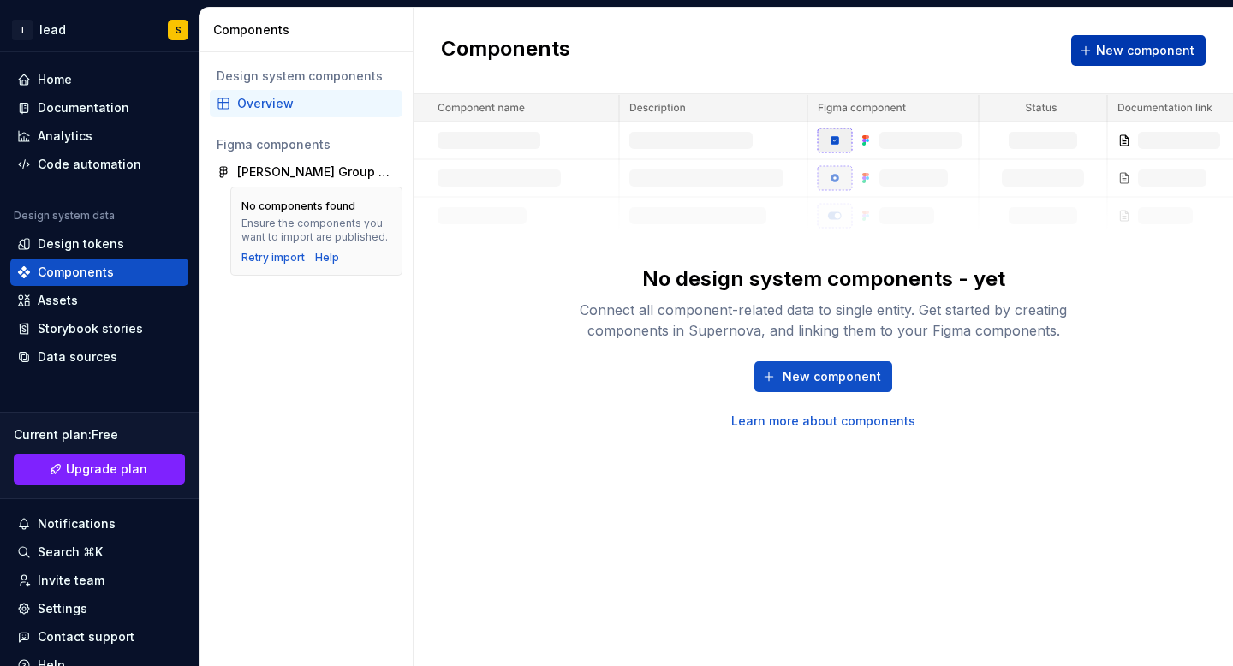
click at [1160, 45] on span "New component" at bounding box center [1145, 50] width 98 height 17
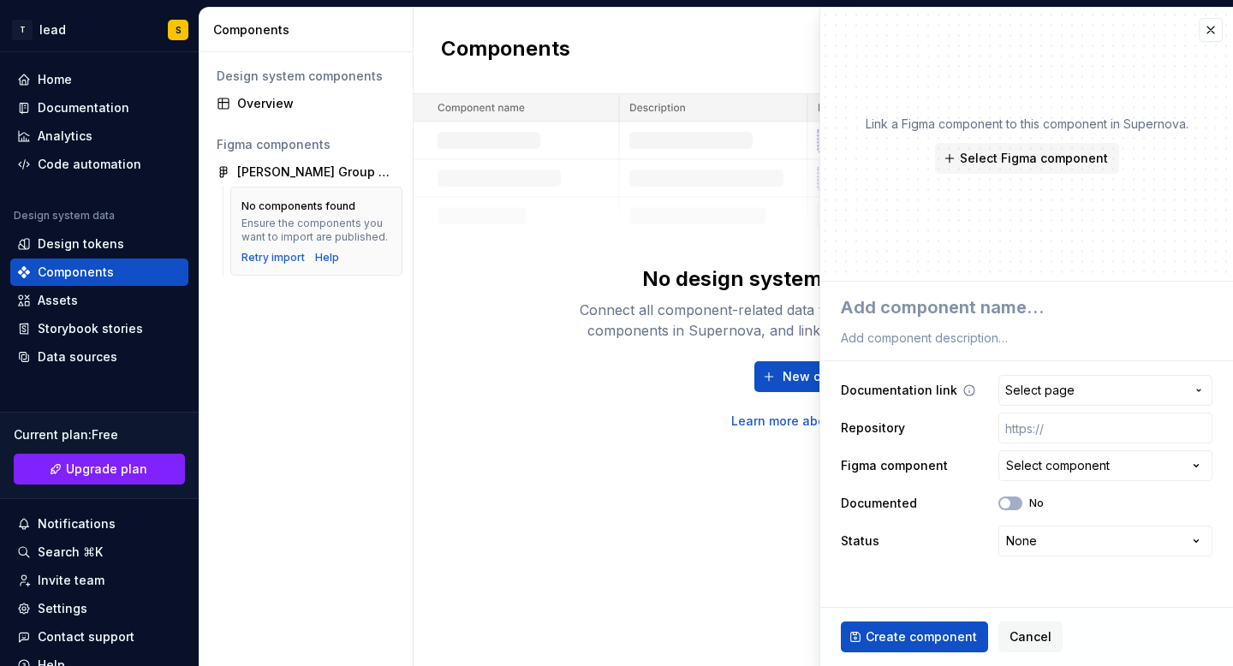
click at [1059, 397] on span "Select page" at bounding box center [1040, 390] width 69 height 17
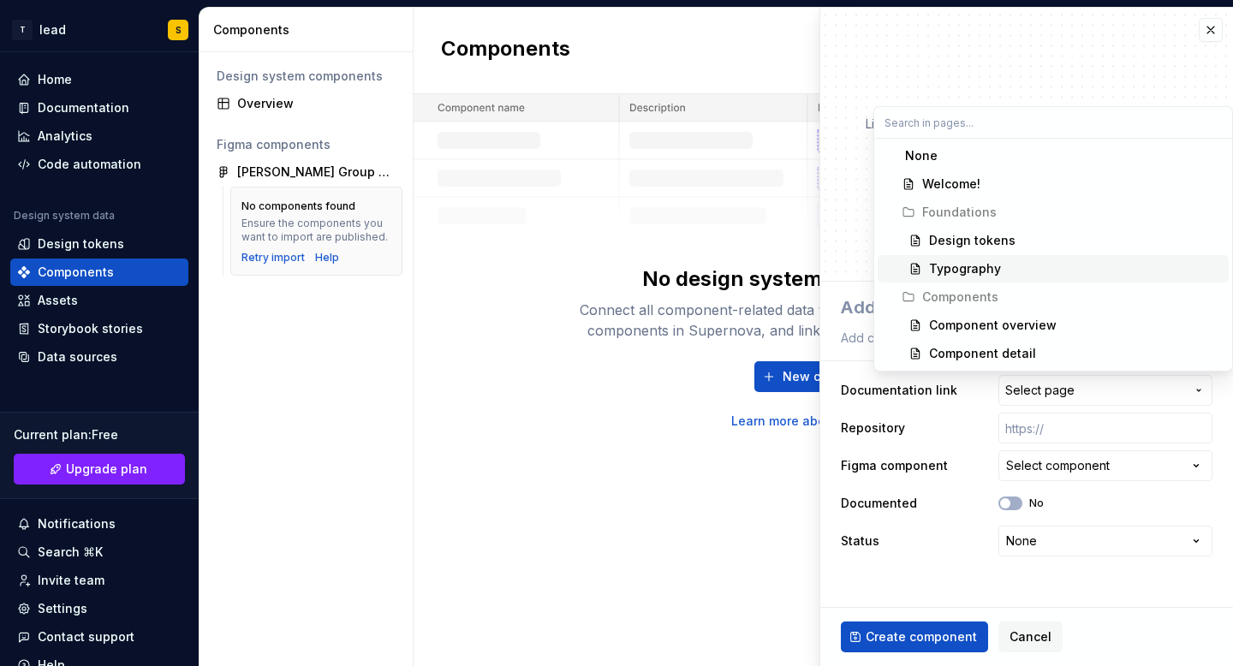
click at [842, 217] on html "**********" at bounding box center [616, 333] width 1233 height 666
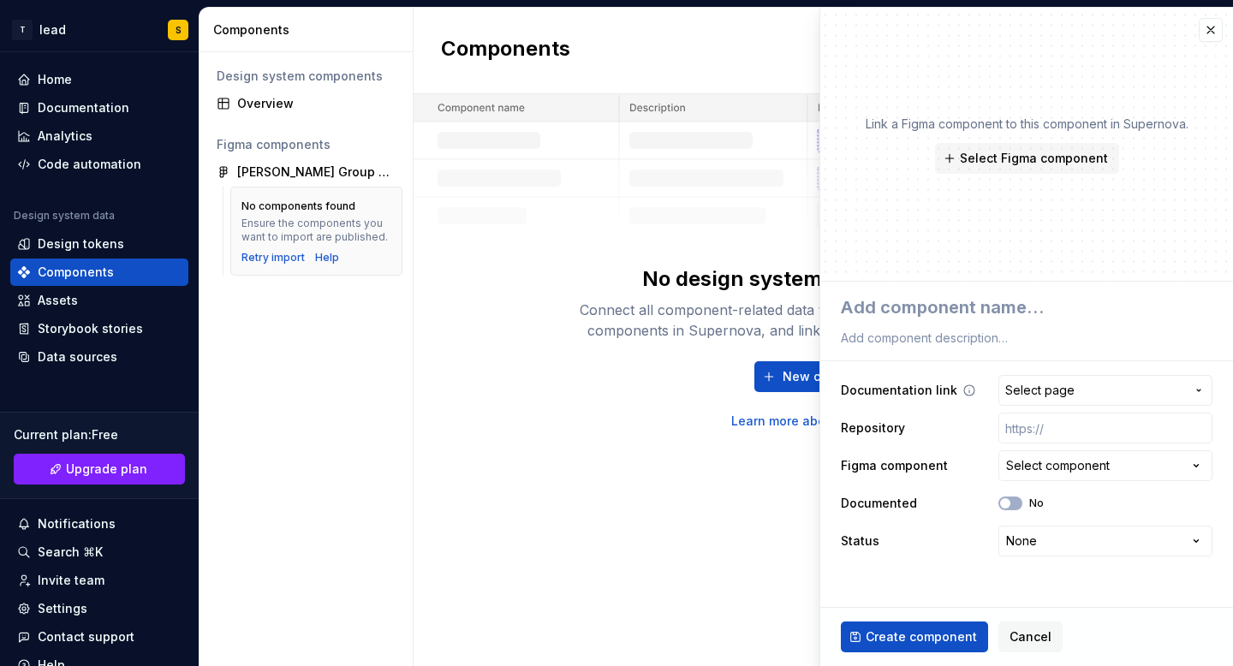
click at [1060, 395] on span "Select page" at bounding box center [1040, 390] width 69 height 17
click at [901, 426] on html "**********" at bounding box center [616, 333] width 1233 height 666
click at [1076, 471] on div "Select component" at bounding box center [1058, 465] width 104 height 17
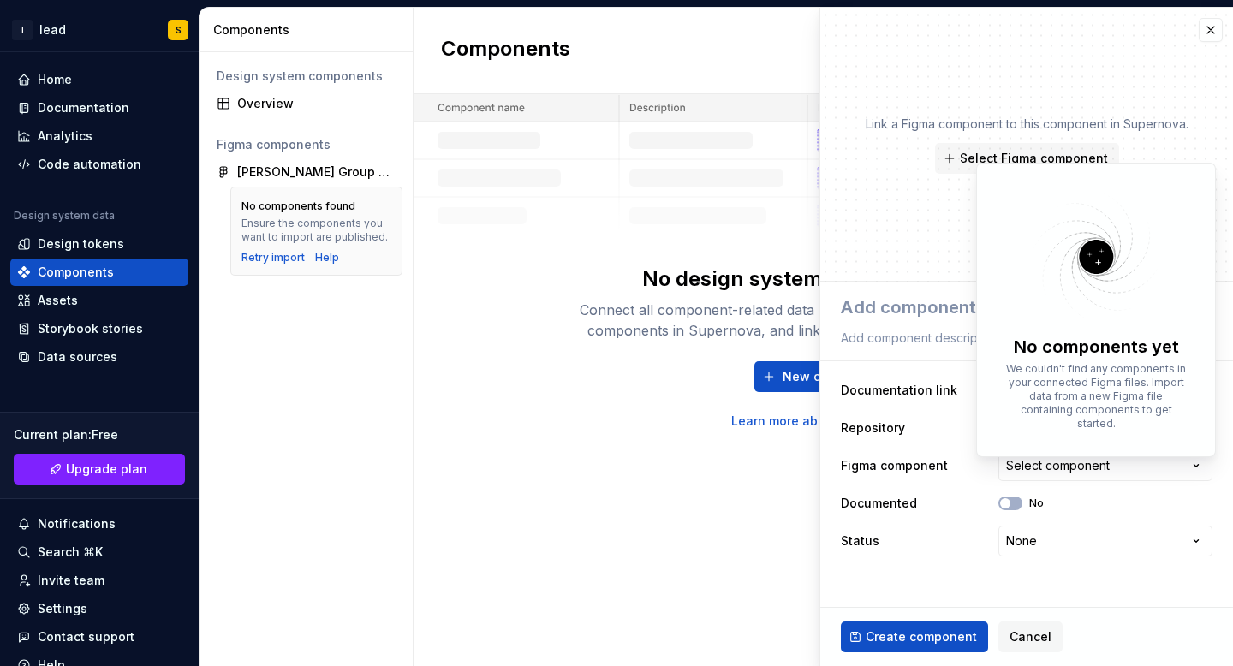
click at [935, 472] on html "**********" at bounding box center [616, 333] width 1233 height 666
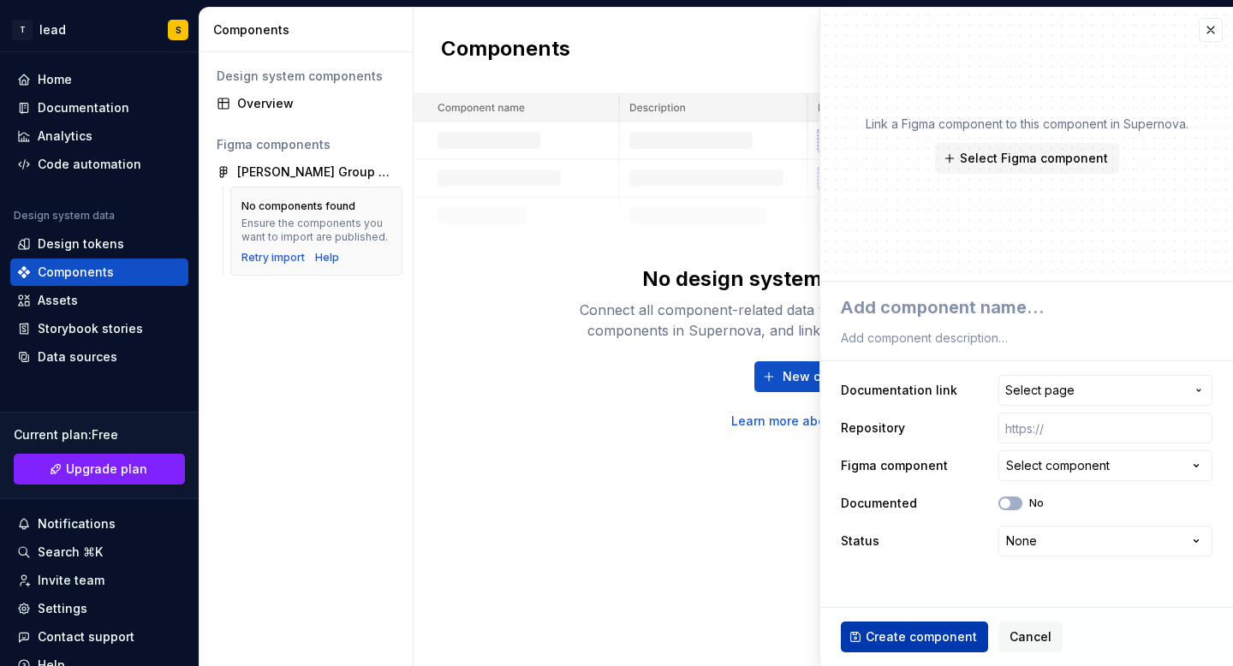
click at [930, 642] on span "Create component" at bounding box center [921, 637] width 111 height 17
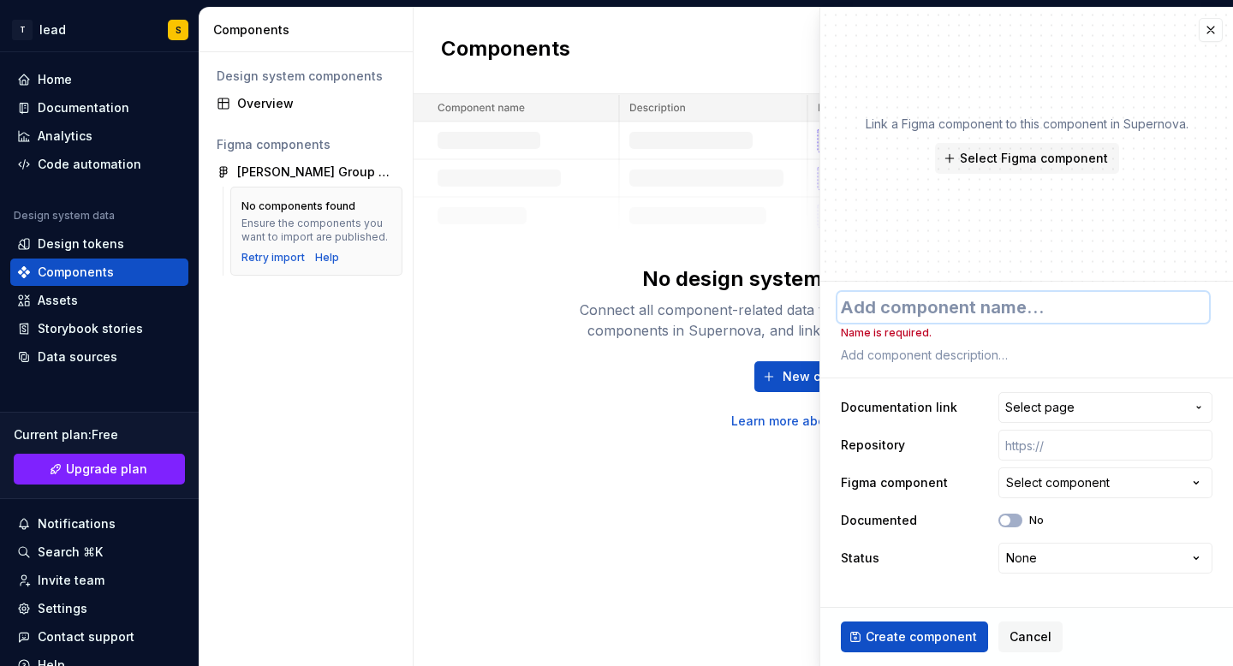
click at [947, 310] on textarea at bounding box center [1024, 307] width 372 height 31
click at [1036, 163] on span "Select Figma component" at bounding box center [1034, 158] width 148 height 17
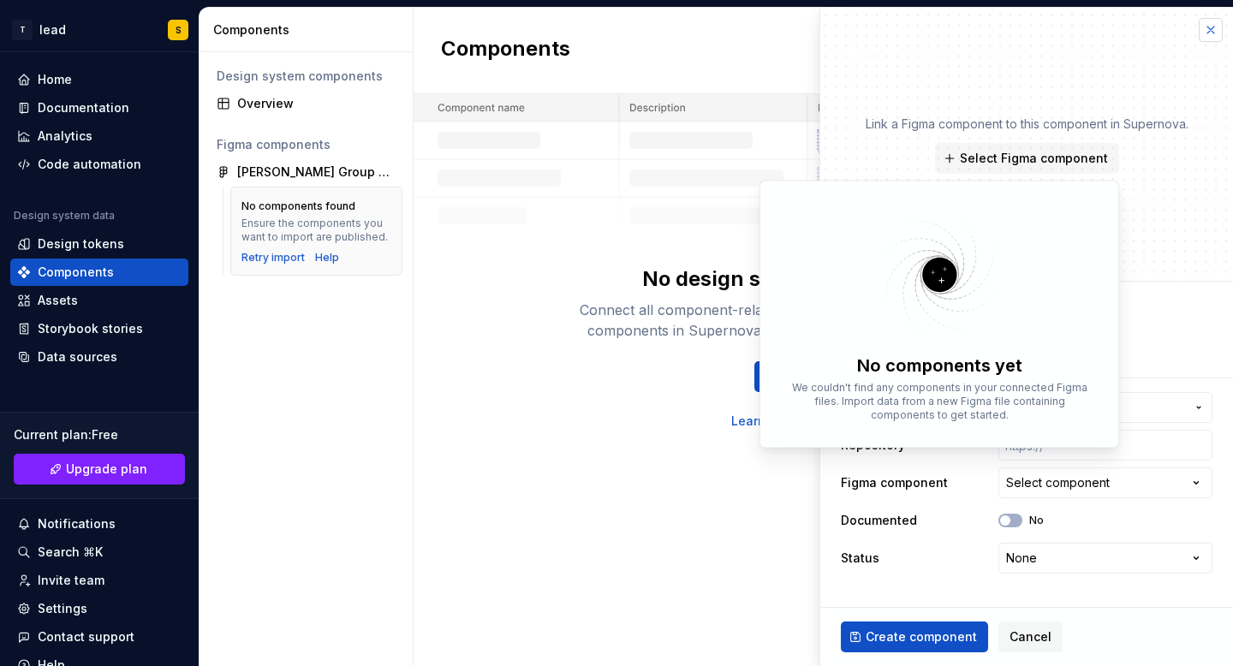
type textarea "*"
click at [1214, 30] on button "button" at bounding box center [1211, 30] width 24 height 24
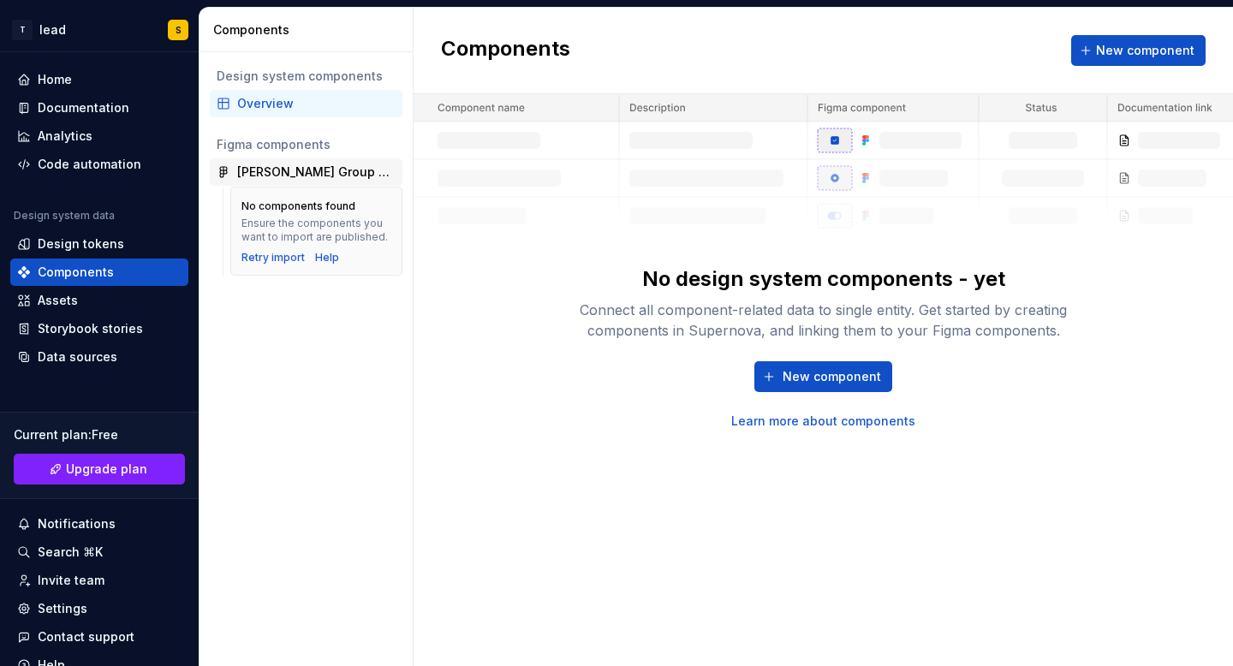
click at [301, 176] on div "[PERSON_NAME] Group Design System - New(WIP)" at bounding box center [316, 172] width 158 height 17
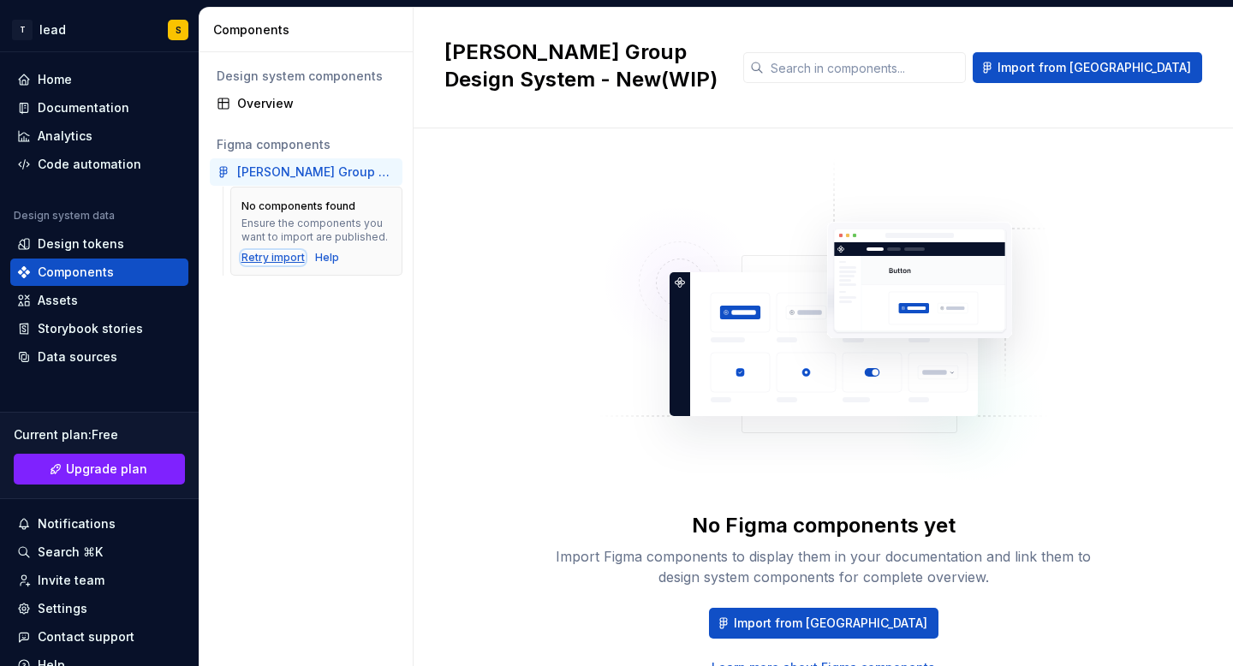
click at [259, 260] on div "Retry import" at bounding box center [273, 258] width 63 height 14
click at [887, 68] on input "text" at bounding box center [865, 67] width 202 height 31
click at [56, 305] on div "Assets" at bounding box center [58, 300] width 40 height 17
click at [59, 302] on div "Assets" at bounding box center [58, 300] width 40 height 17
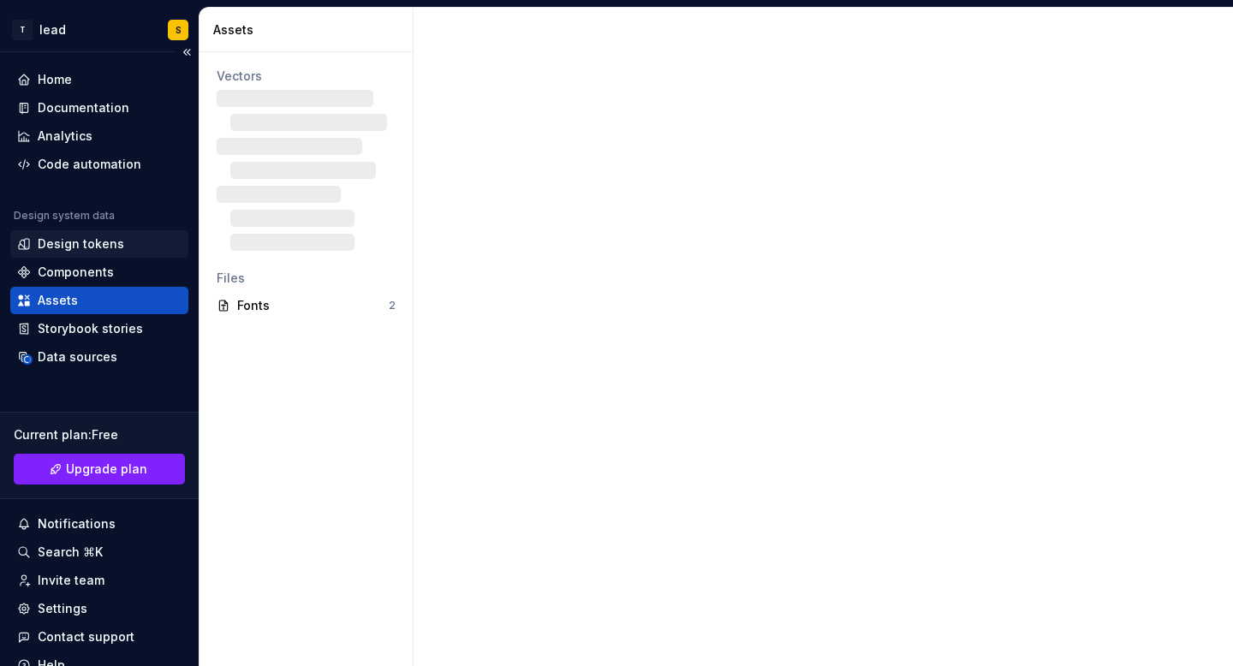
click at [81, 240] on div "Design tokens" at bounding box center [81, 244] width 87 height 17
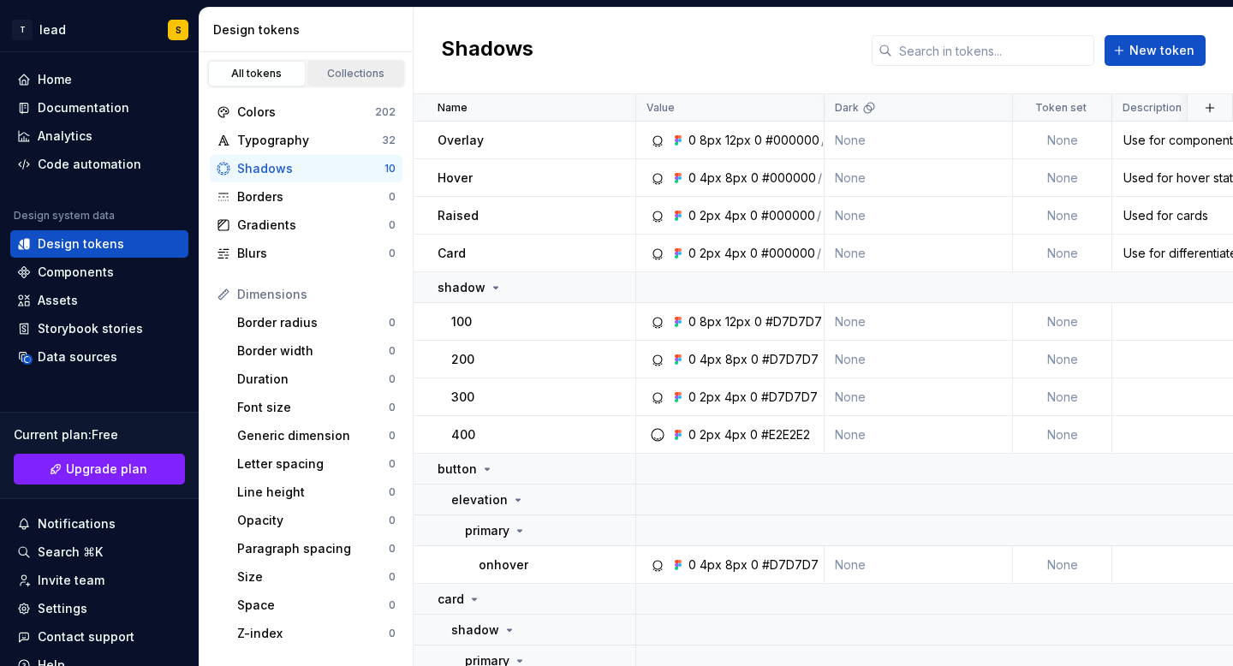
click at [346, 71] on div "Collections" at bounding box center [356, 74] width 86 height 14
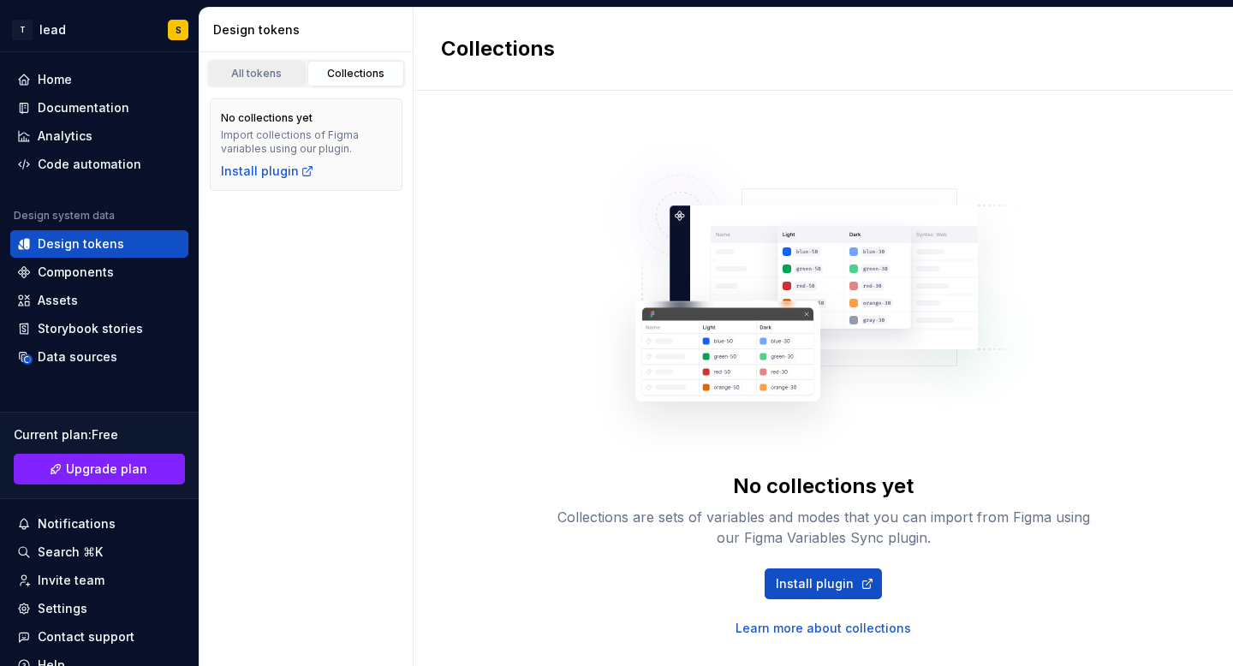
click at [264, 68] on div "All tokens" at bounding box center [257, 74] width 86 height 14
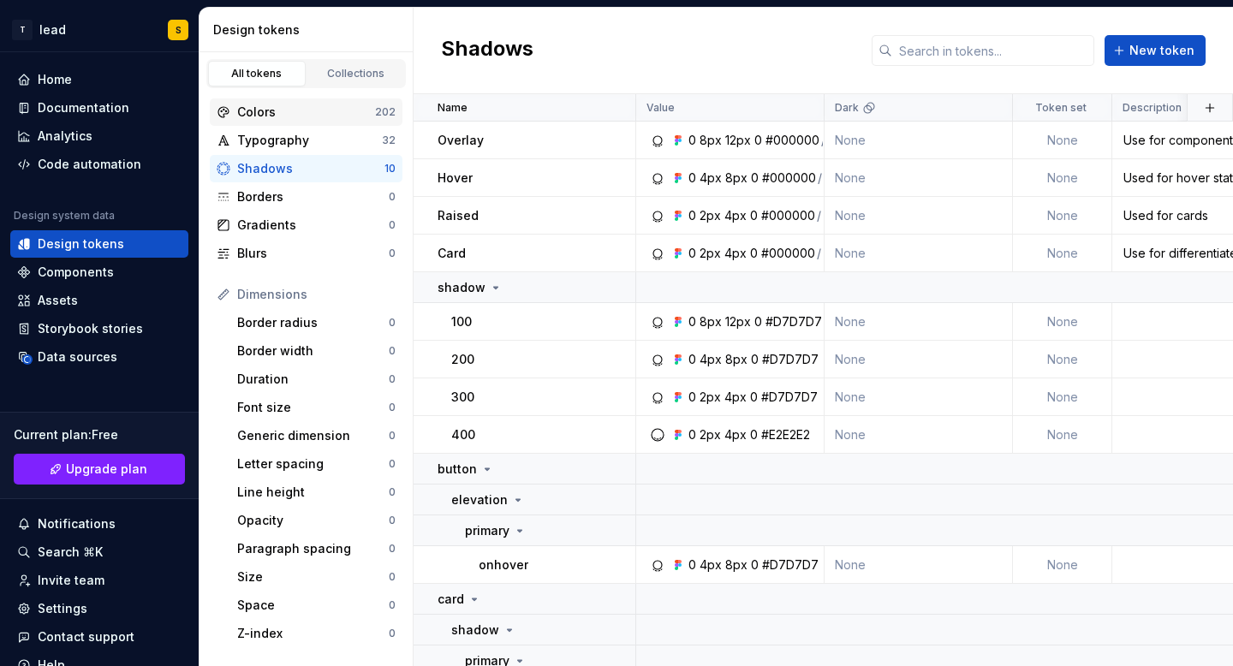
click at [301, 110] on div "Colors" at bounding box center [306, 112] width 138 height 17
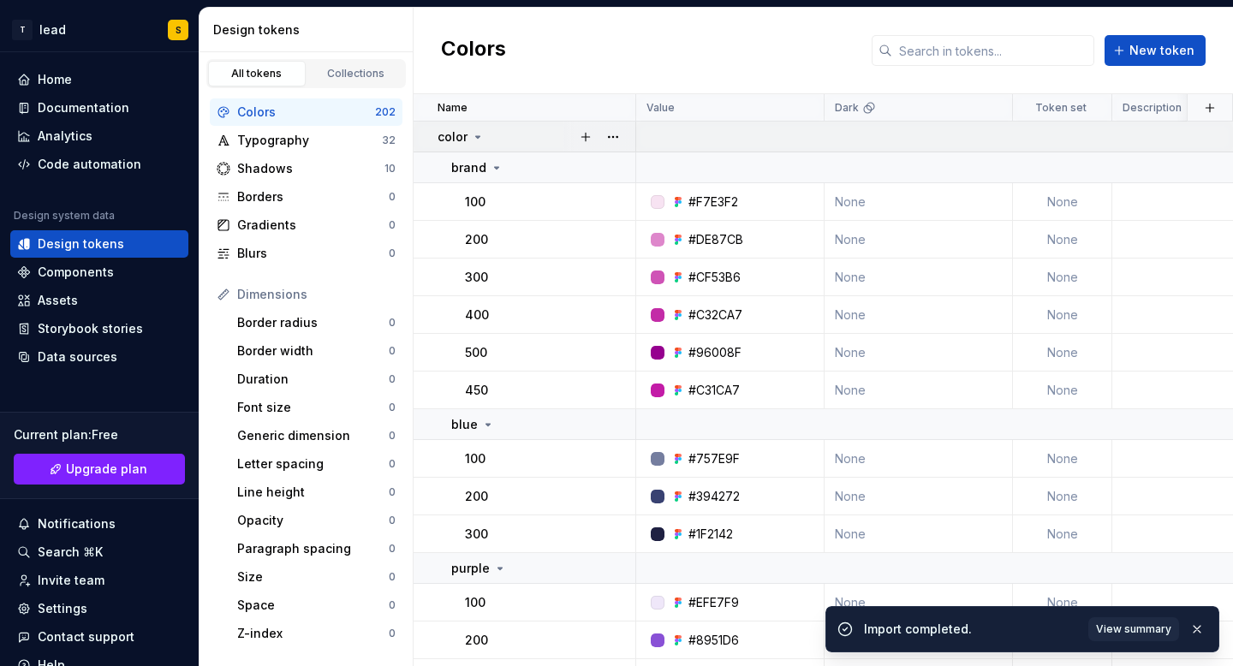
click at [482, 141] on icon at bounding box center [478, 137] width 14 height 14
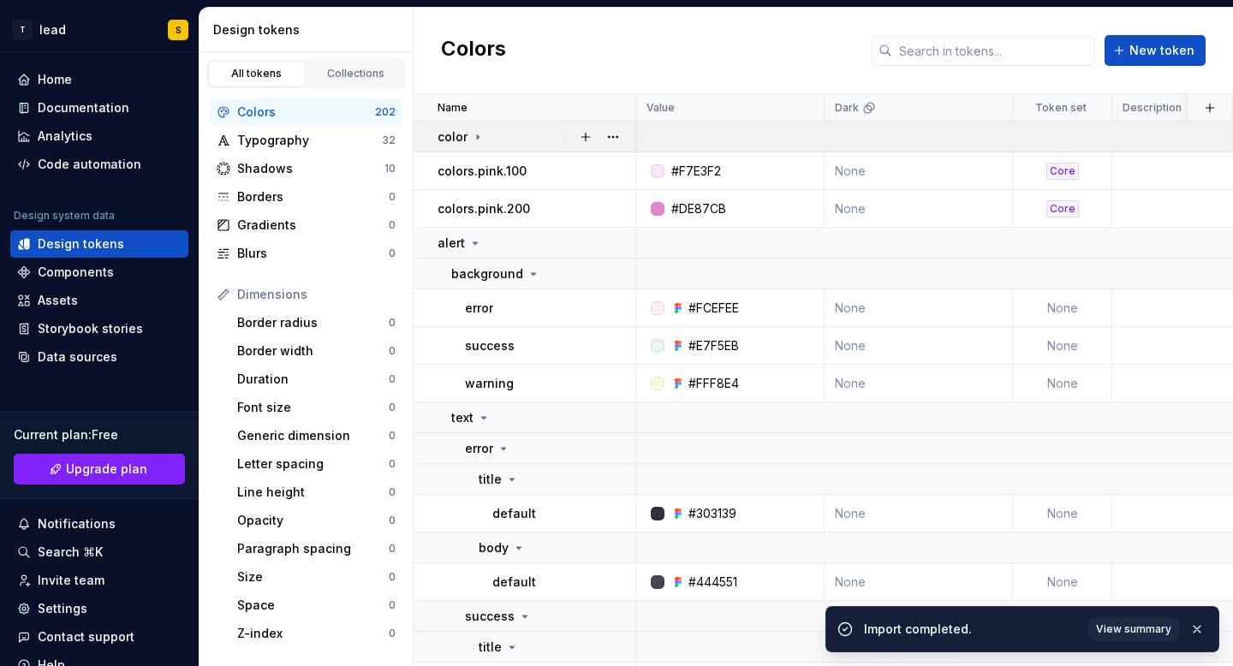
click at [480, 140] on icon at bounding box center [478, 137] width 14 height 14
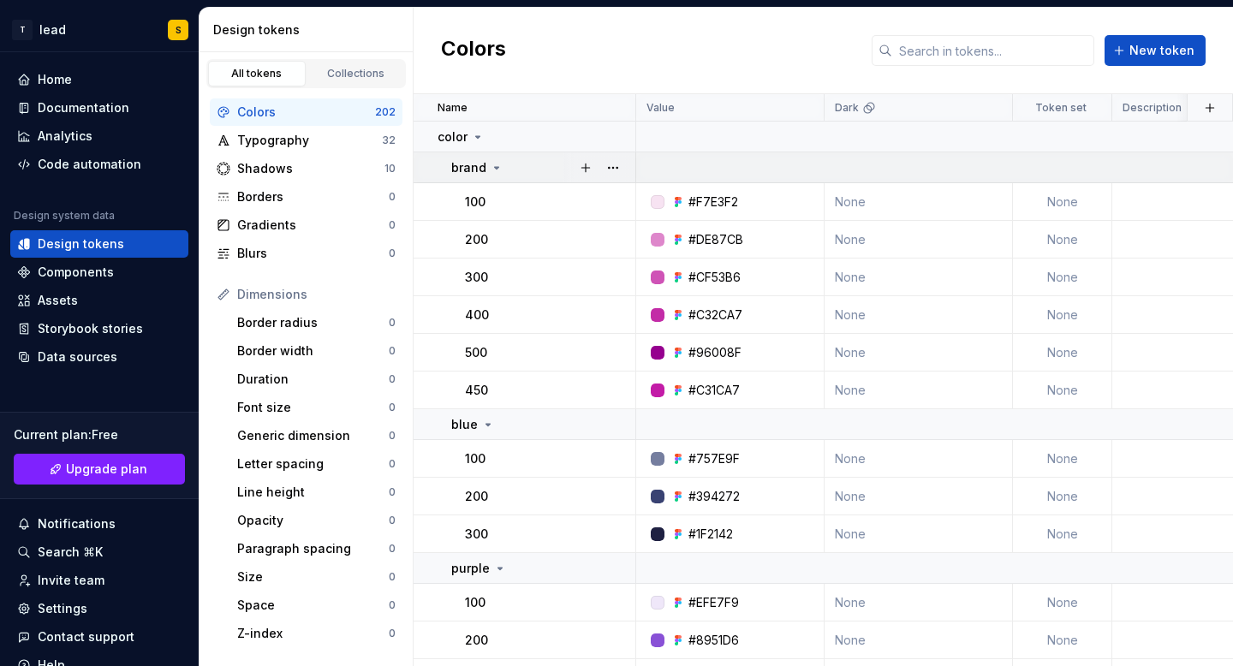
click at [483, 164] on p "brand" at bounding box center [468, 167] width 35 height 17
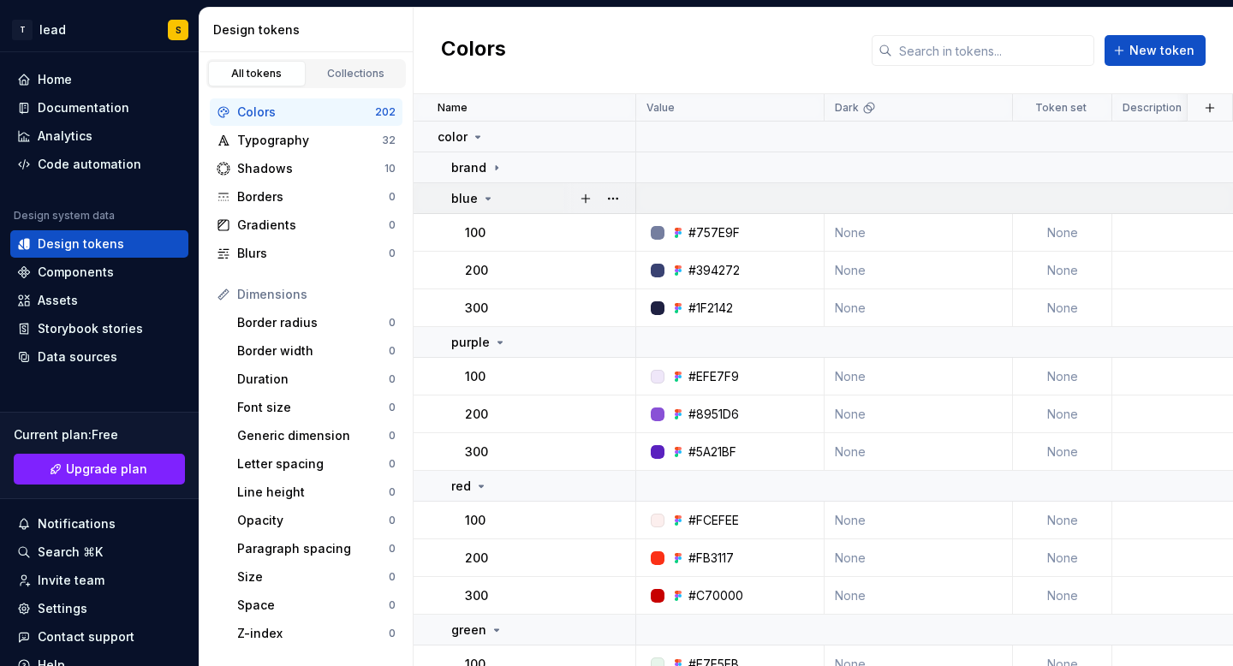
click at [483, 197] on icon at bounding box center [488, 199] width 14 height 14
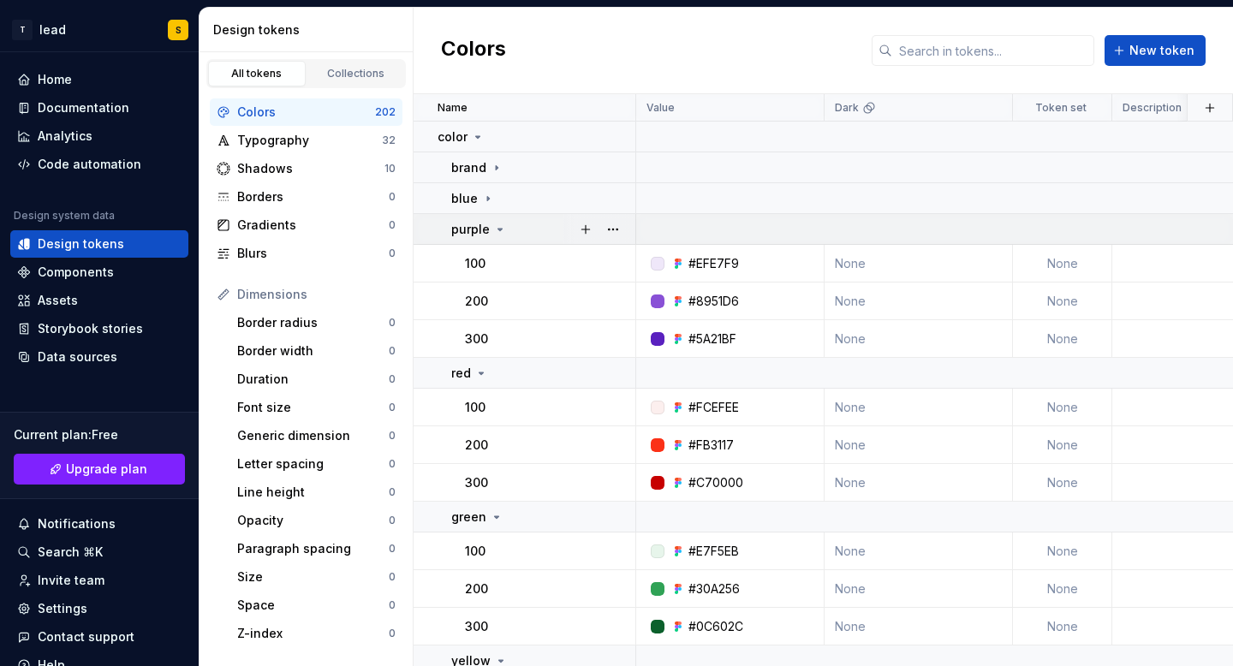
click at [487, 224] on p "purple" at bounding box center [470, 229] width 39 height 17
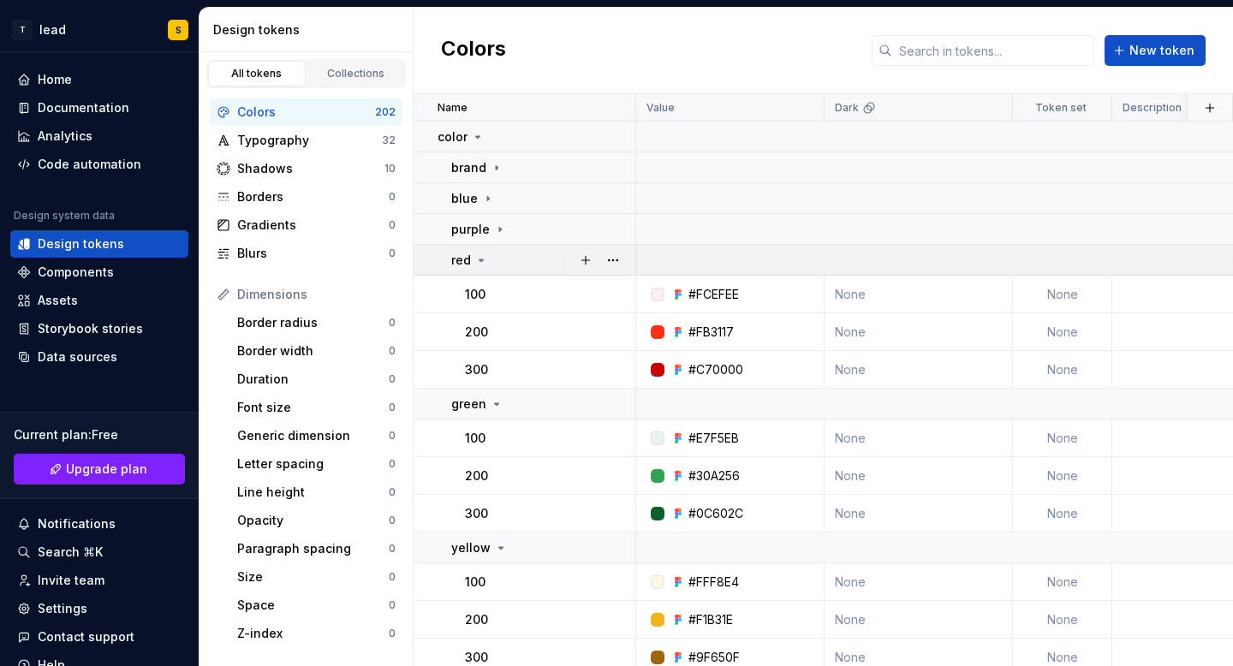
click at [492, 260] on div "red" at bounding box center [542, 260] width 183 height 17
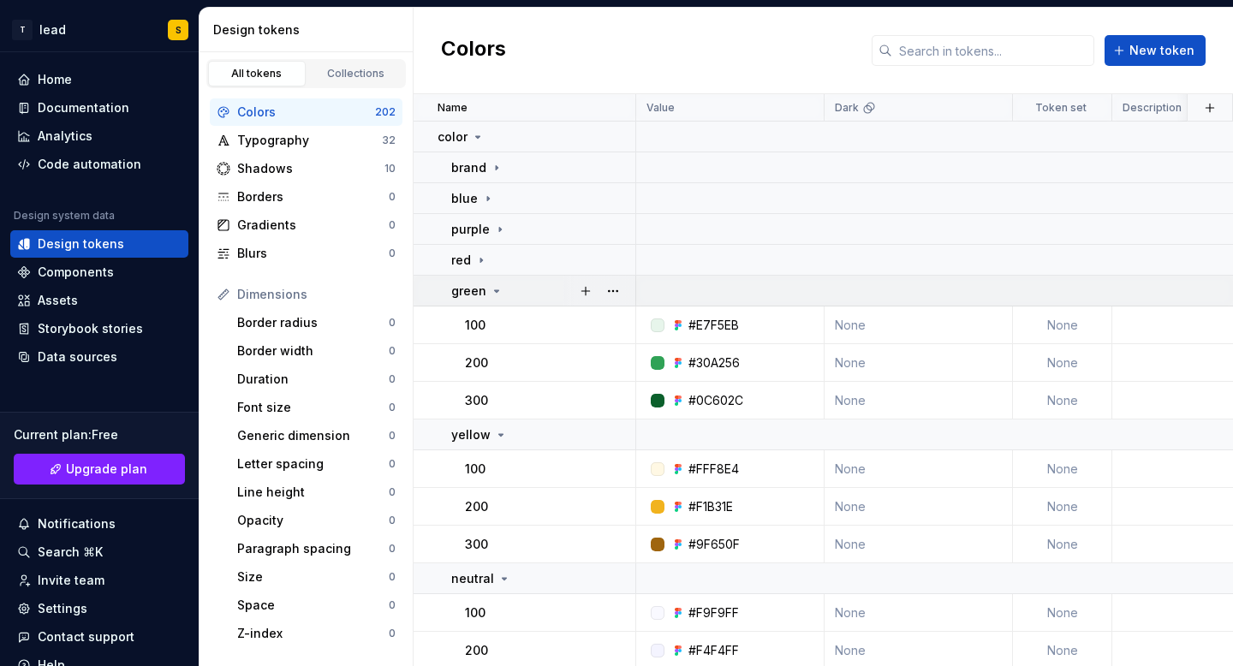
click at [483, 285] on p "green" at bounding box center [468, 291] width 35 height 17
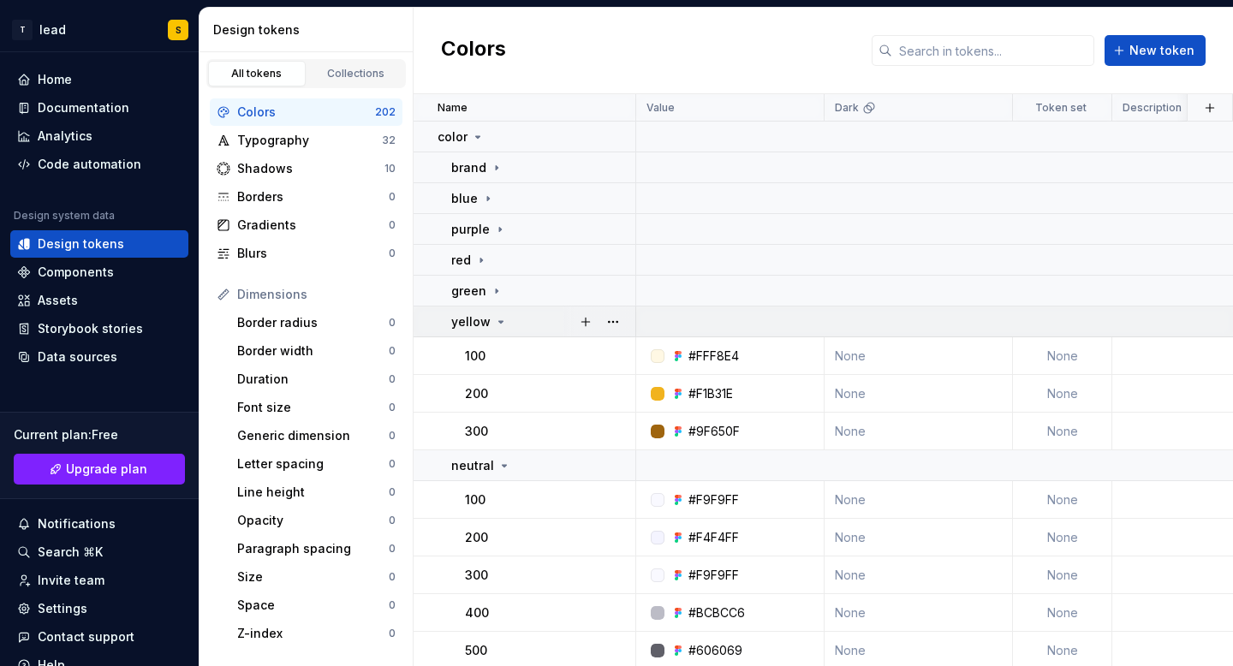
click at [494, 322] on icon at bounding box center [501, 322] width 14 height 14
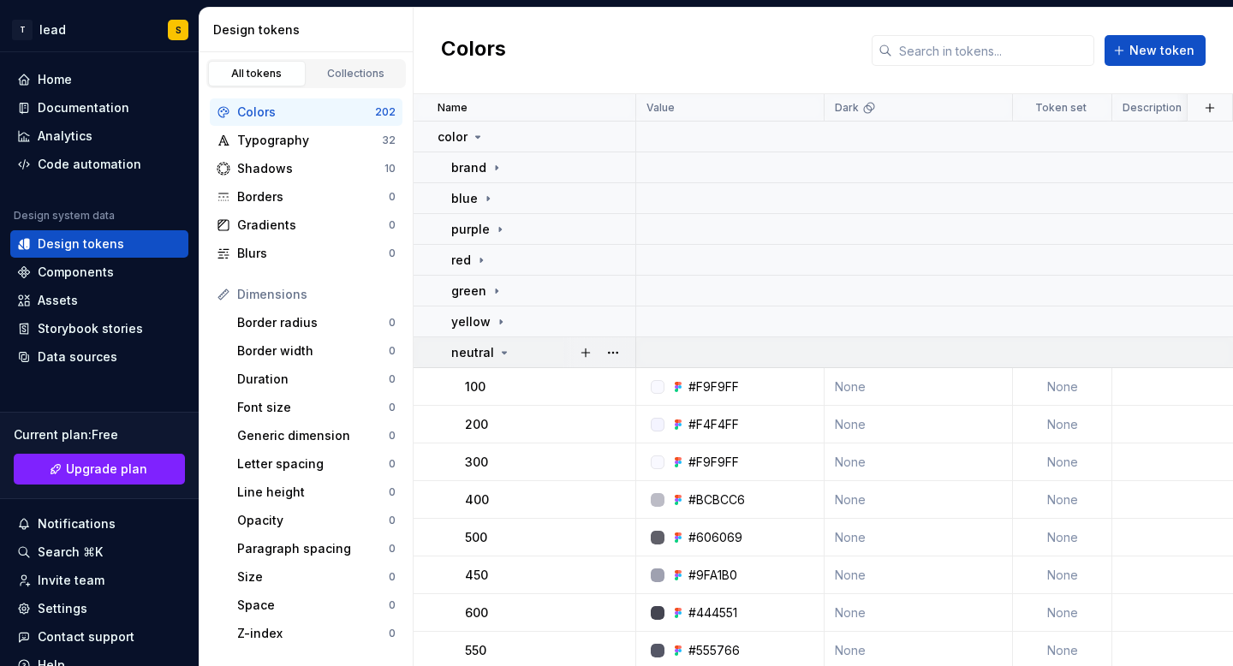
click at [498, 352] on icon at bounding box center [505, 353] width 14 height 14
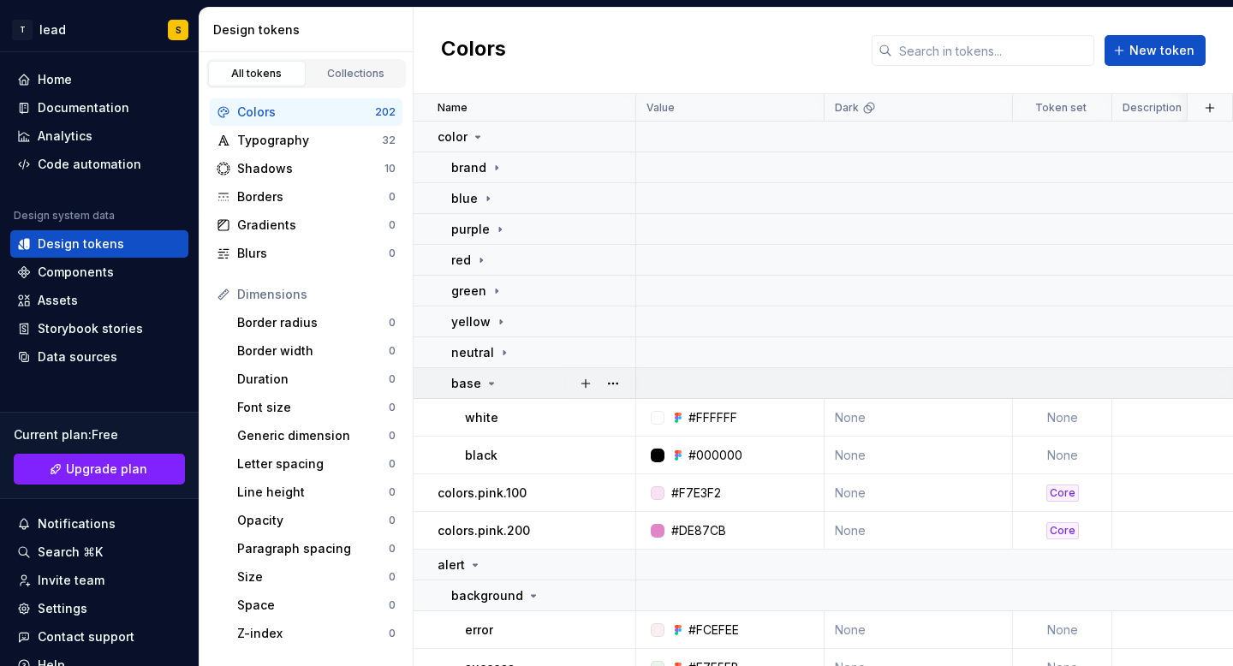
click at [485, 379] on icon at bounding box center [492, 384] width 14 height 14
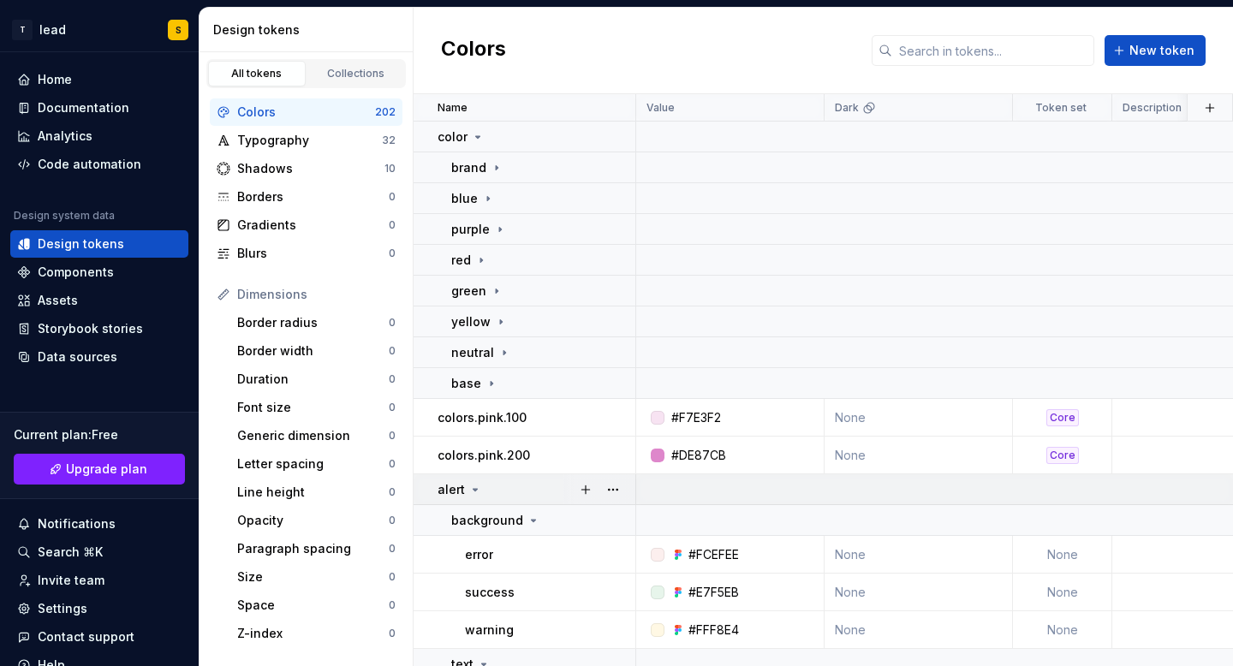
click at [480, 492] on div "alert" at bounding box center [536, 489] width 197 height 17
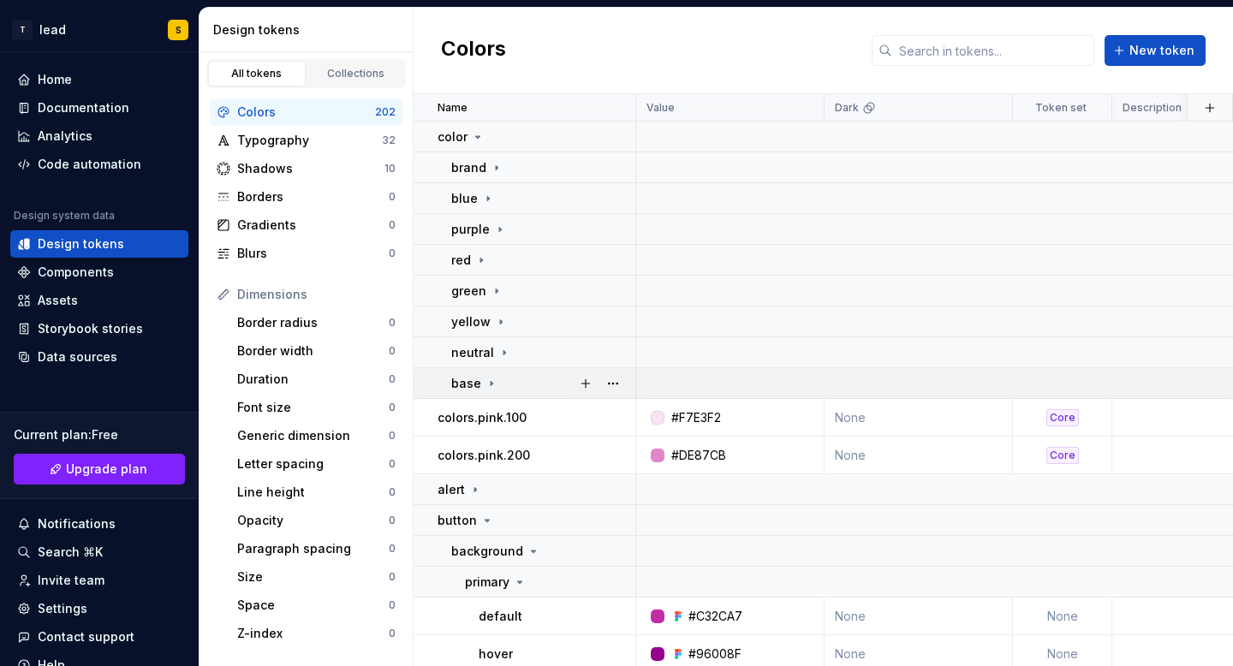
click at [492, 390] on div "base" at bounding box center [474, 383] width 47 height 17
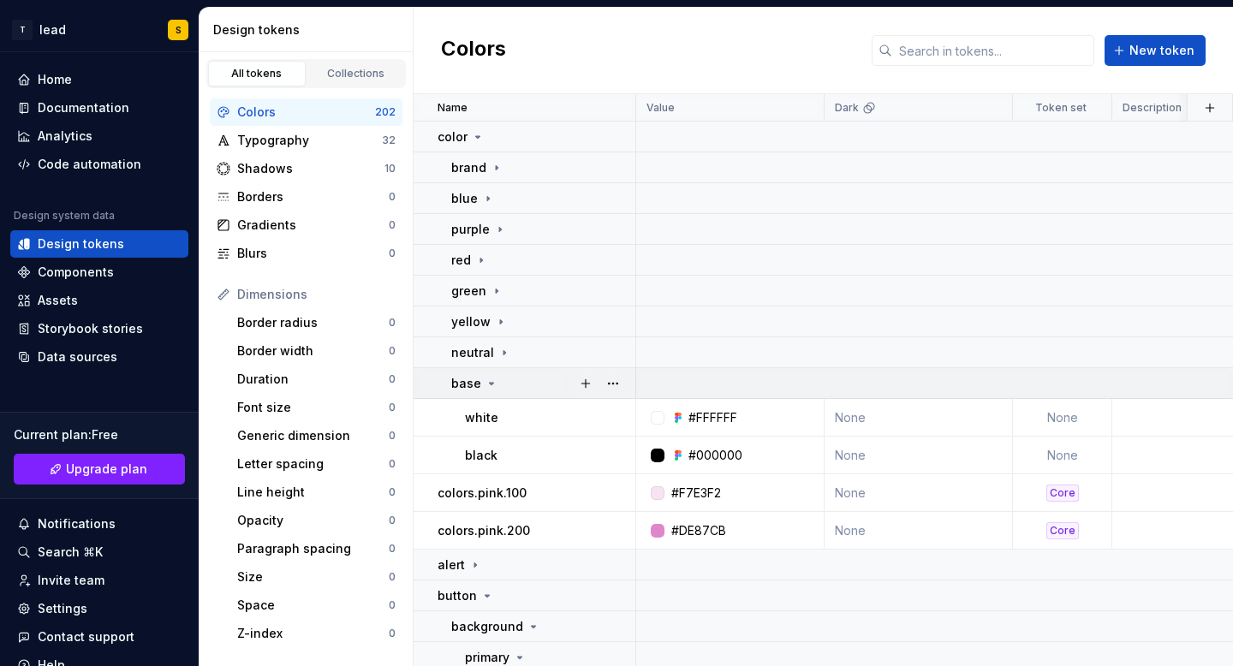
click at [492, 387] on icon at bounding box center [492, 384] width 14 height 14
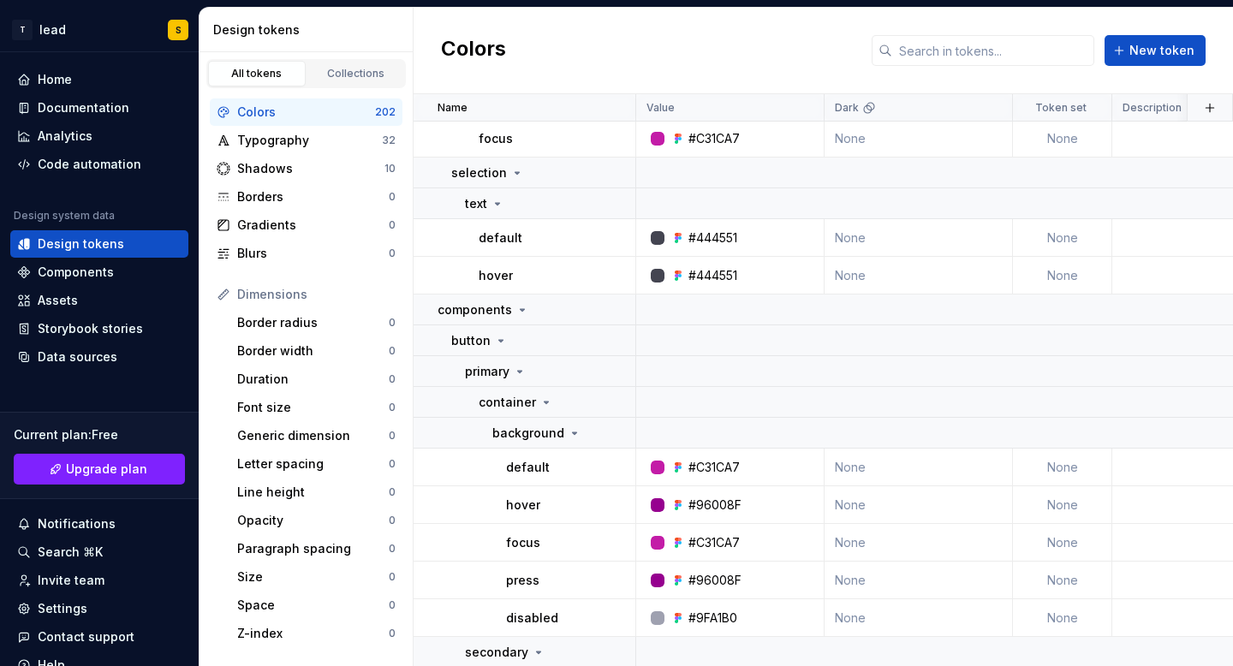
scroll to position [7760, 0]
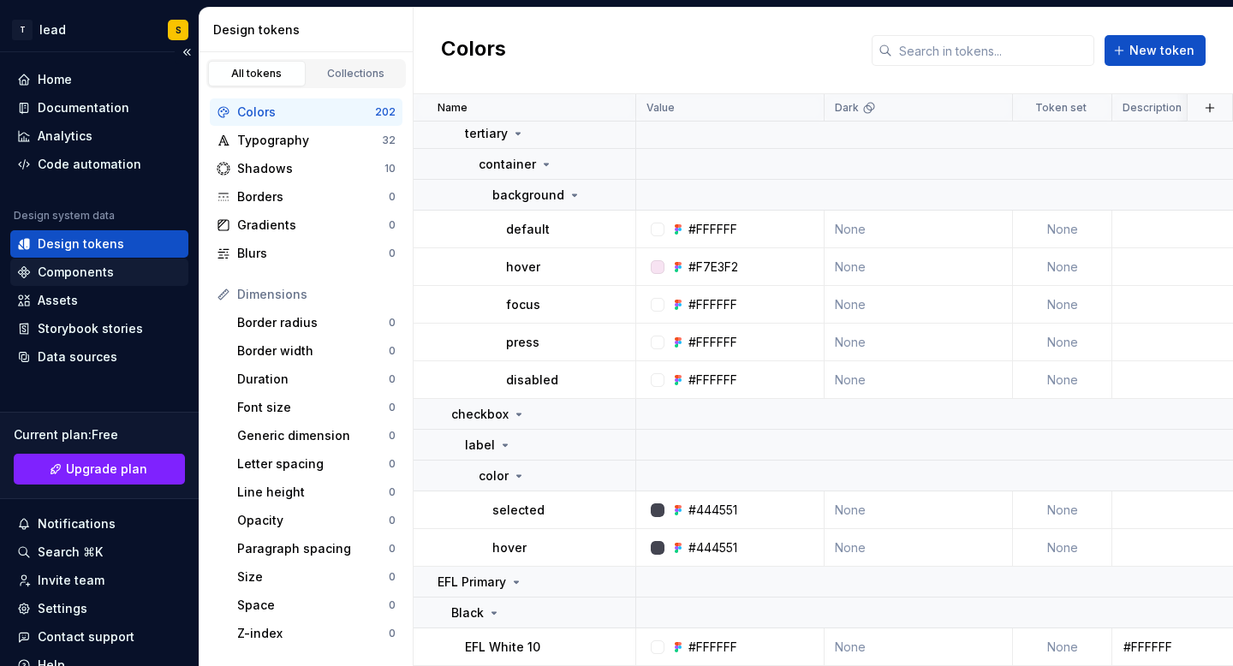
click at [87, 272] on div "Components" at bounding box center [76, 272] width 76 height 17
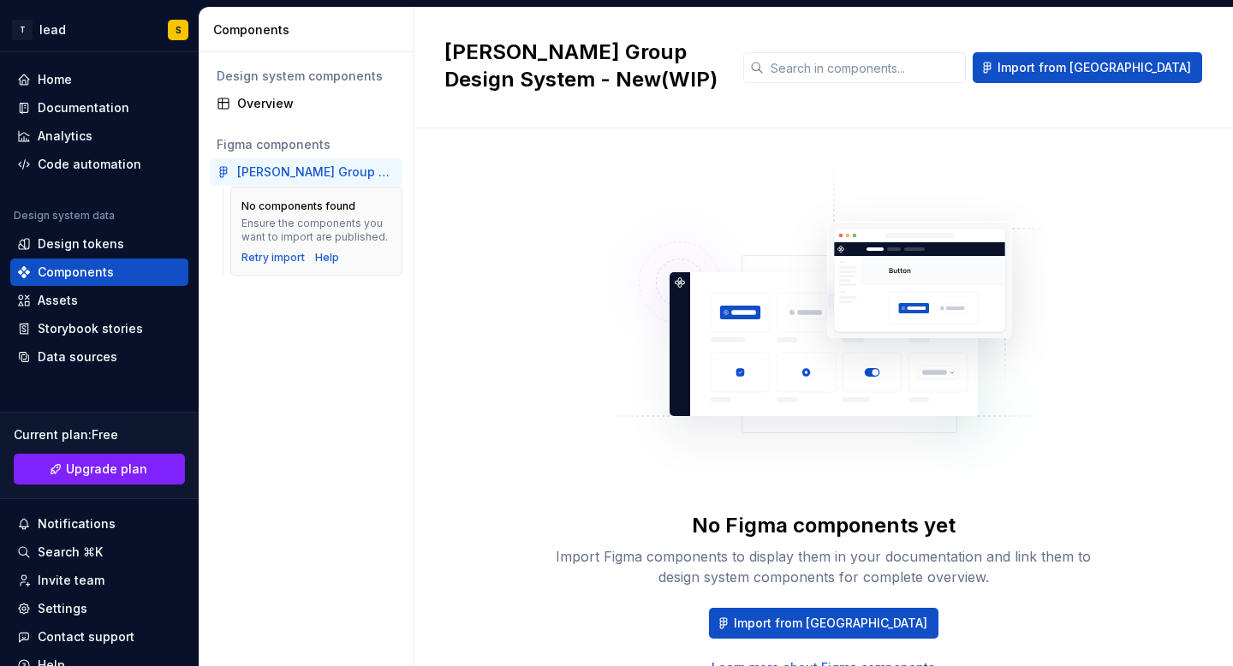
scroll to position [75, 0]
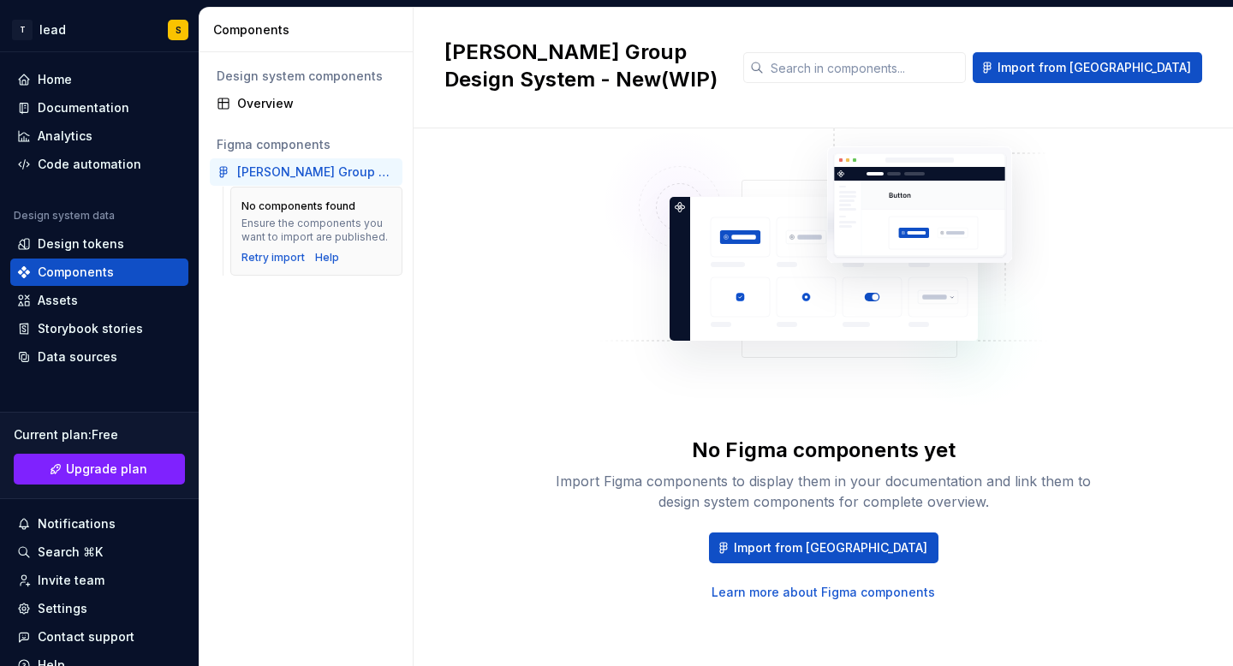
click at [839, 594] on link "Learn more about Figma components" at bounding box center [824, 592] width 224 height 17
